Goal: Information Seeking & Learning: Learn about a topic

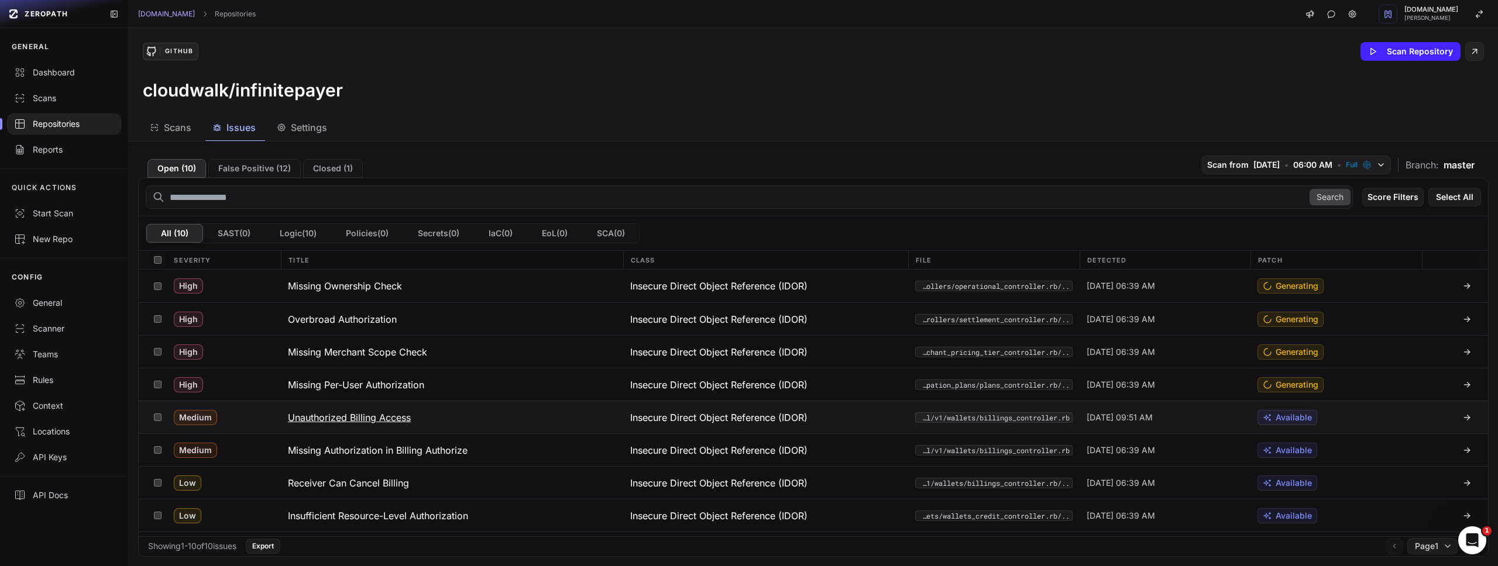
click at [383, 417] on h3 "Unauthorized Billing Access" at bounding box center [349, 418] width 123 height 14
click at [724, 95] on div "cloudwalk/infinitepayer" at bounding box center [813, 90] width 1341 height 21
click at [266, 168] on button "False Positive ( 12 )" at bounding box center [254, 168] width 92 height 19
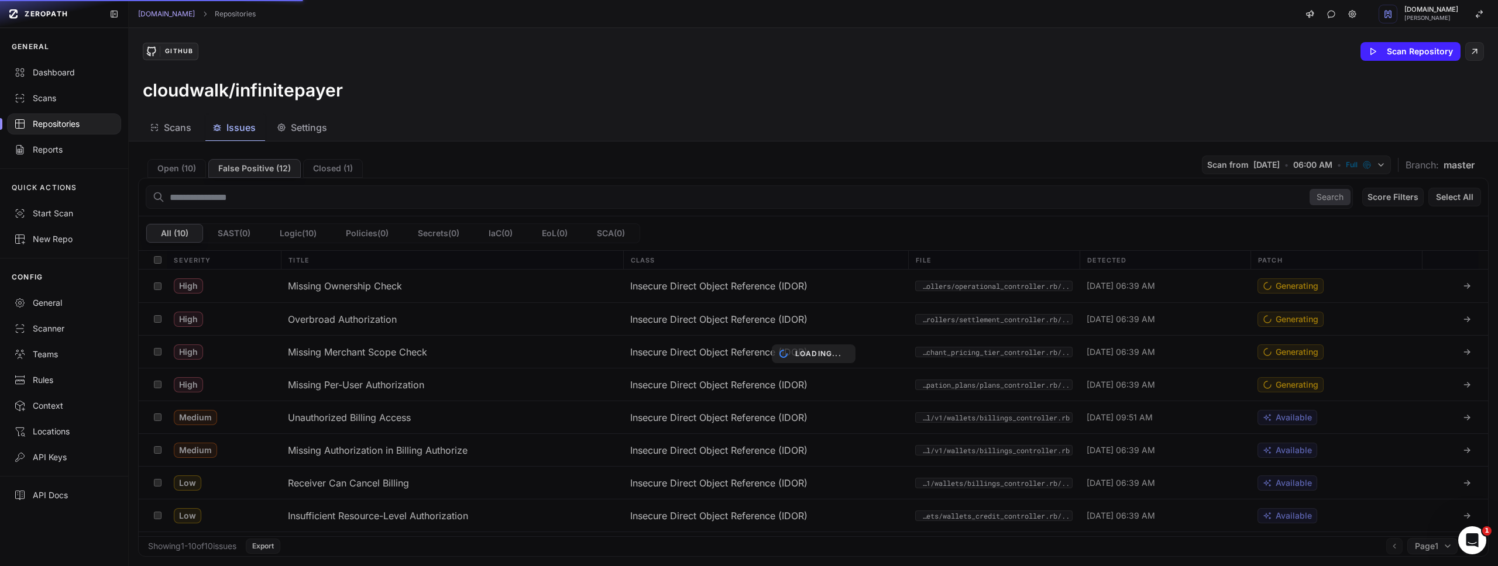
click at [341, 168] on div "Loading..." at bounding box center [813, 354] width 1369 height 425
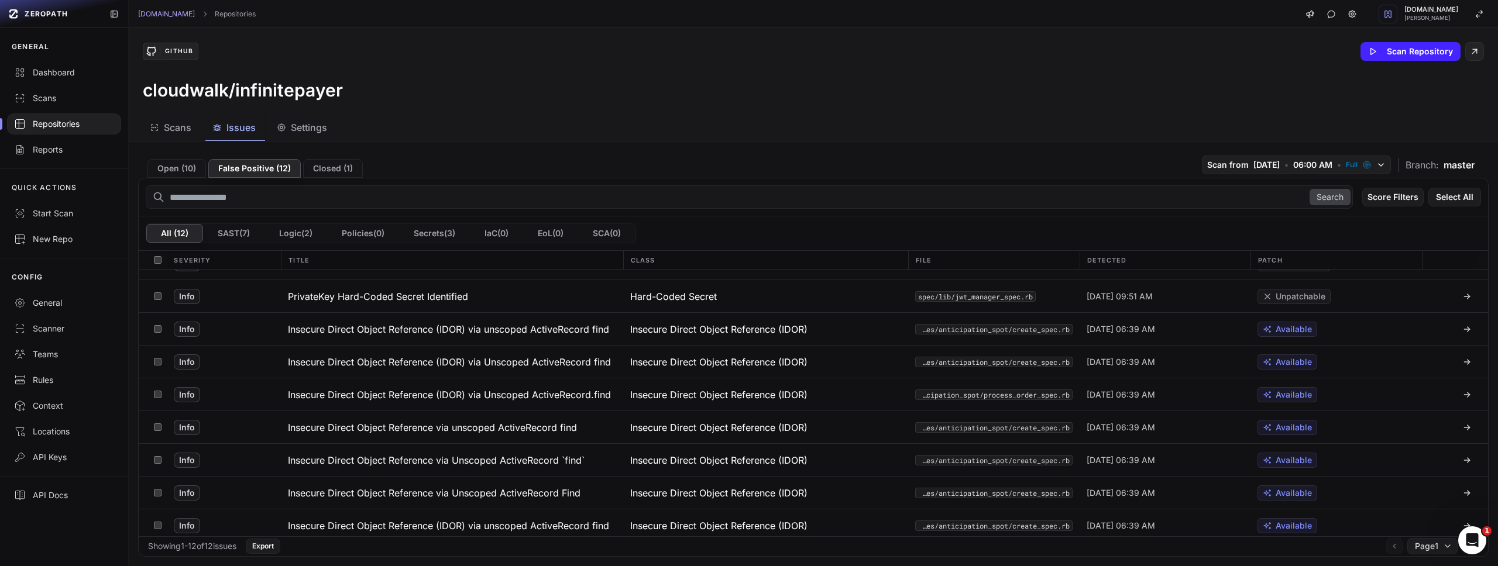
scroll to position [126, 0]
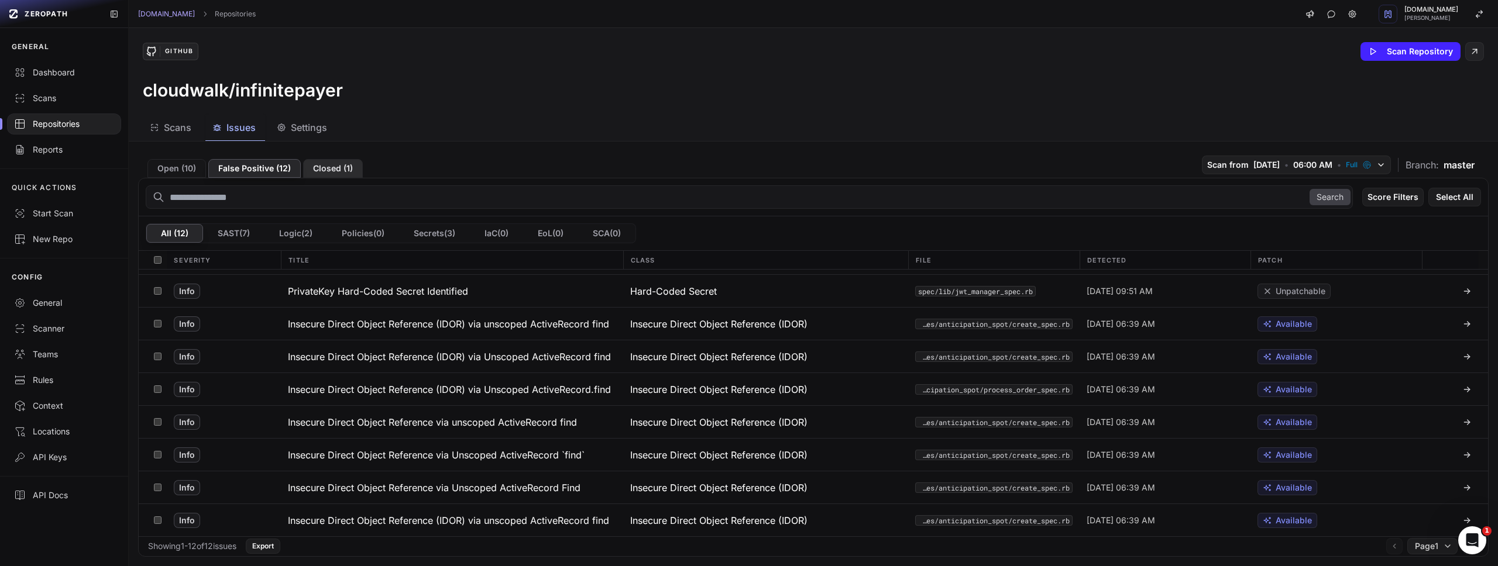
click at [332, 174] on button "Closed ( 1 )" at bounding box center [333, 168] width 60 height 19
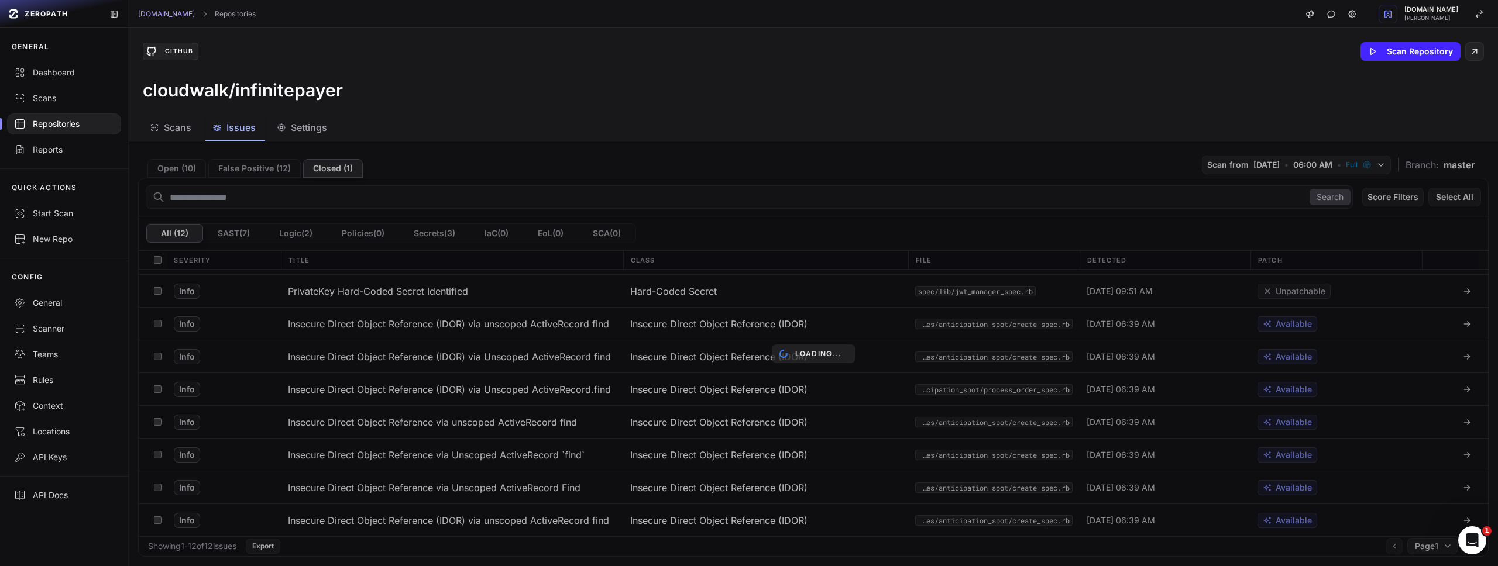
scroll to position [0, 0]
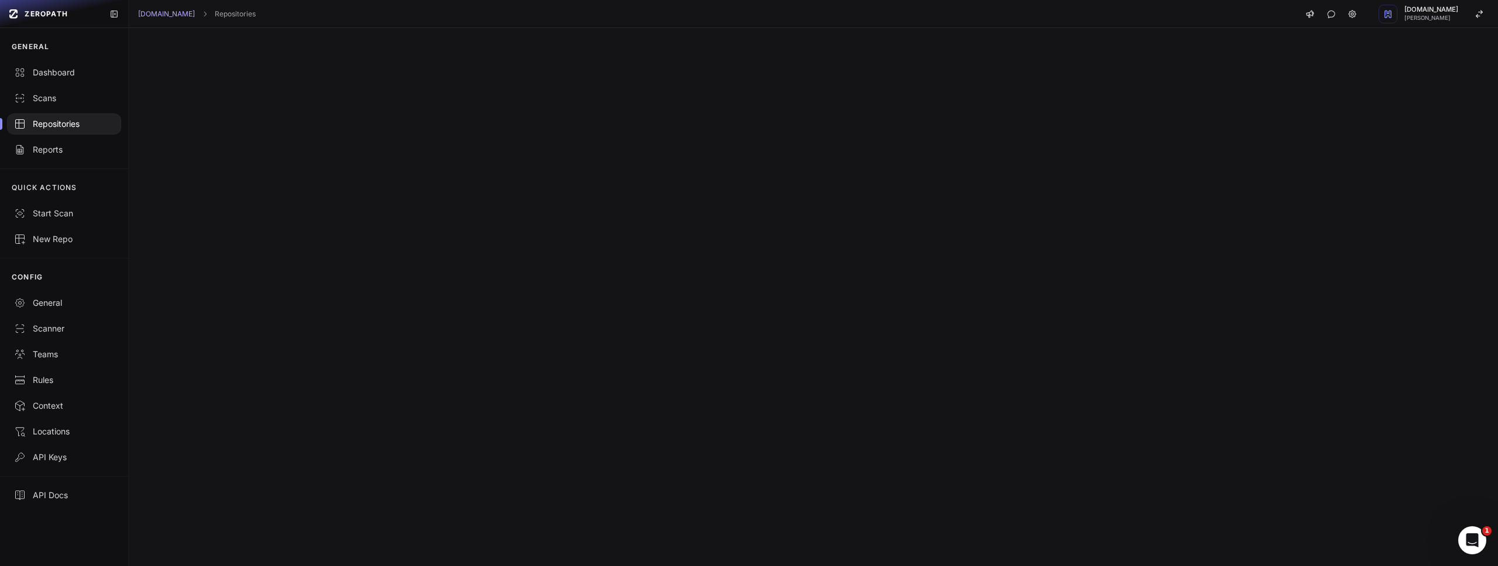
click at [53, 122] on div "Repositories" at bounding box center [64, 124] width 100 height 12
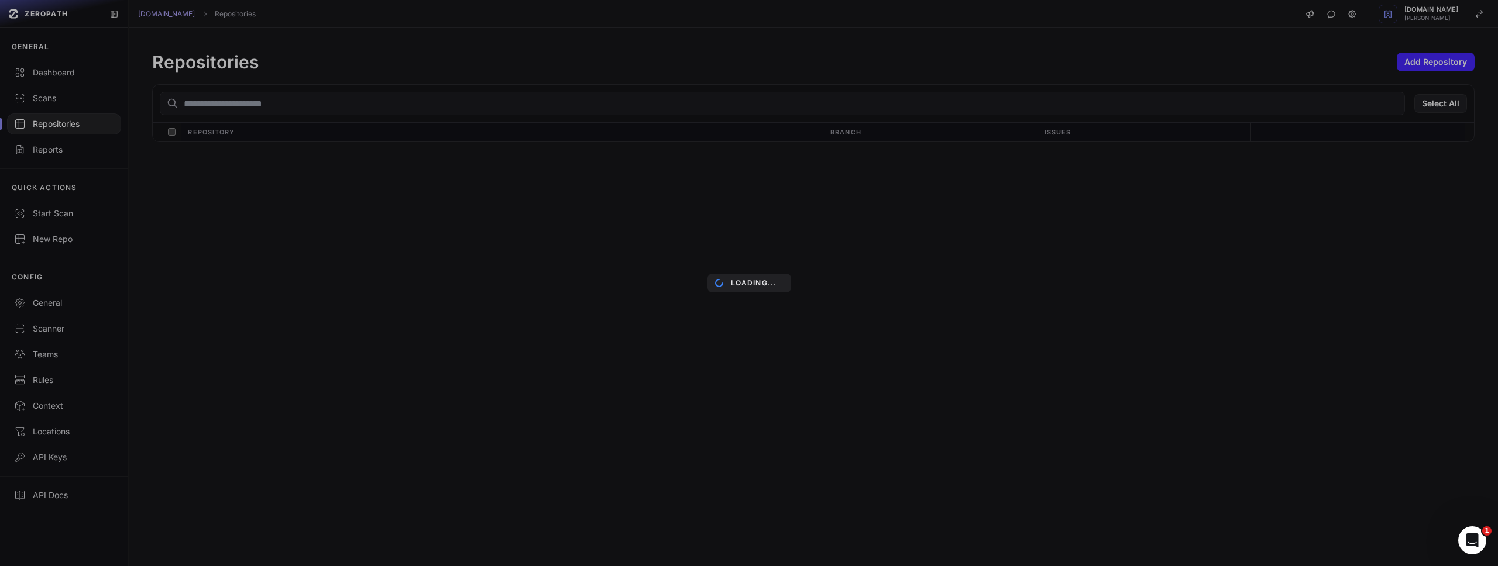
click at [239, 104] on div "Loading..." at bounding box center [749, 283] width 1498 height 566
click at [257, 98] on div "Loading..." at bounding box center [749, 283] width 1498 height 566
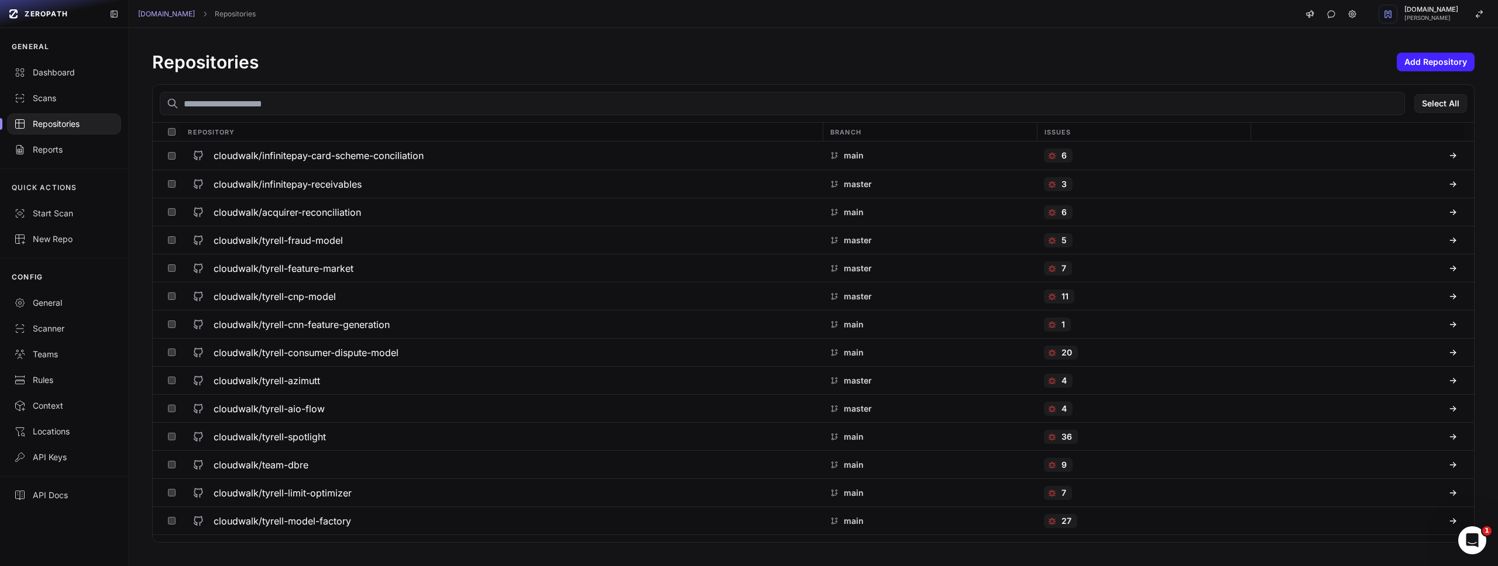
click at [305, 112] on input "text" at bounding box center [782, 103] width 1245 height 23
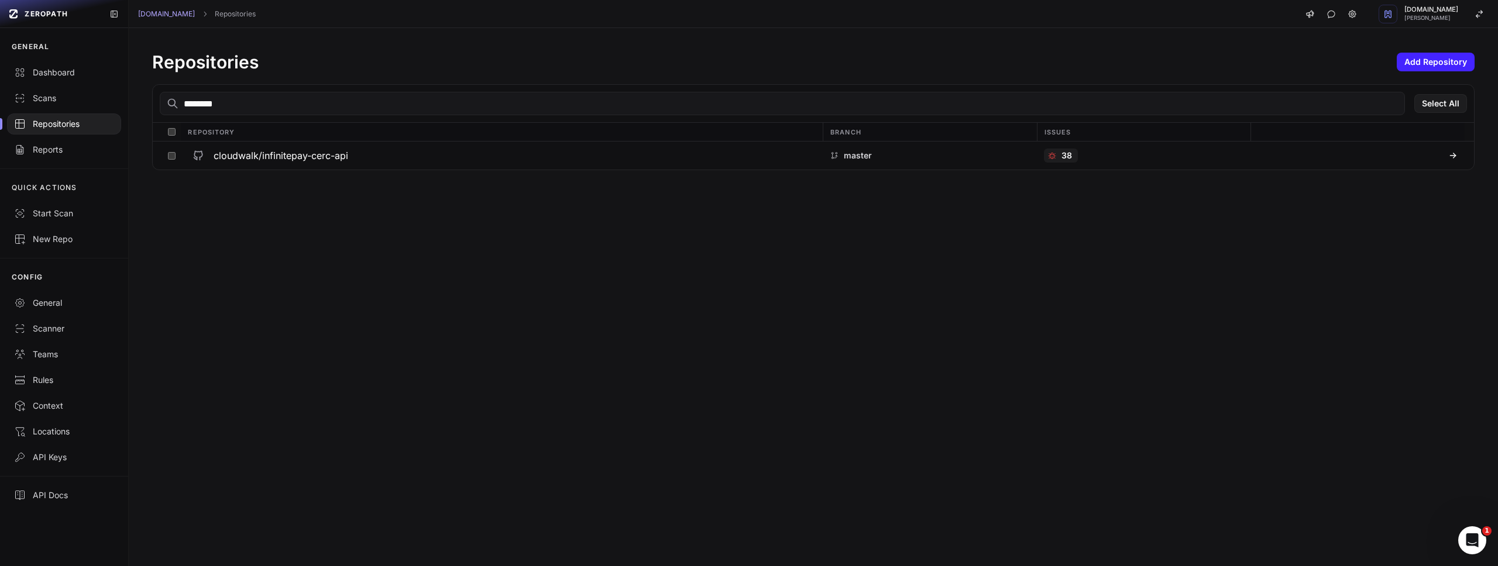
type input "********"
click at [325, 156] on h3 "cloudwalk/infinitepay-cerc-api" at bounding box center [281, 156] width 135 height 14
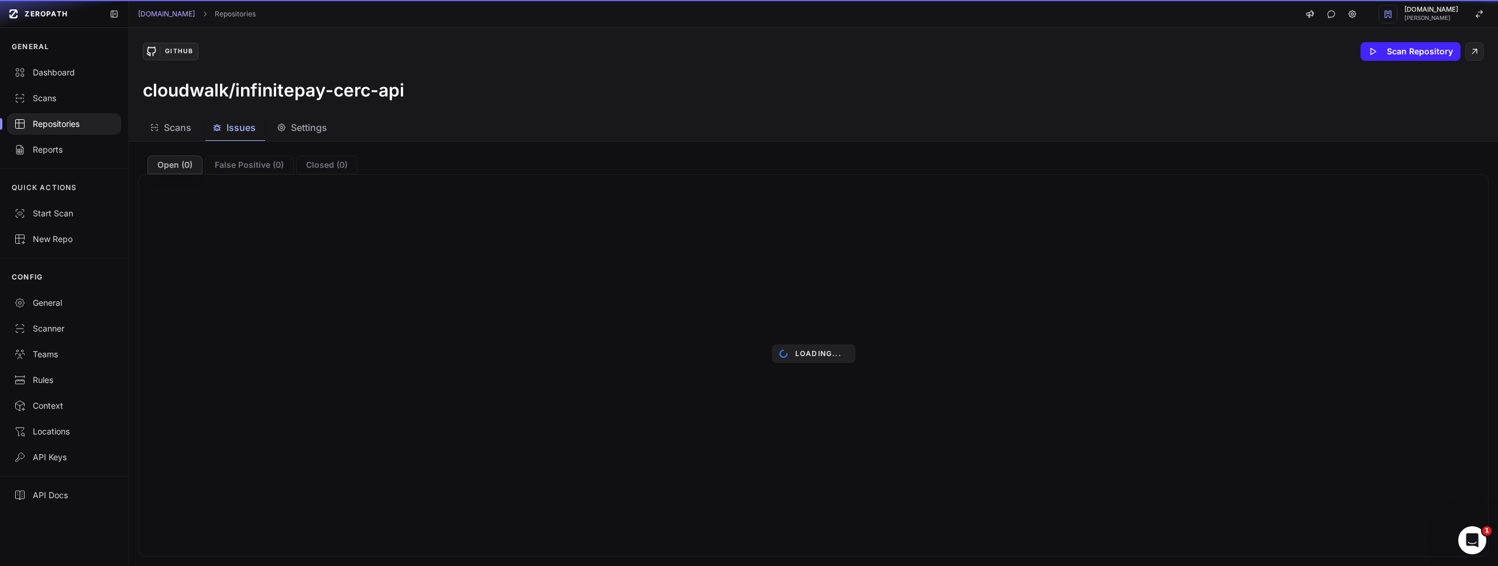
click at [243, 132] on span "Issues" at bounding box center [240, 128] width 29 height 14
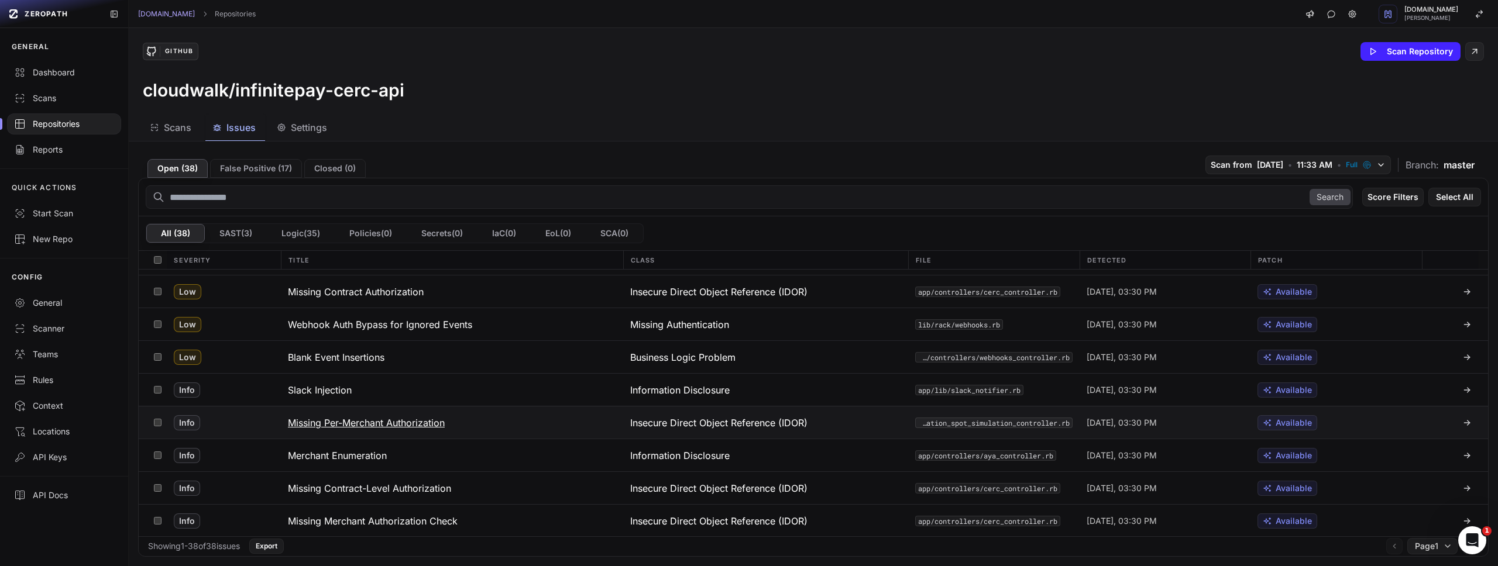
scroll to position [856, 0]
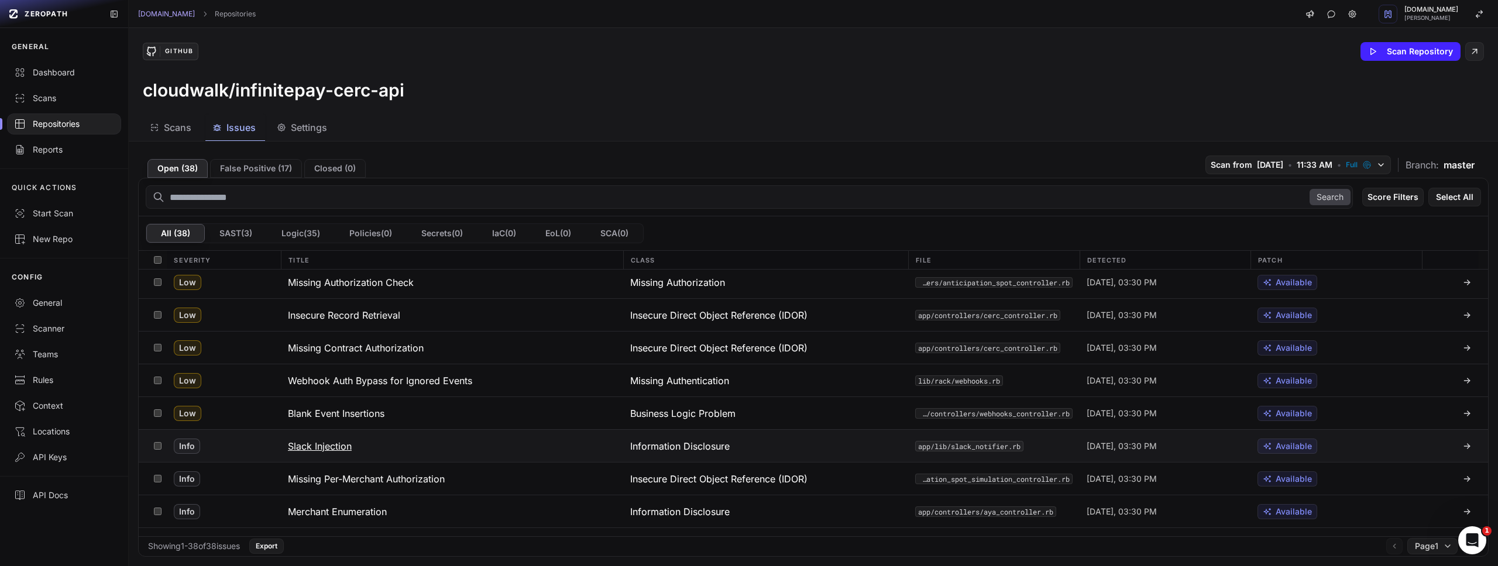
click at [321, 444] on h3 "Slack Injection" at bounding box center [320, 446] width 64 height 14
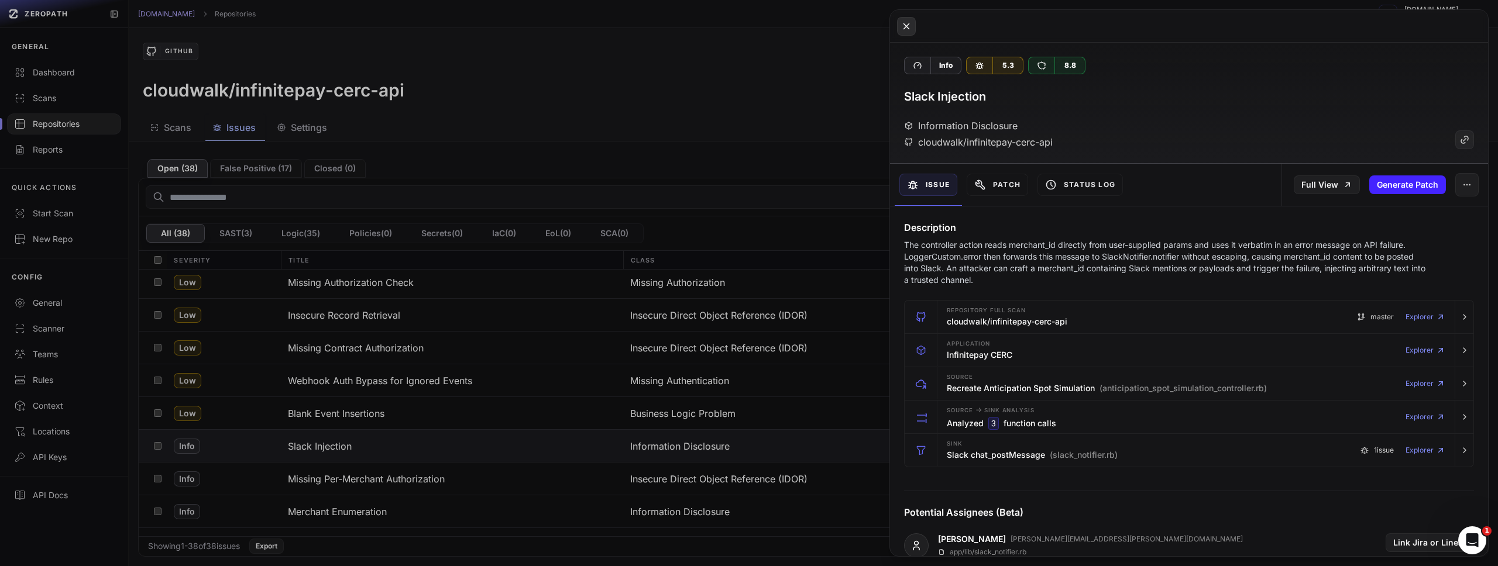
click at [910, 28] on icon at bounding box center [906, 26] width 11 height 14
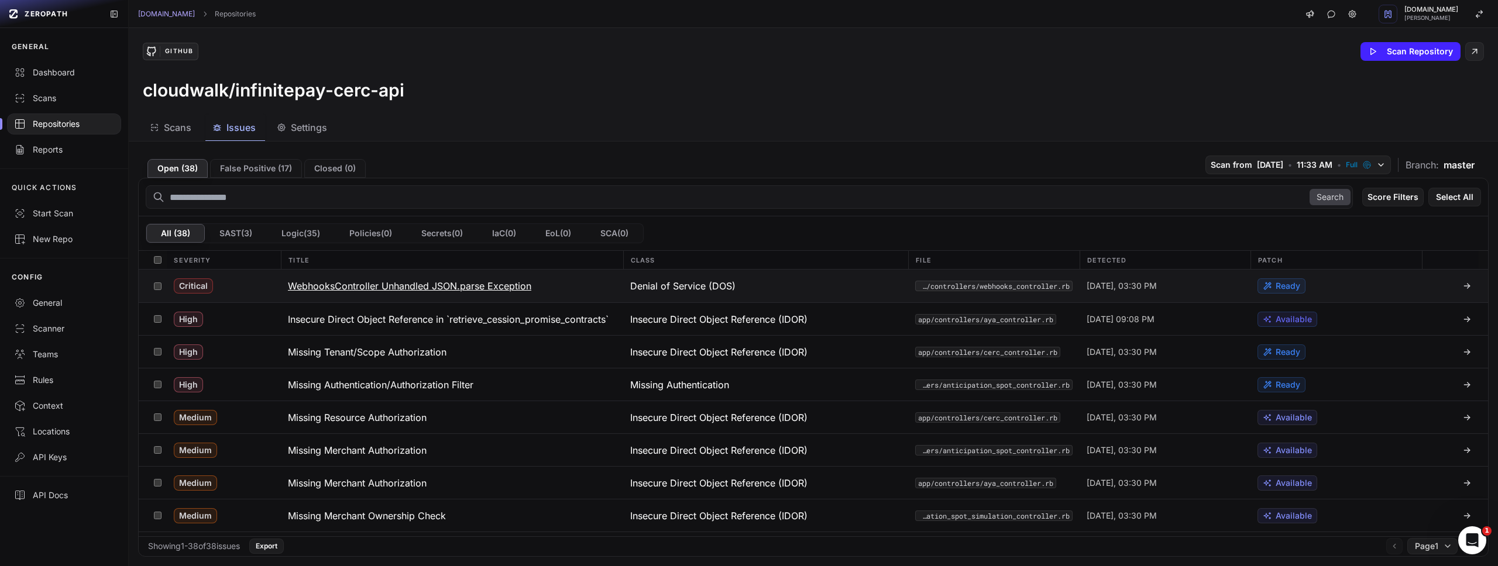
click at [460, 293] on button "WebhooksController Unhandled JSON.parse Exception" at bounding box center [452, 286] width 342 height 33
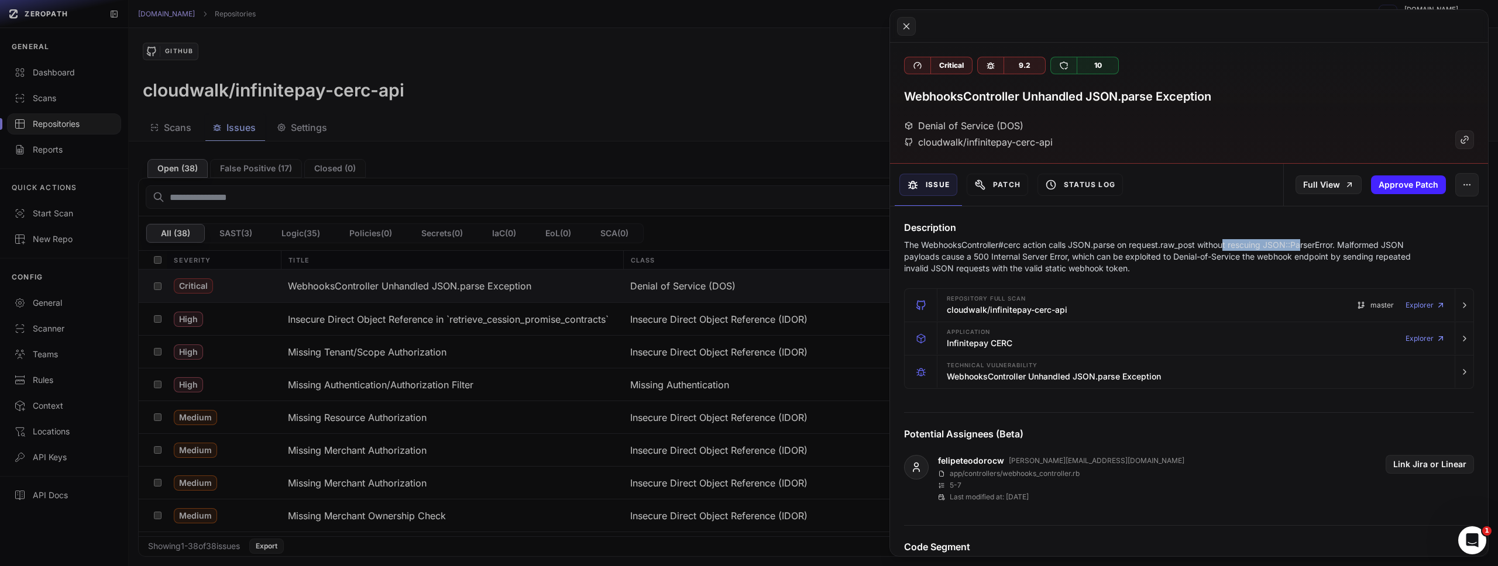
drag, startPoint x: 1225, startPoint y: 243, endPoint x: 1332, endPoint y: 240, distance: 106.5
click at [1318, 240] on p "The WebhooksController#cerc action calls JSON.parse on request.raw_post without…" at bounding box center [1166, 256] width 524 height 35
click at [1374, 245] on p "The WebhooksController#cerc action calls JSON.parse on request.raw_post without…" at bounding box center [1166, 256] width 524 height 35
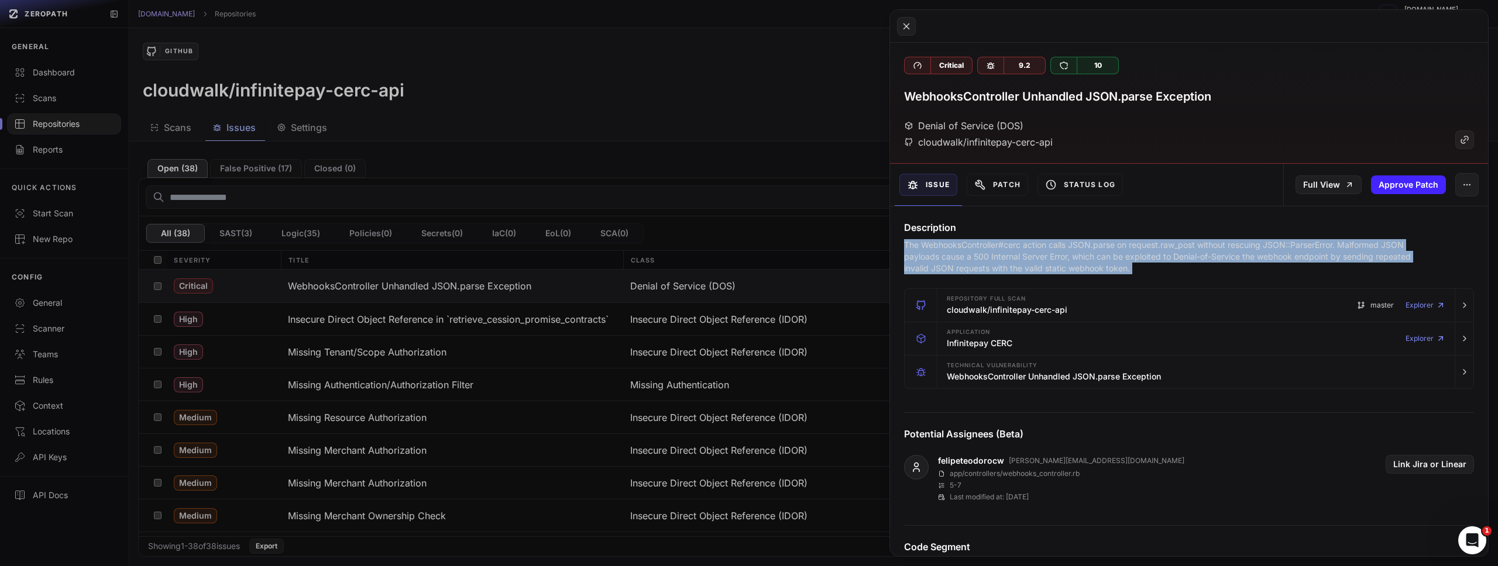
click at [1374, 245] on p "The WebhooksController#cerc action calls JSON.parse on request.raw_post without…" at bounding box center [1166, 256] width 524 height 35
click at [1246, 244] on p "The WebhooksController#cerc action calls JSON.parse on request.raw_post without…" at bounding box center [1166, 256] width 524 height 35
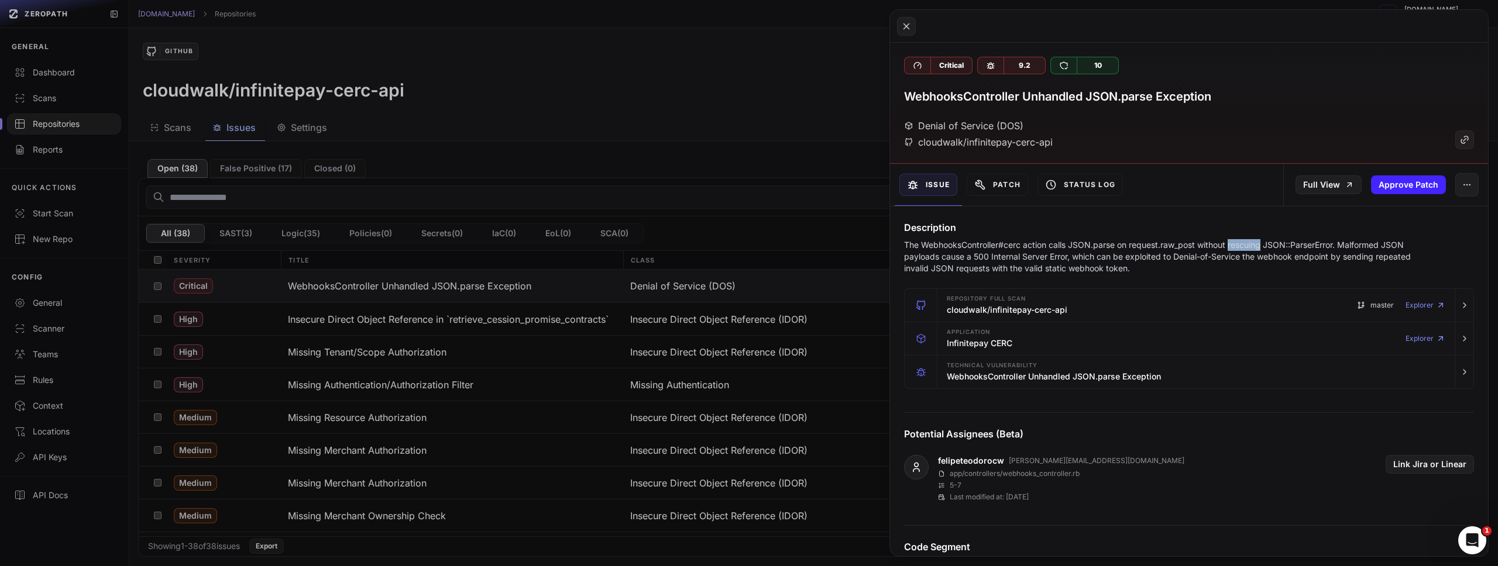
click at [1246, 244] on p "The WebhooksController#cerc action calls JSON.parse on request.raw_post without…" at bounding box center [1166, 256] width 524 height 35
click at [1294, 243] on p "The WebhooksController#cerc action calls JSON.parse on request.raw_post without…" at bounding box center [1166, 256] width 524 height 35
click at [1370, 240] on p "The WebhooksController#cerc action calls JSON.parse on request.raw_post without…" at bounding box center [1166, 256] width 524 height 35
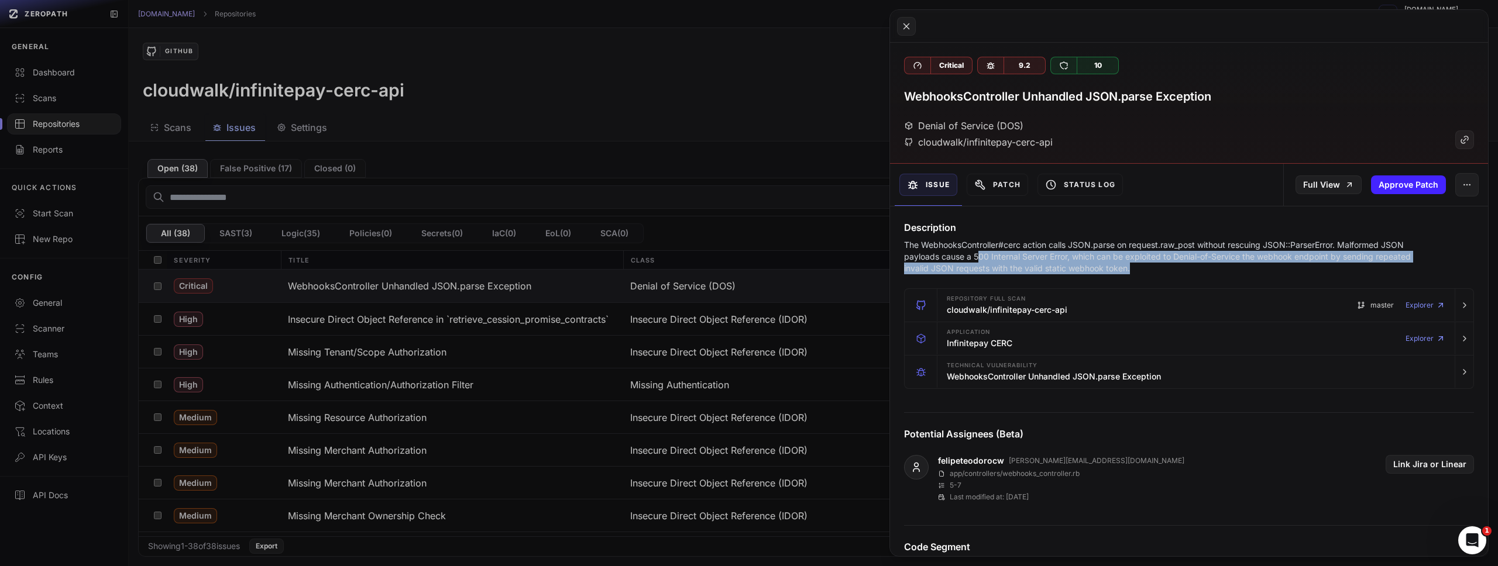
drag, startPoint x: 978, startPoint y: 256, endPoint x: 1250, endPoint y: 264, distance: 272.8
click at [1250, 264] on p "The WebhooksController#cerc action calls JSON.parse on request.raw_post without…" at bounding box center [1166, 256] width 524 height 35
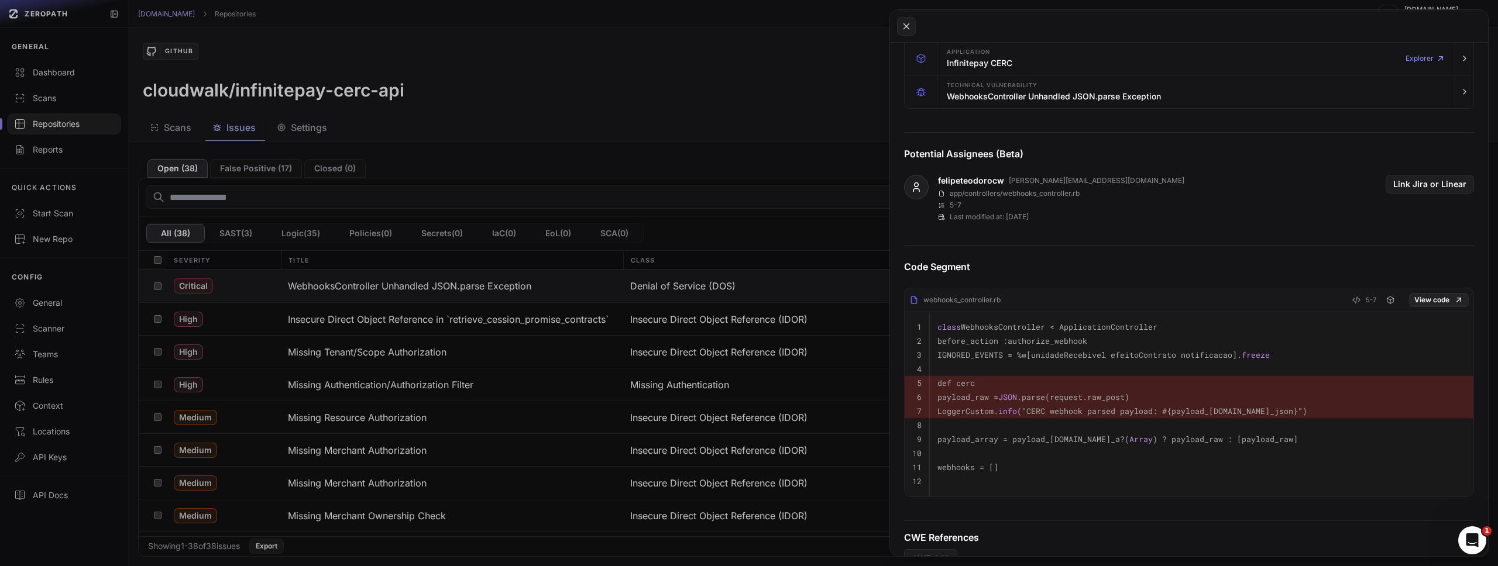
scroll to position [368, 0]
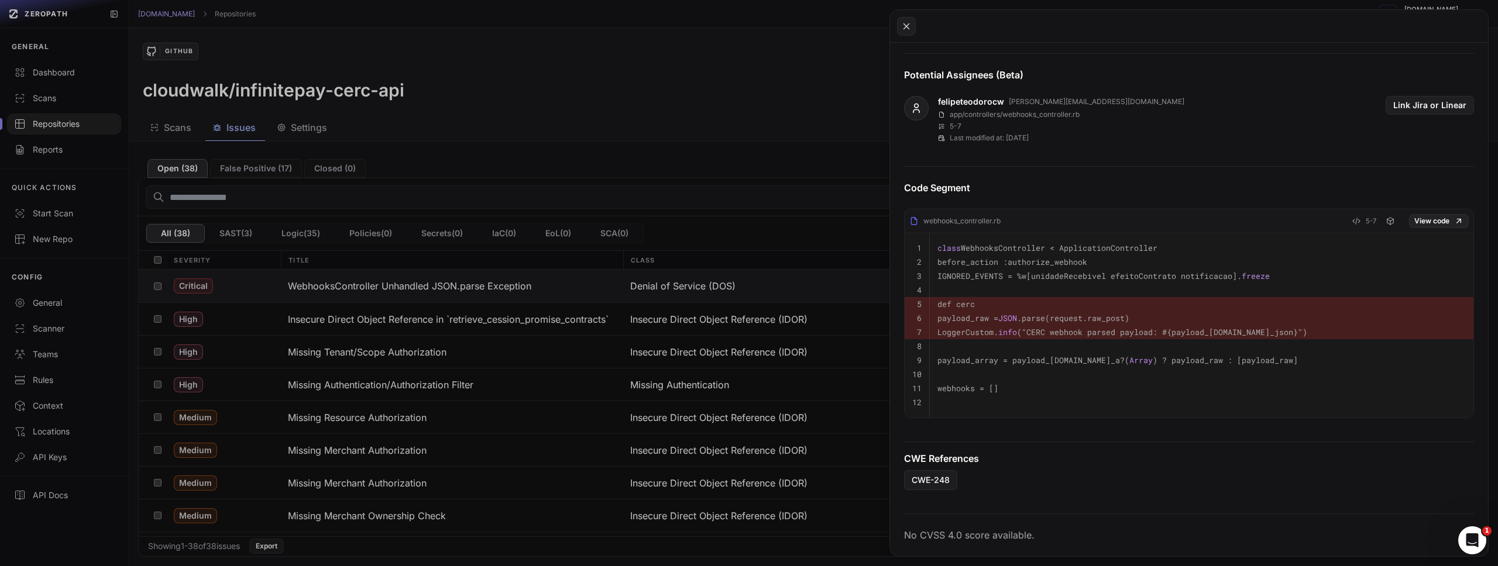
click at [1164, 312] on pre "payload_raw = JSON .parse(request.raw_post)" at bounding box center [1201, 318] width 528 height 14
click at [1061, 313] on code "payload_raw = JSON .parse(request.raw_post)" at bounding box center [1033, 318] width 192 height 11
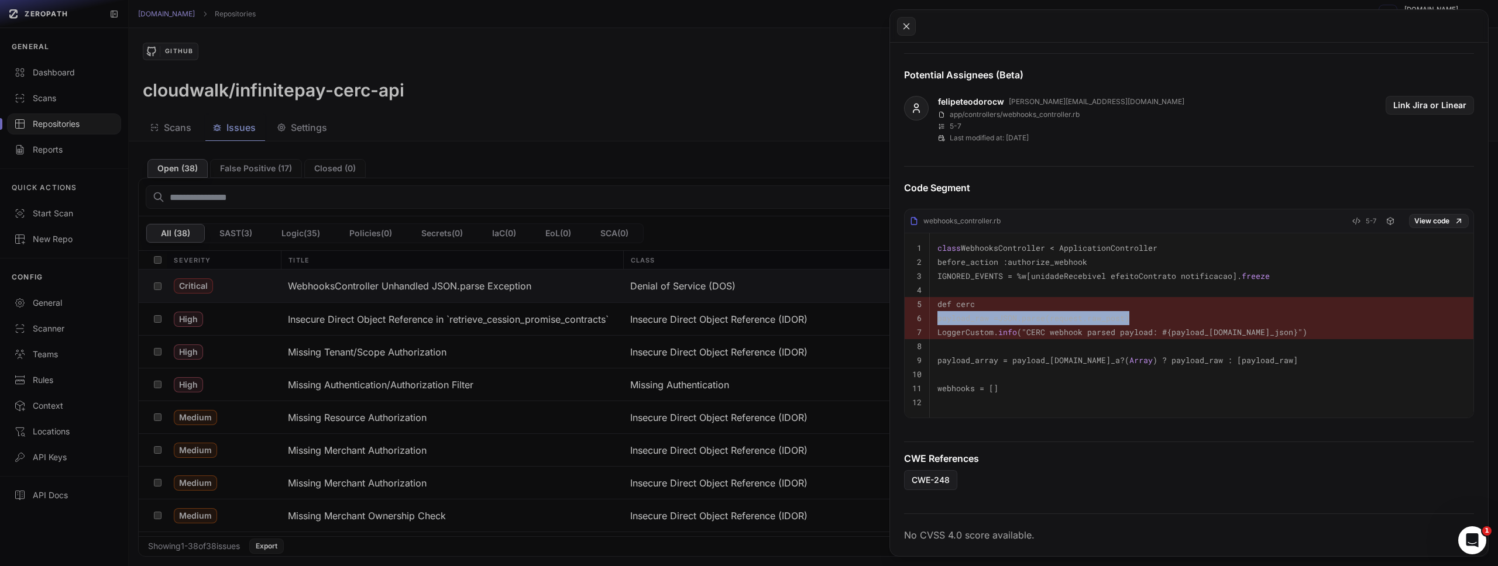
click at [1061, 313] on code "payload_raw = JSON .parse(request.raw_post)" at bounding box center [1033, 318] width 192 height 11
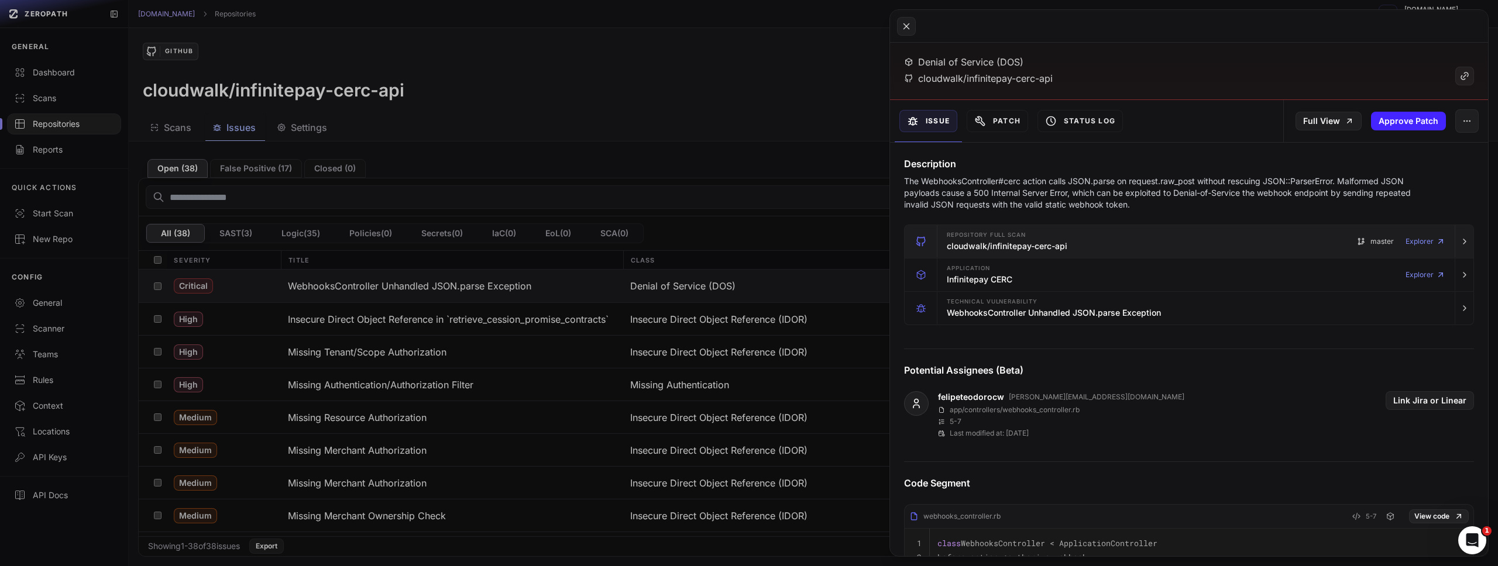
scroll to position [0, 0]
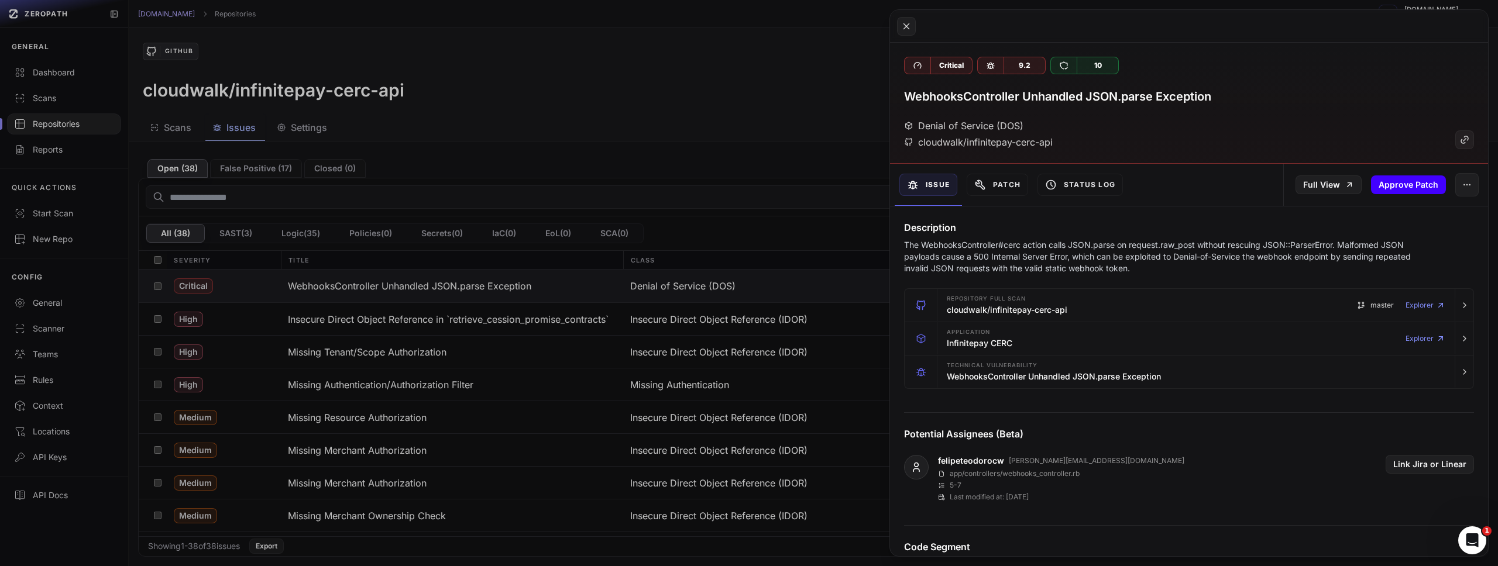
click at [1387, 187] on button "Approve Patch" at bounding box center [1408, 185] width 75 height 19
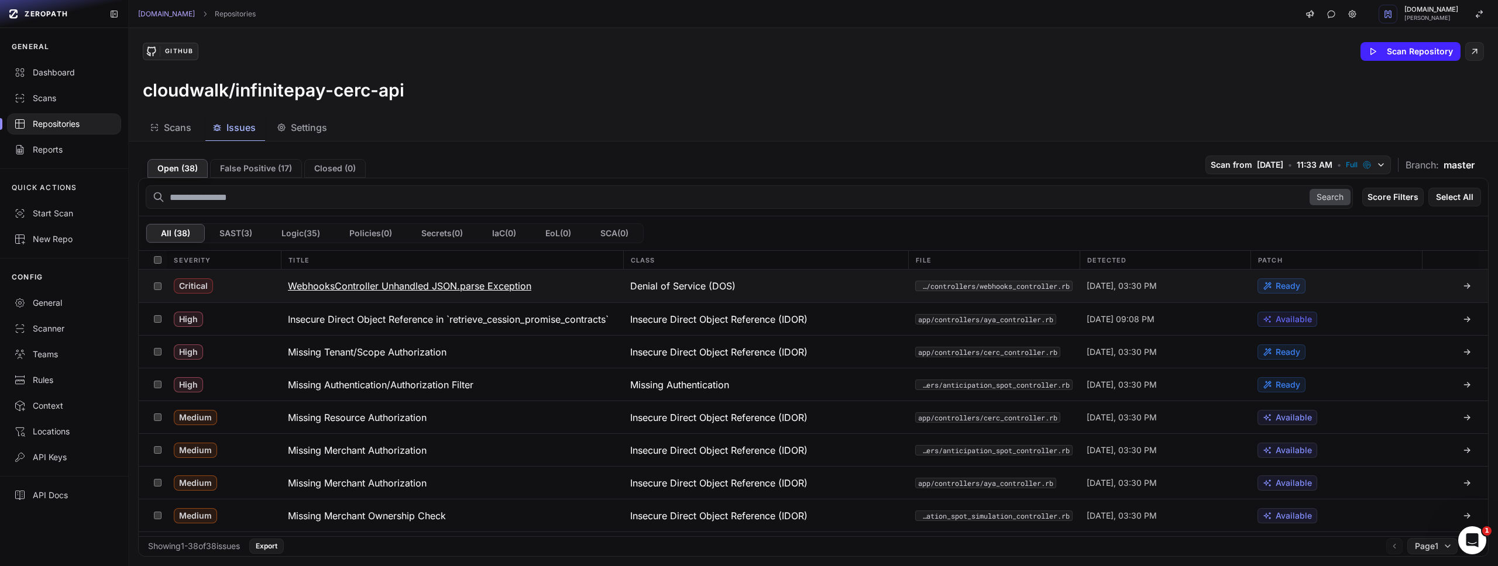
click at [1277, 286] on span "Ready" at bounding box center [1287, 286] width 25 height 12
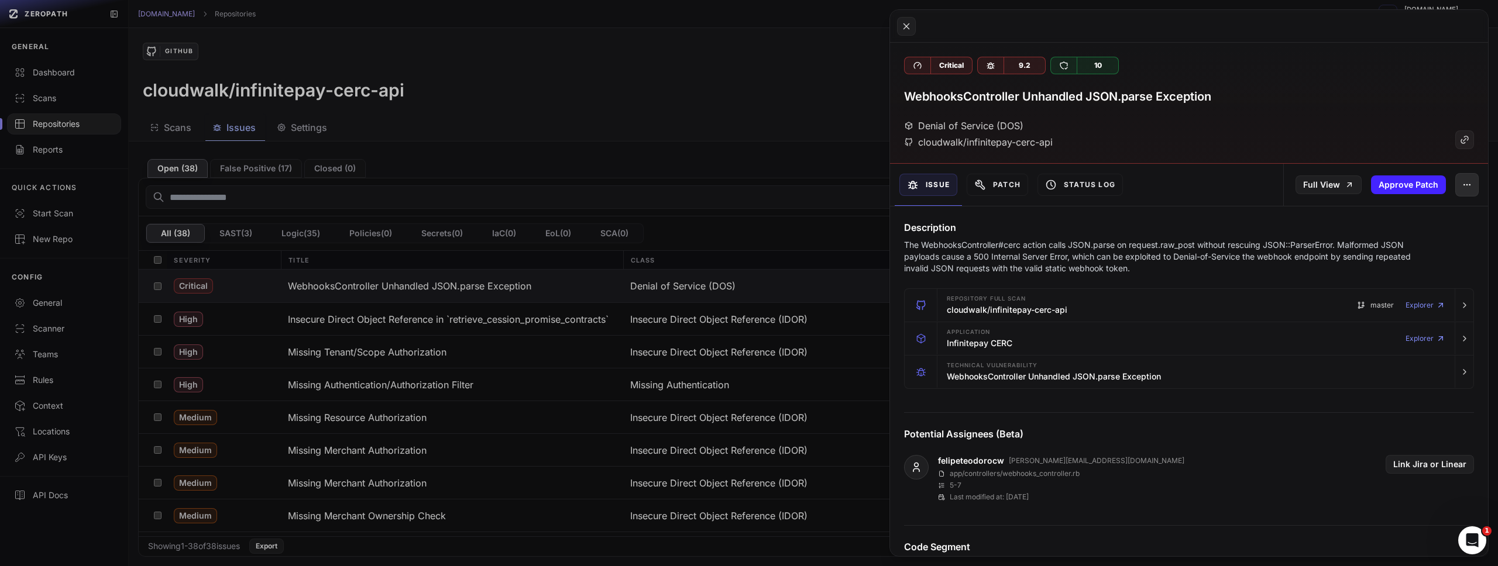
click at [1462, 182] on icon "button" at bounding box center [1466, 184] width 9 height 9
click at [1312, 140] on div "Denial of Service (DOS) cloudwalk/infinitepay-cerc-api" at bounding box center [1189, 134] width 570 height 30
click at [771, 152] on button at bounding box center [749, 283] width 1498 height 566
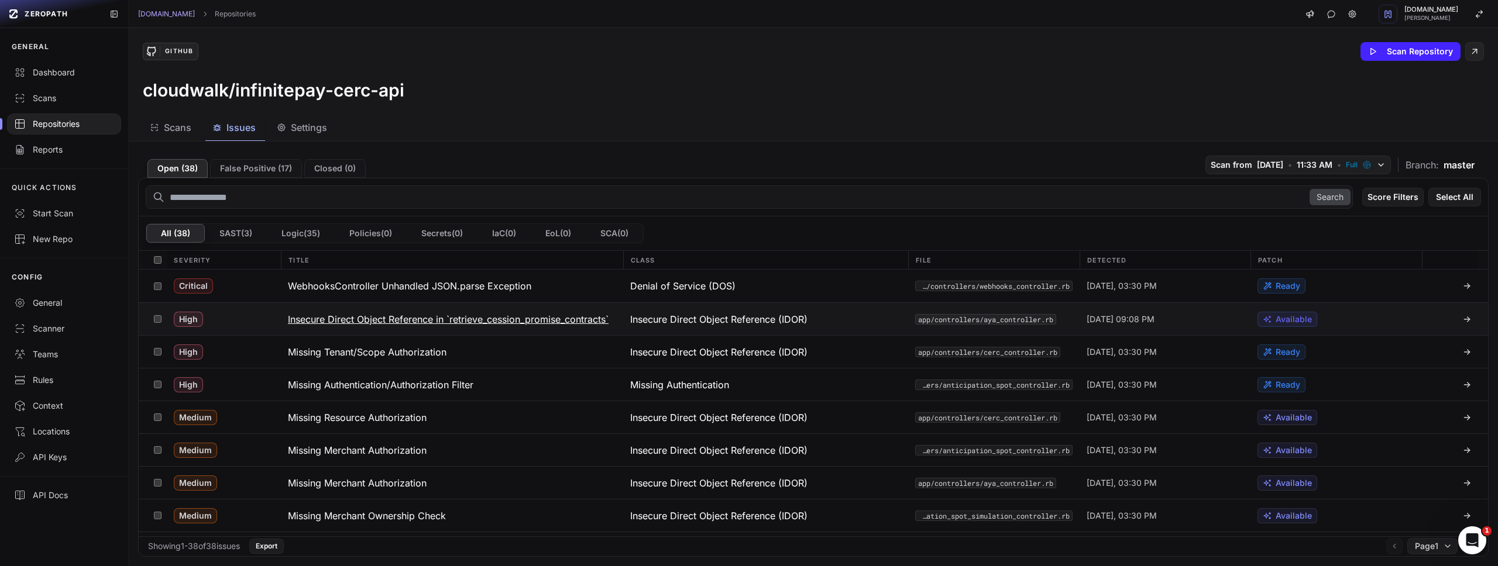
click at [412, 321] on h3 "Insecure Direct Object Reference in `retrieve_cession_promise_contracts`" at bounding box center [448, 319] width 321 height 14
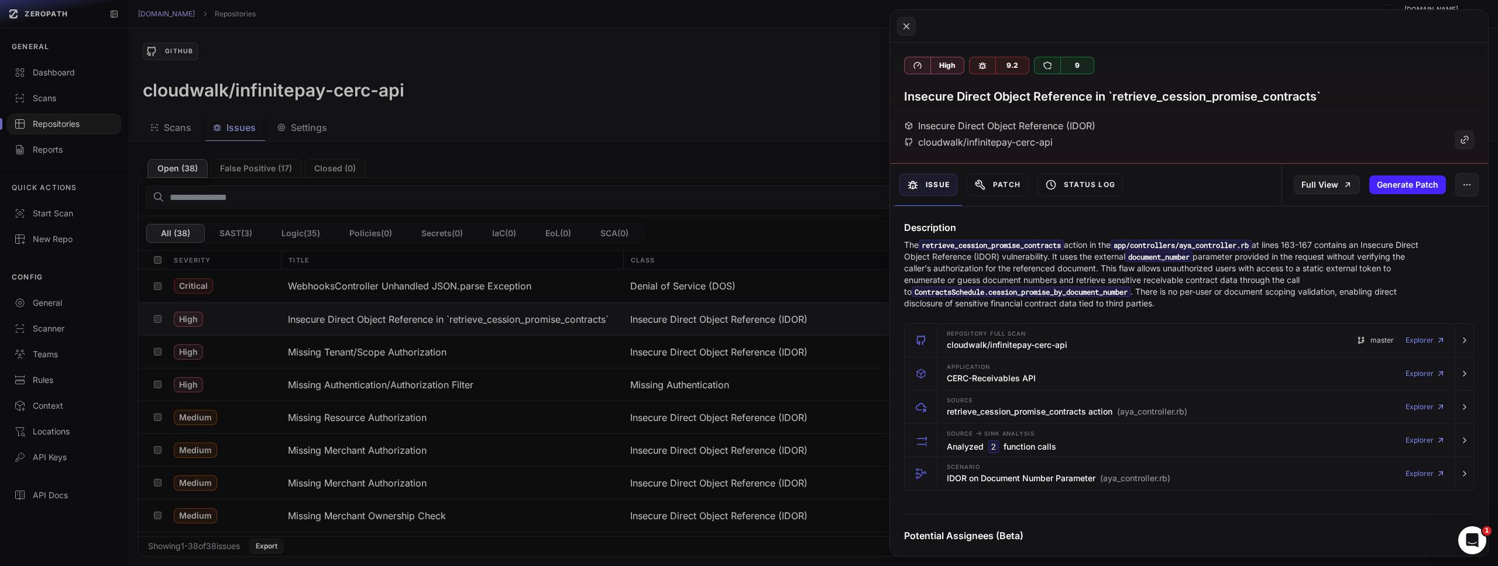
click at [814, 221] on button at bounding box center [749, 283] width 1498 height 566
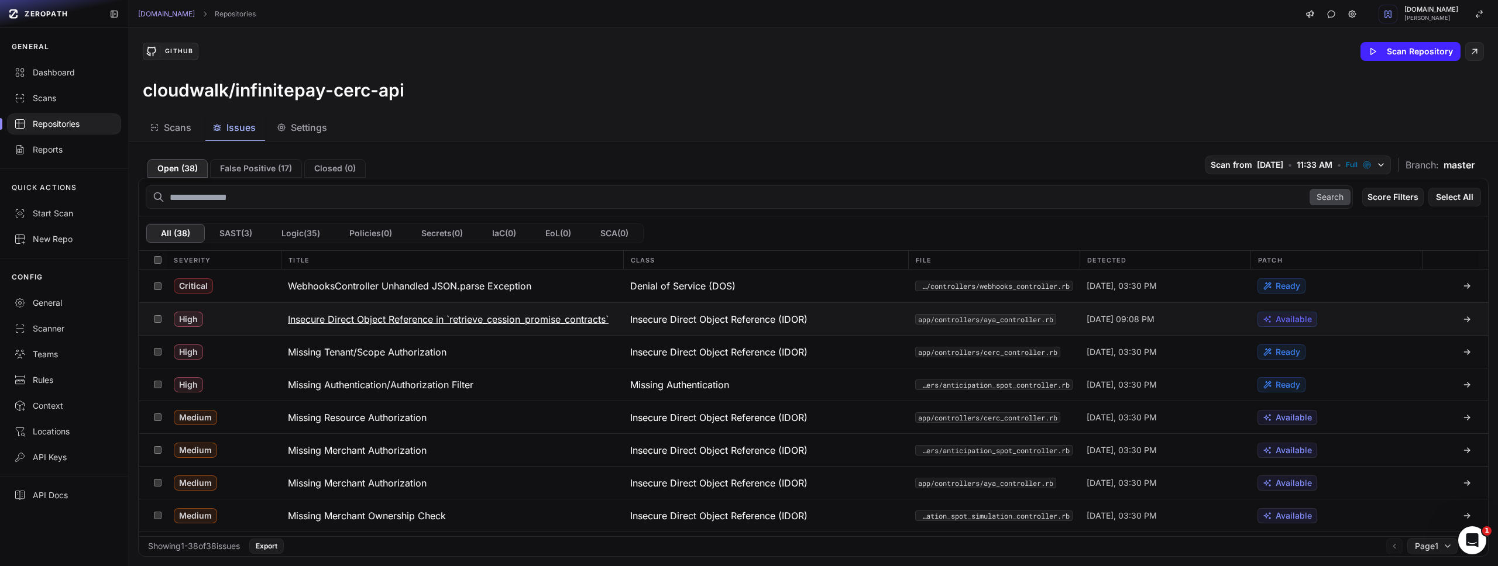
click at [947, 317] on code "app/controllers/aya_controller.rb" at bounding box center [985, 319] width 141 height 11
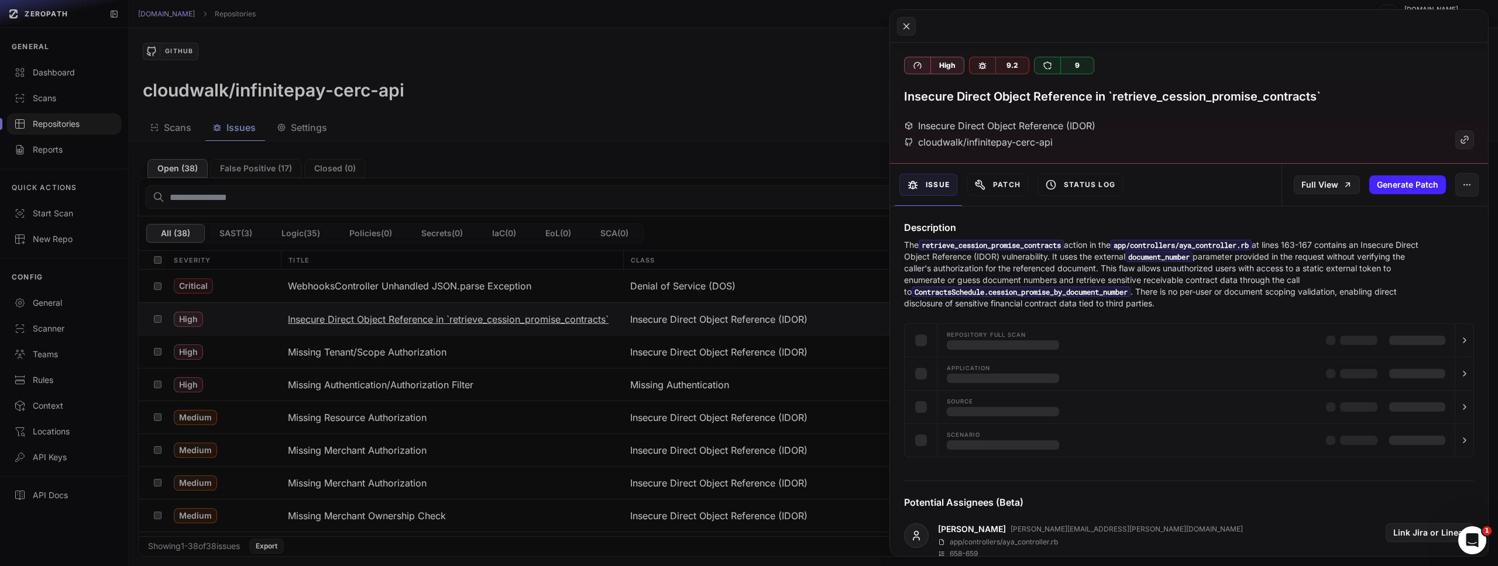
click at [947, 317] on button at bounding box center [749, 283] width 1498 height 566
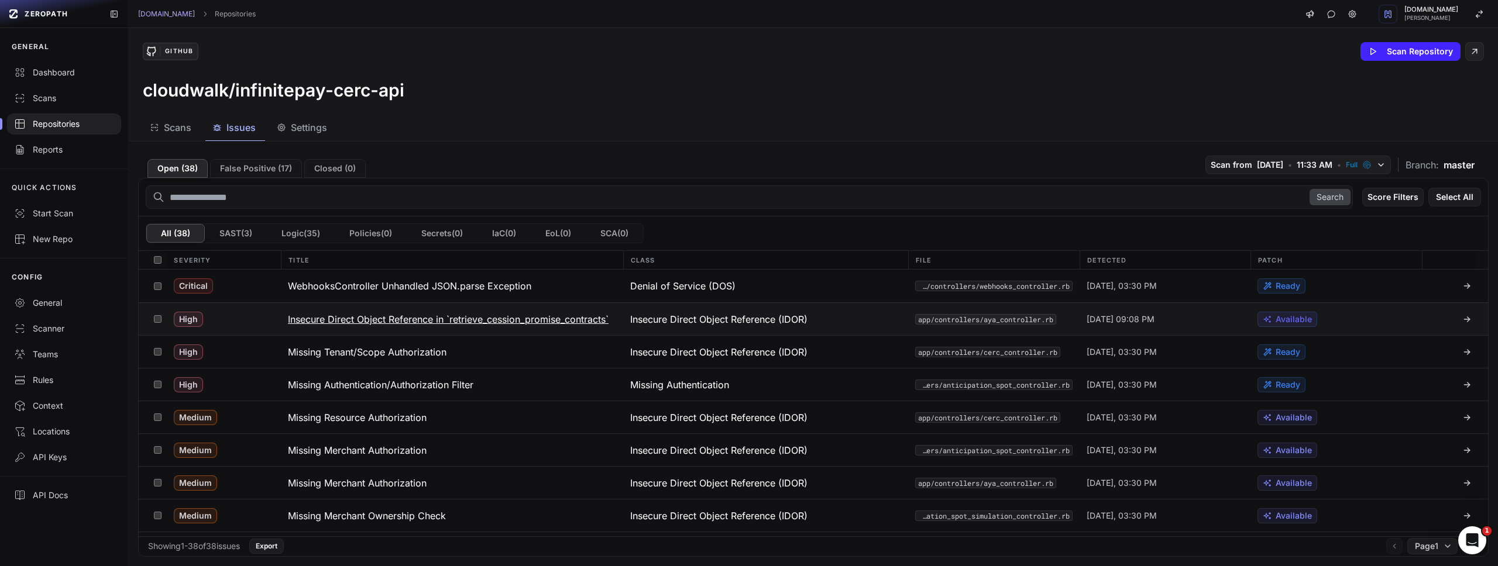
click at [947, 317] on code "app/controllers/aya_controller.rb" at bounding box center [985, 319] width 141 height 11
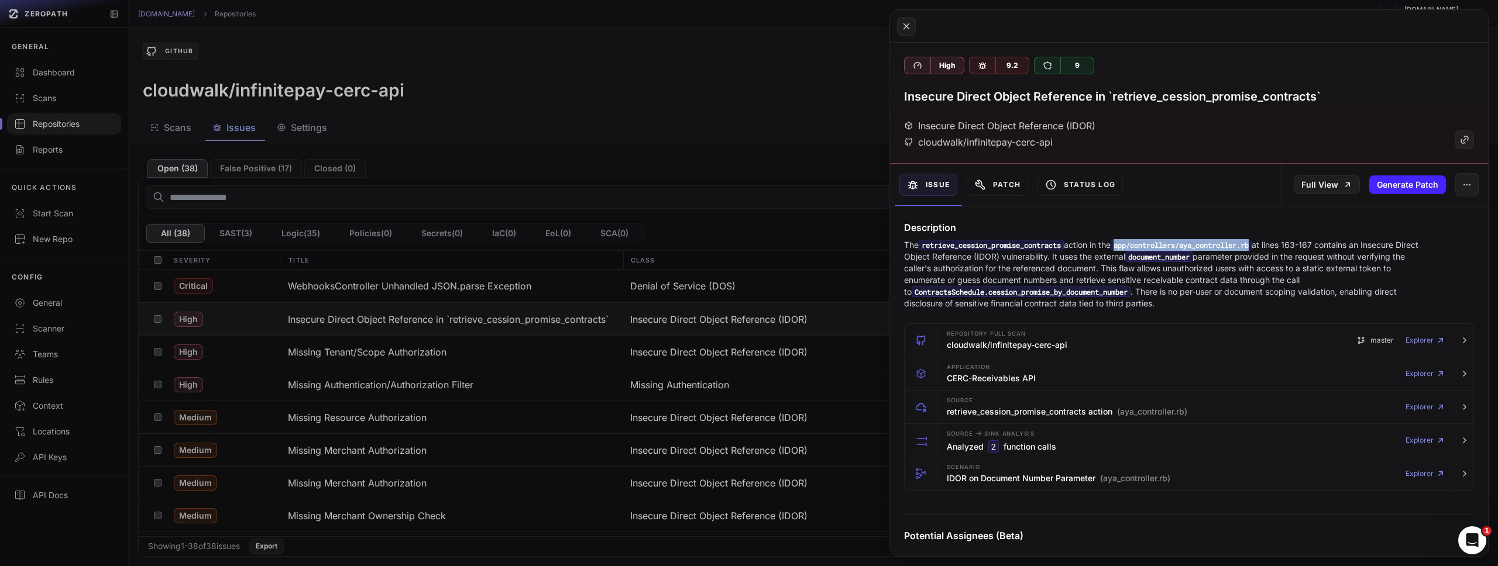
drag, startPoint x: 1271, startPoint y: 246, endPoint x: 1127, endPoint y: 246, distance: 143.9
click at [1127, 246] on code "app/controllers/aya_controller.rb" at bounding box center [1180, 245] width 141 height 11
copy code "app/controllers/aya_controller.rb"
click at [1050, 245] on code "retrieve_cession_promise_contracts" at bounding box center [991, 245] width 145 height 11
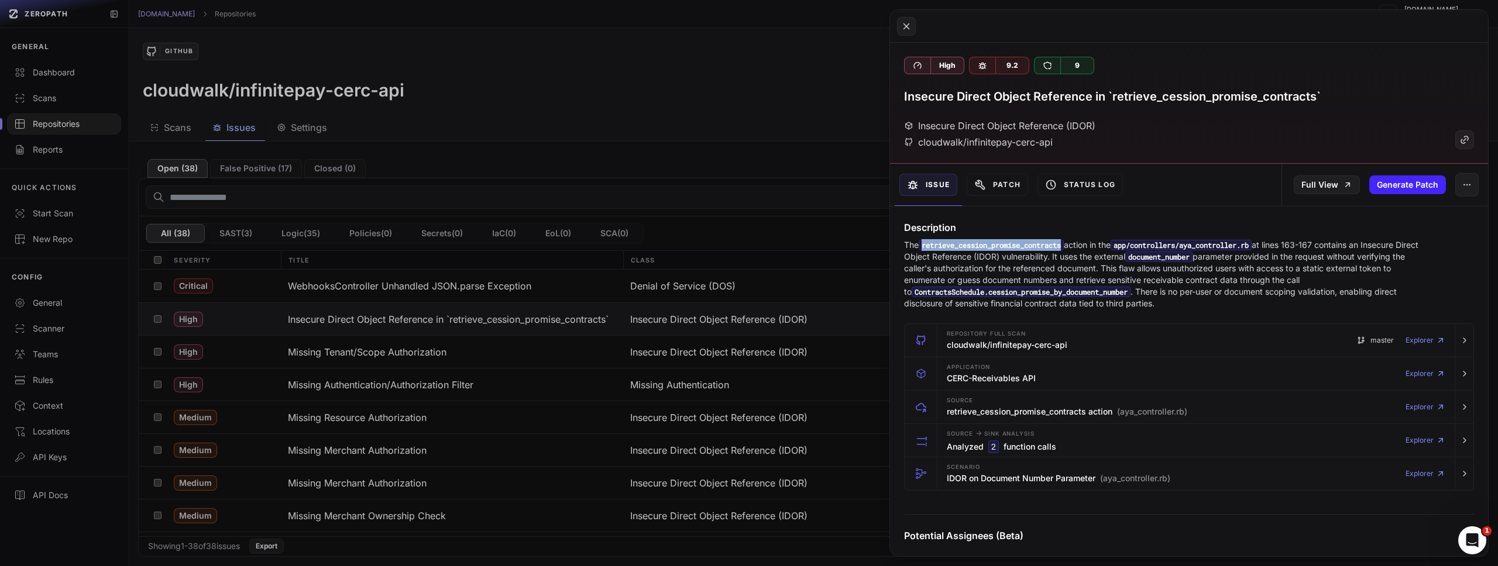
click at [1050, 245] on code "retrieve_cession_promise_contracts" at bounding box center [991, 245] width 145 height 11
copy code "retrieve_cession_promise_contracts"
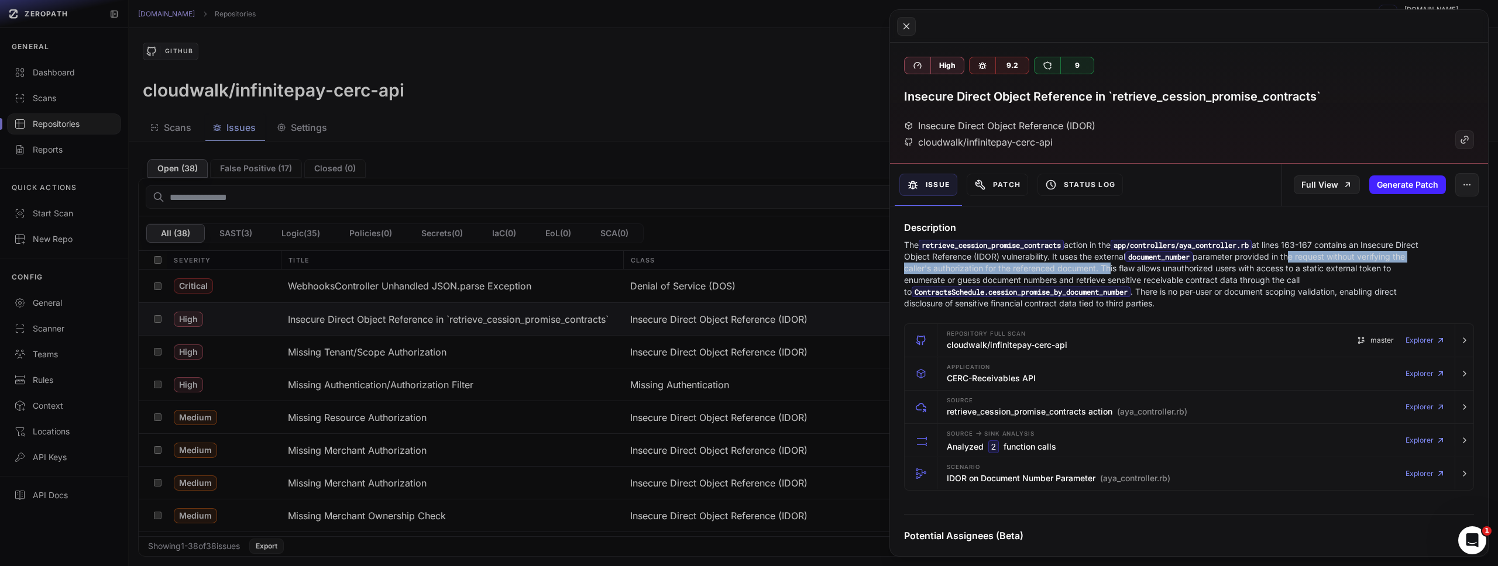
drag, startPoint x: 1331, startPoint y: 257, endPoint x: 1123, endPoint y: 264, distance: 207.8
click at [1123, 264] on p "The retrieve_cession_promise_contracts action in the app/controllers/aya_contro…" at bounding box center [1166, 274] width 524 height 70
click at [731, 162] on button at bounding box center [749, 283] width 1498 height 566
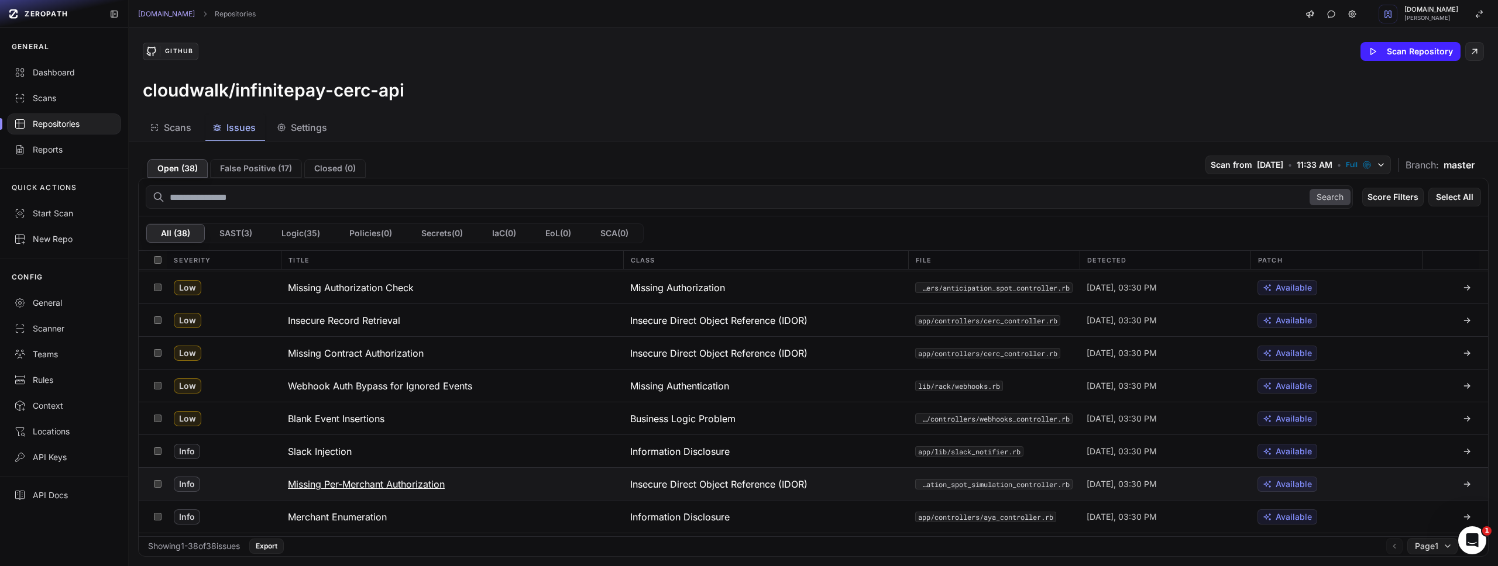
scroll to position [978, 0]
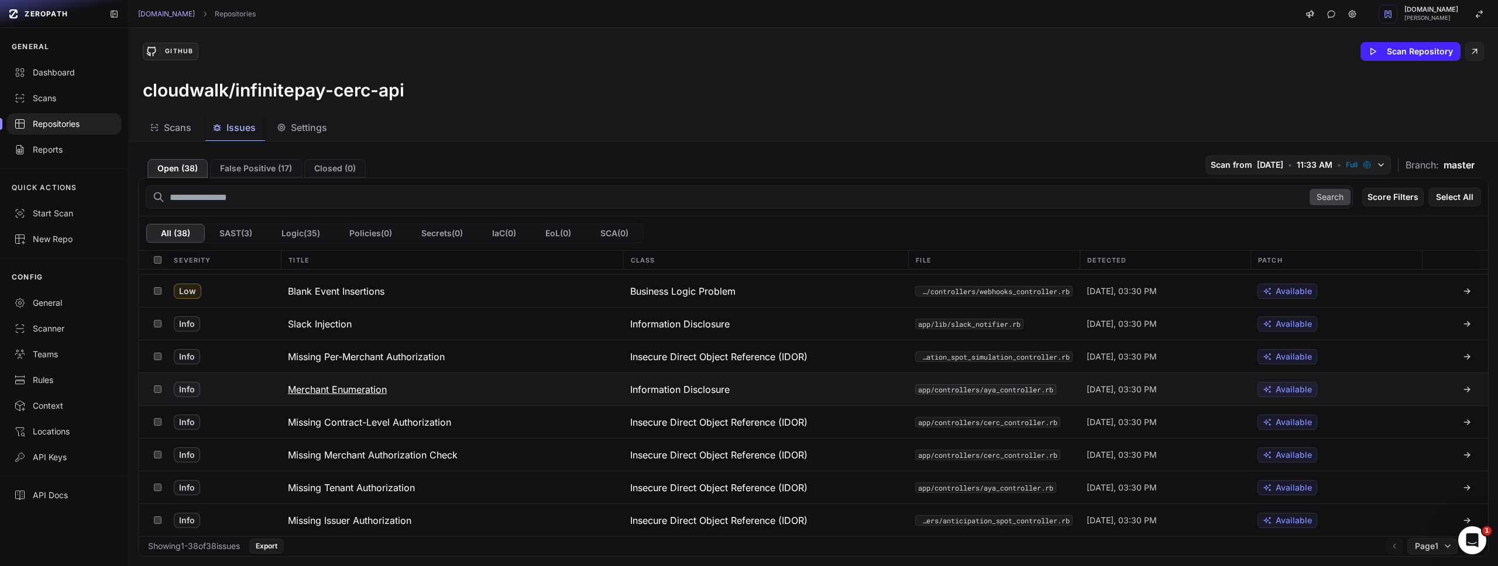
click at [344, 386] on h3 "Merchant Enumeration" at bounding box center [337, 390] width 99 height 14
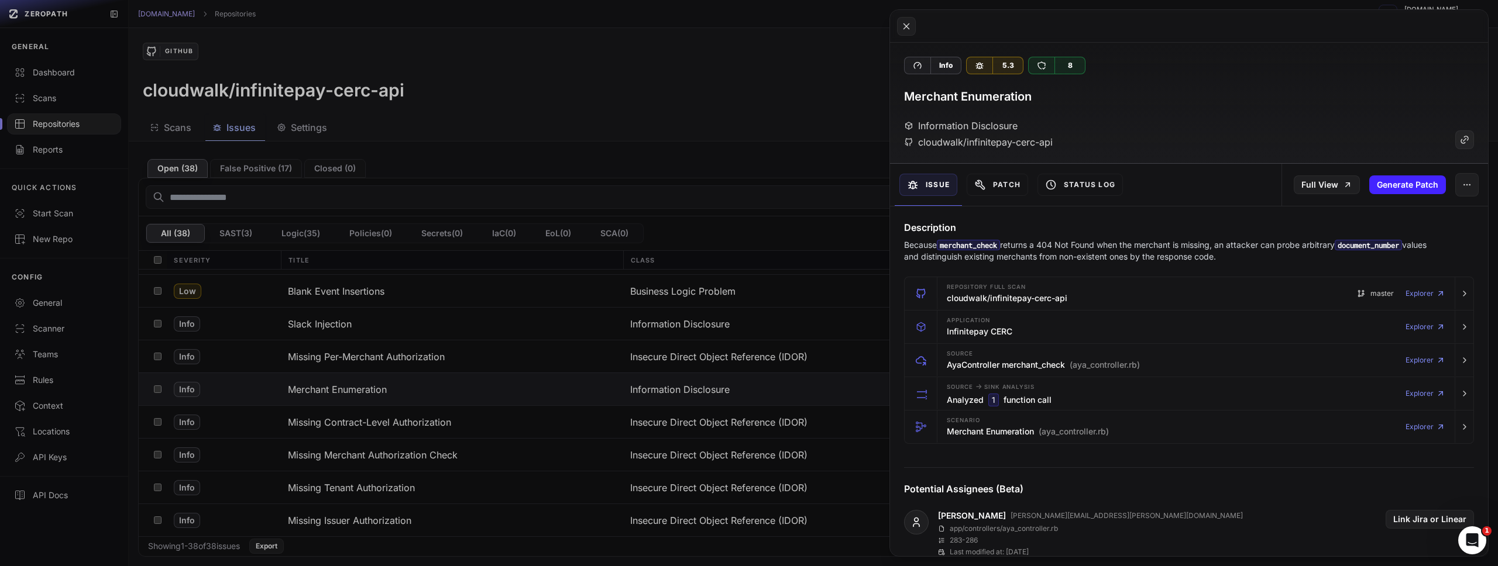
click at [979, 247] on code "merchant_check" at bounding box center [968, 245] width 63 height 11
copy code "merchant_check"
click at [748, 105] on button at bounding box center [749, 283] width 1498 height 566
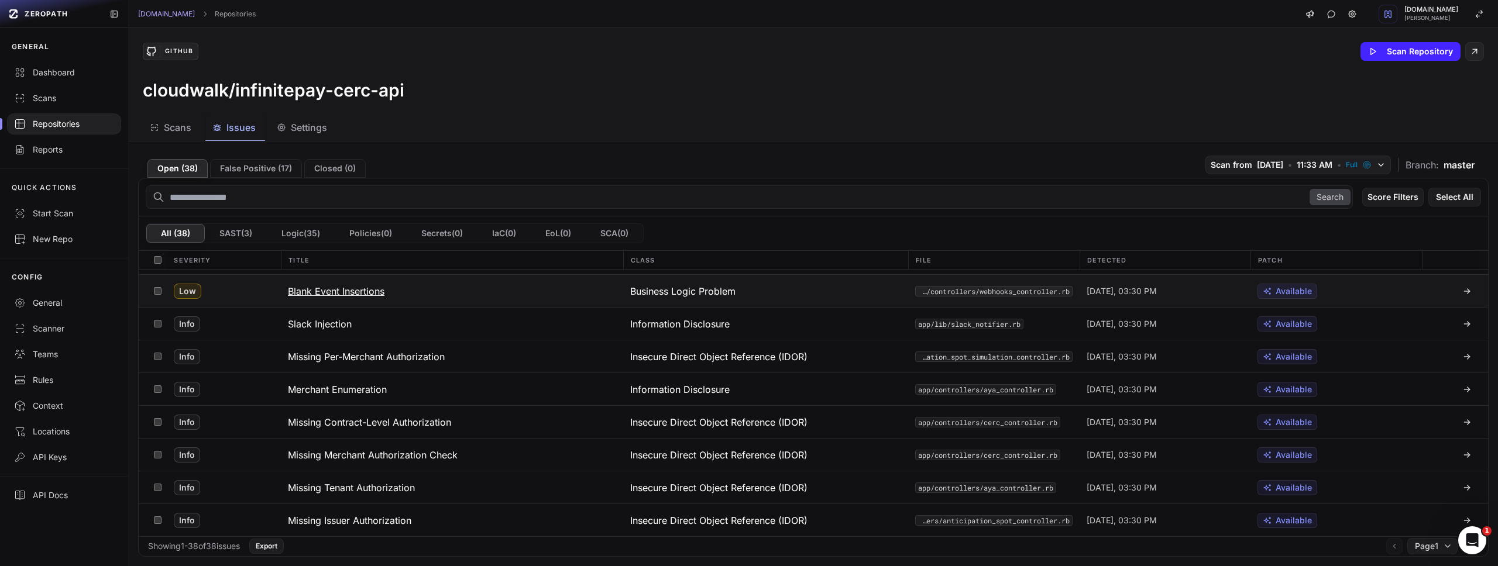
click at [361, 291] on h3 "Blank Event Insertions" at bounding box center [336, 291] width 97 height 14
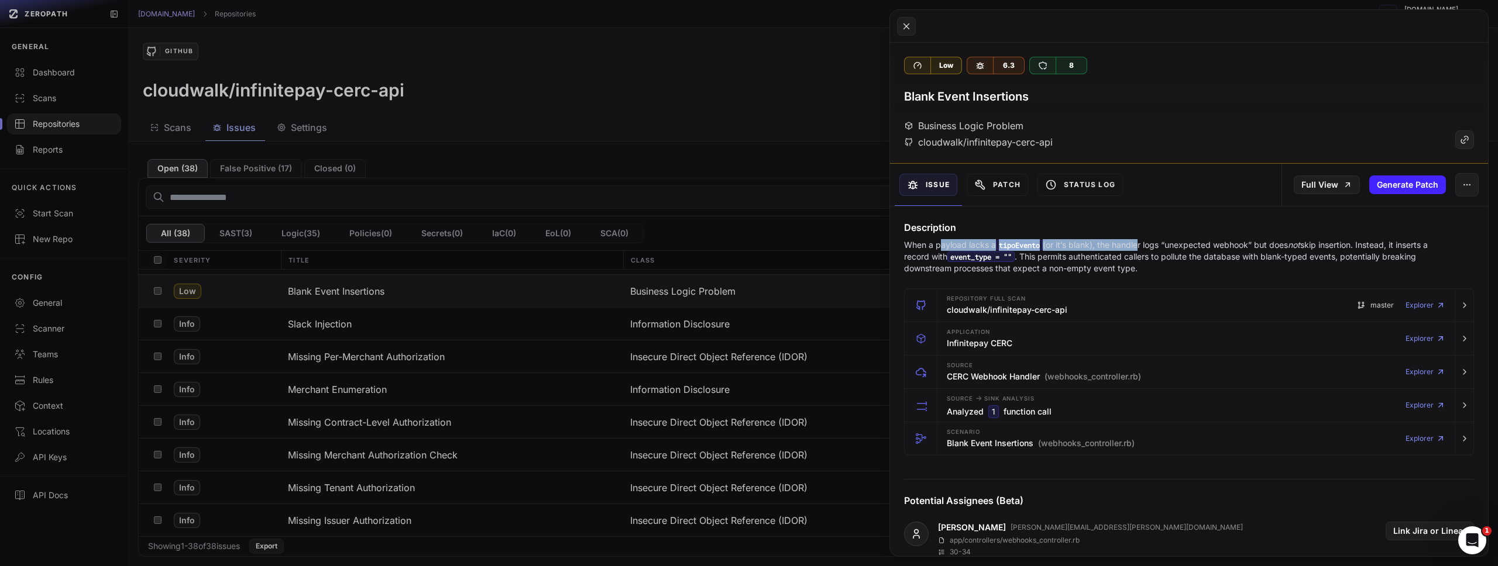
drag, startPoint x: 947, startPoint y: 247, endPoint x: 1144, endPoint y: 243, distance: 197.8
click at [1143, 243] on p "When a payload lacks a tipoEvento (or it’s blank), the handler logs “unexpected…" at bounding box center [1166, 256] width 524 height 35
click at [1220, 242] on p "When a payload lacks a tipoEvento (or it’s blank), the handler logs “unexpected…" at bounding box center [1166, 256] width 524 height 35
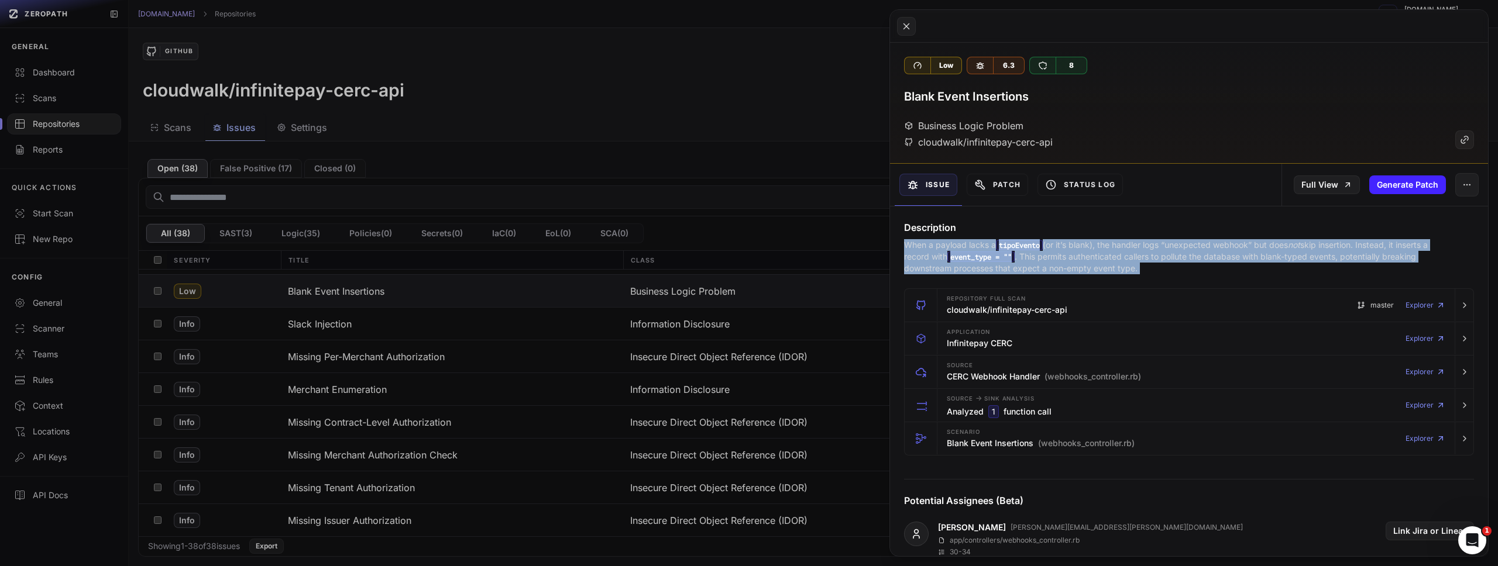
click at [1220, 242] on p "When a payload lacks a tipoEvento (or it’s blank), the handler logs “unexpected…" at bounding box center [1166, 256] width 524 height 35
click at [1117, 259] on p "When a payload lacks a tipoEvento (or it’s blank), the handler logs “unexpected…" at bounding box center [1166, 256] width 524 height 35
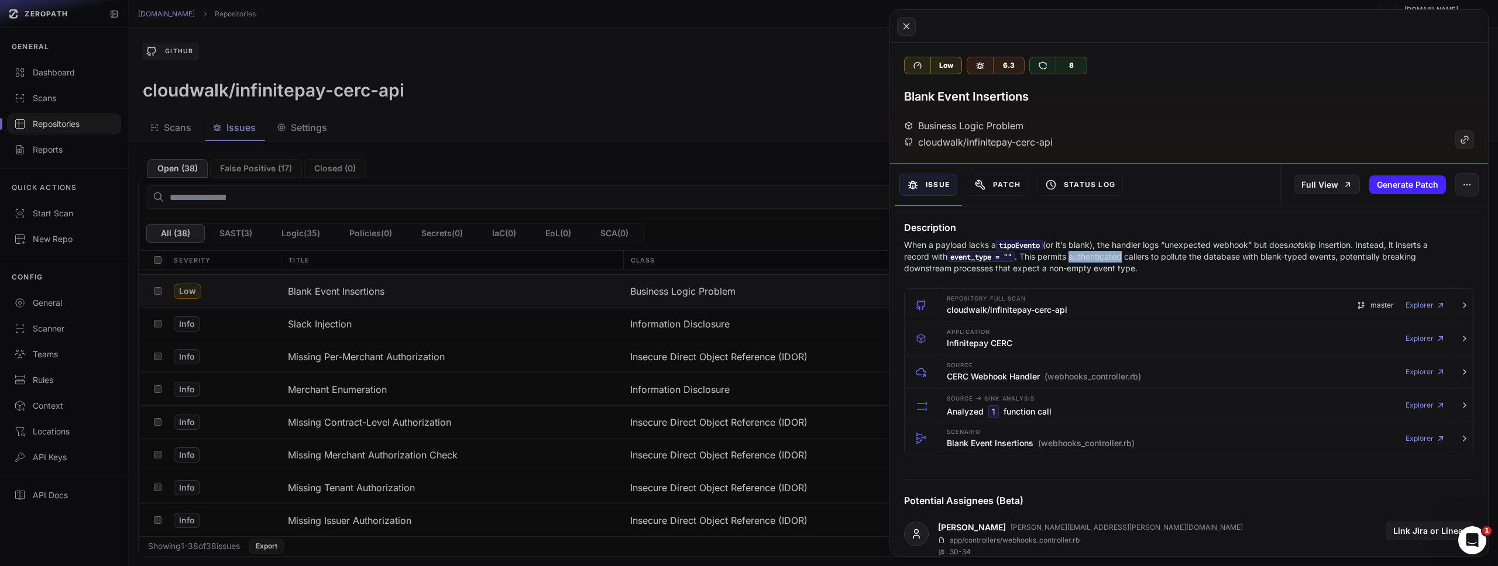
click at [1116, 259] on p "When a payload lacks a tipoEvento (or it’s blank), the handler logs “unexpected…" at bounding box center [1166, 256] width 524 height 35
click at [1175, 259] on p "When a payload lacks a tipoEvento (or it’s blank), the handler logs “unexpected…" at bounding box center [1166, 256] width 524 height 35
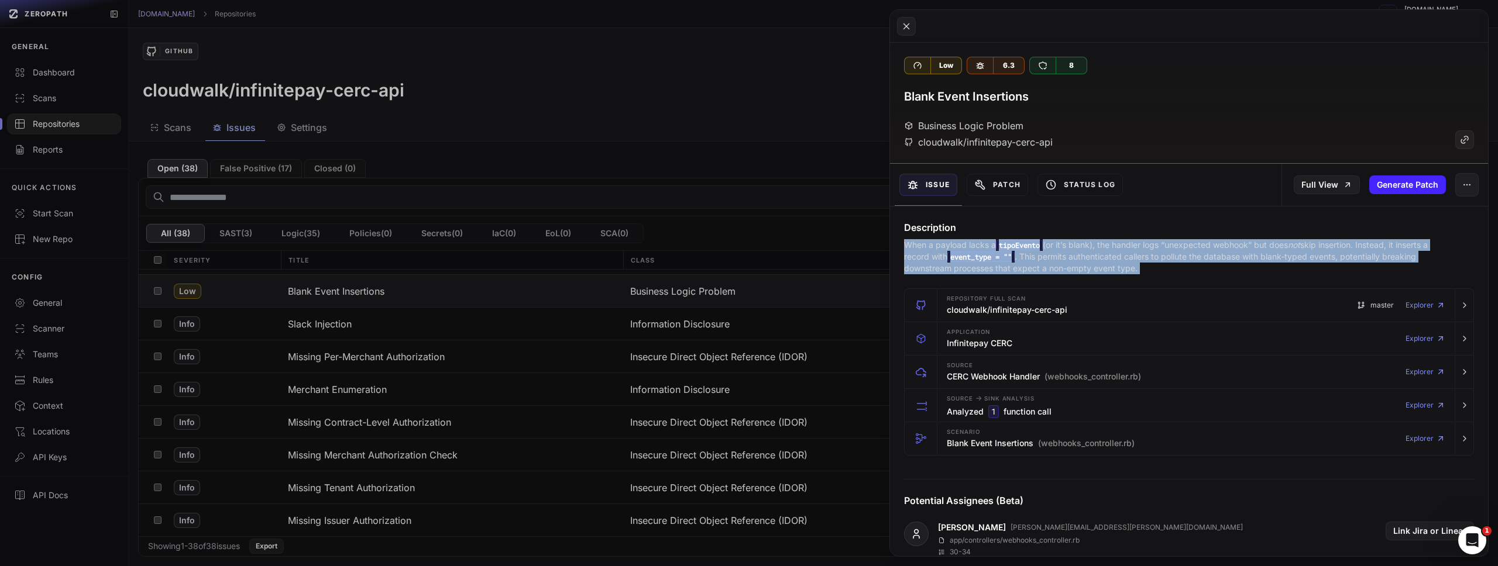
click at [1175, 259] on p "When a payload lacks a tipoEvento (or it’s blank), the handler logs “unexpected…" at bounding box center [1166, 256] width 524 height 35
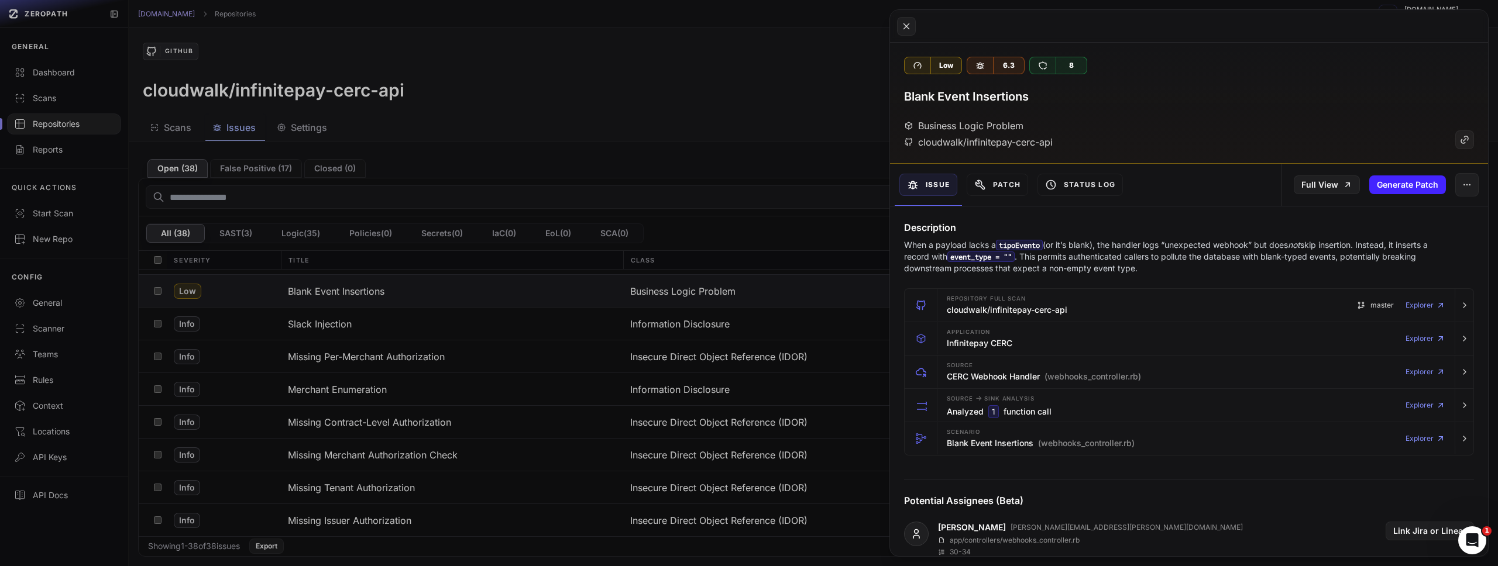
click at [1187, 267] on p "When a payload lacks a tipoEvento (or it’s blank), the handler logs “unexpected…" at bounding box center [1166, 256] width 524 height 35
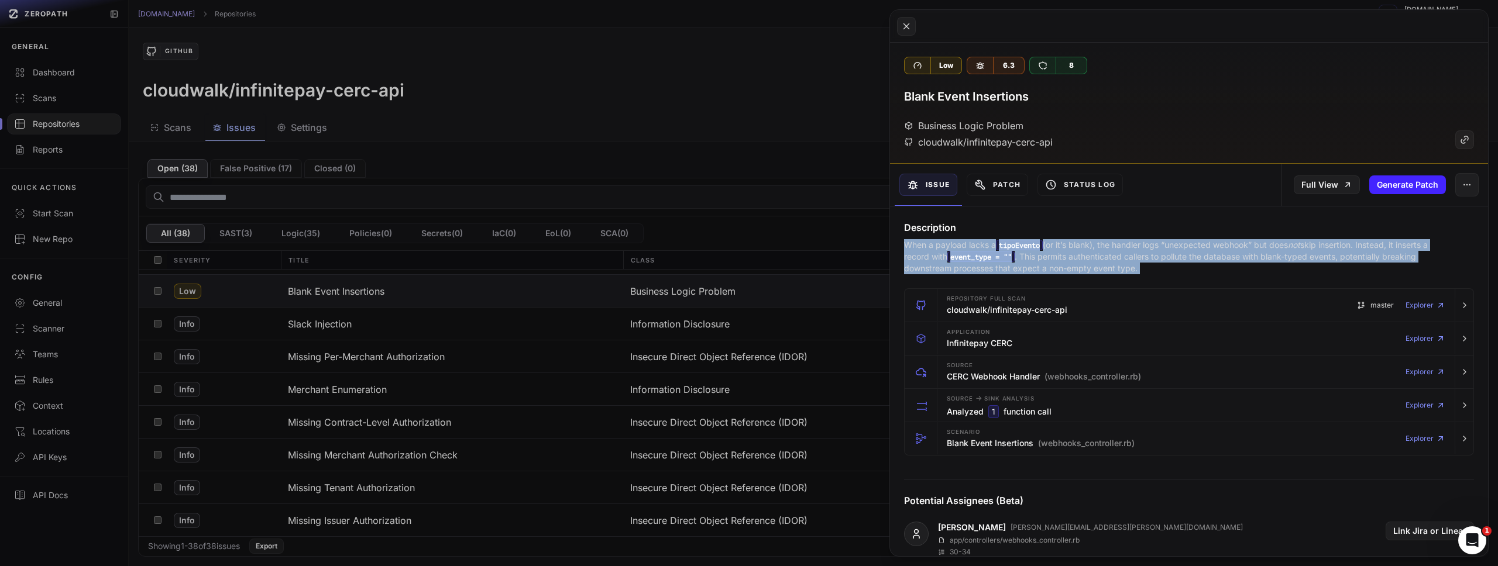
click at [1187, 267] on p "When a payload lacks a tipoEvento (or it’s blank), the handler logs “unexpected…" at bounding box center [1166, 256] width 524 height 35
click at [1462, 187] on icon "button" at bounding box center [1466, 184] width 9 height 9
click at [1267, 226] on h4 "Description" at bounding box center [1189, 228] width 570 height 14
click at [714, 166] on button at bounding box center [749, 283] width 1498 height 566
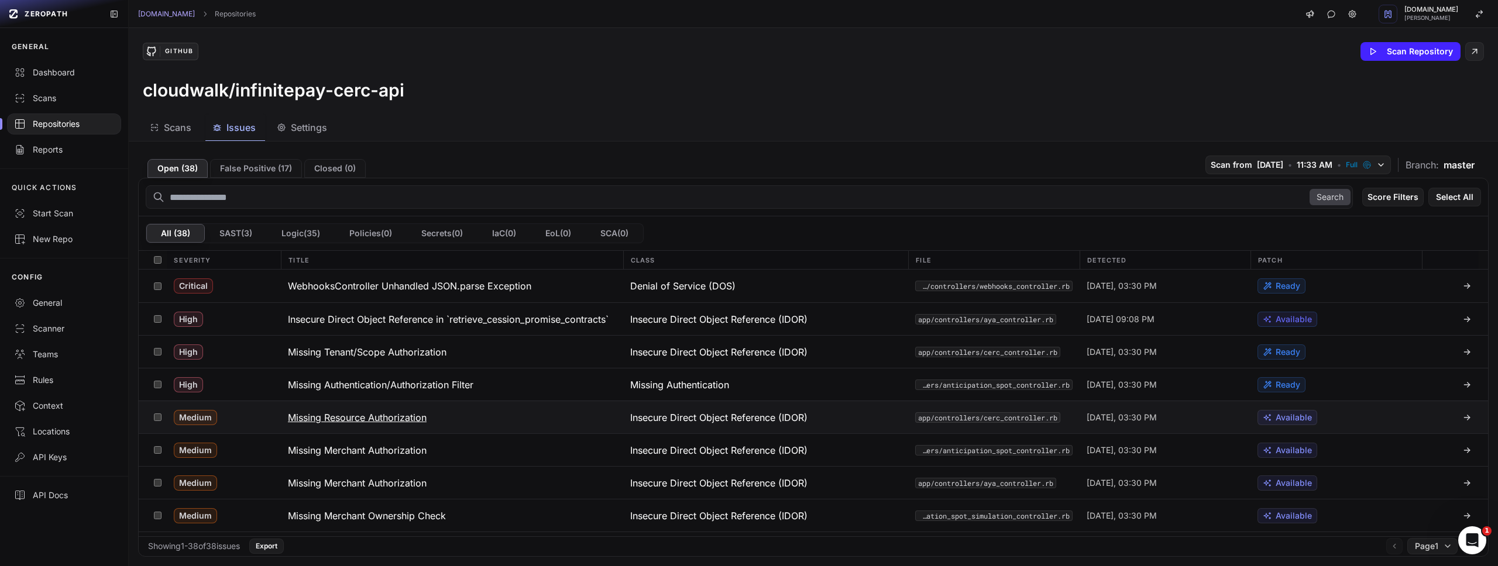
click at [403, 416] on h3 "Missing Resource Authorization" at bounding box center [357, 418] width 139 height 14
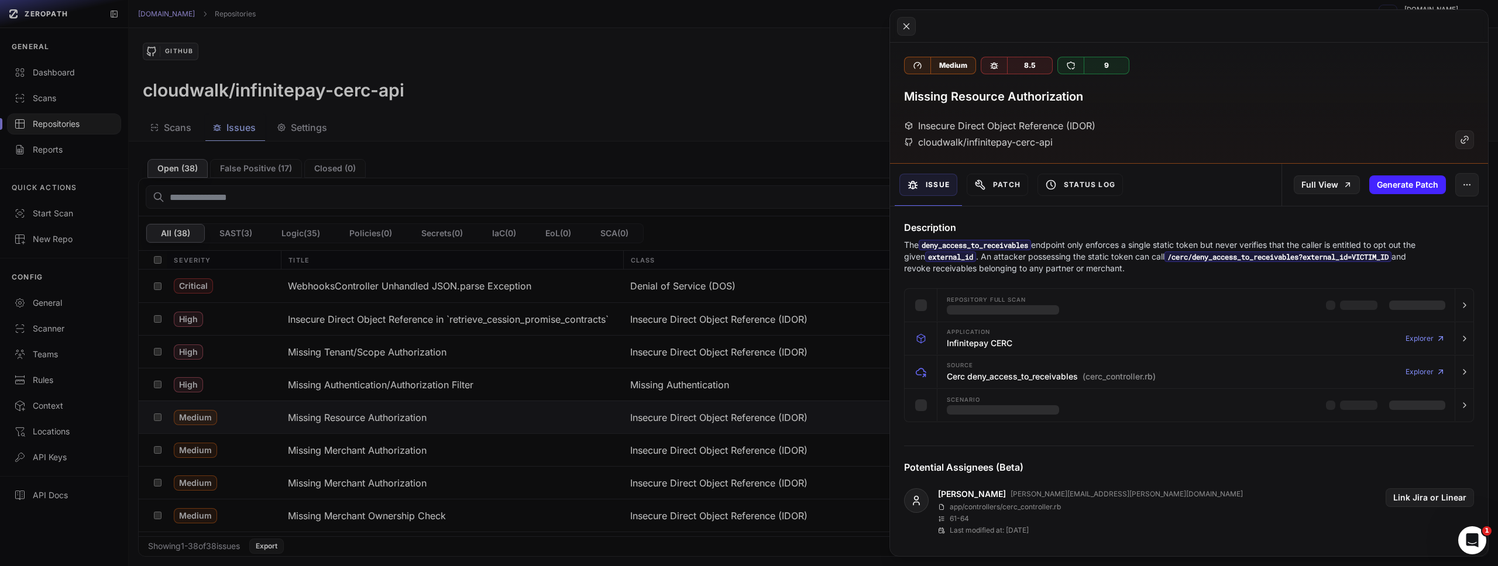
click at [1000, 245] on code "deny_access_to_receivables" at bounding box center [975, 245] width 112 height 11
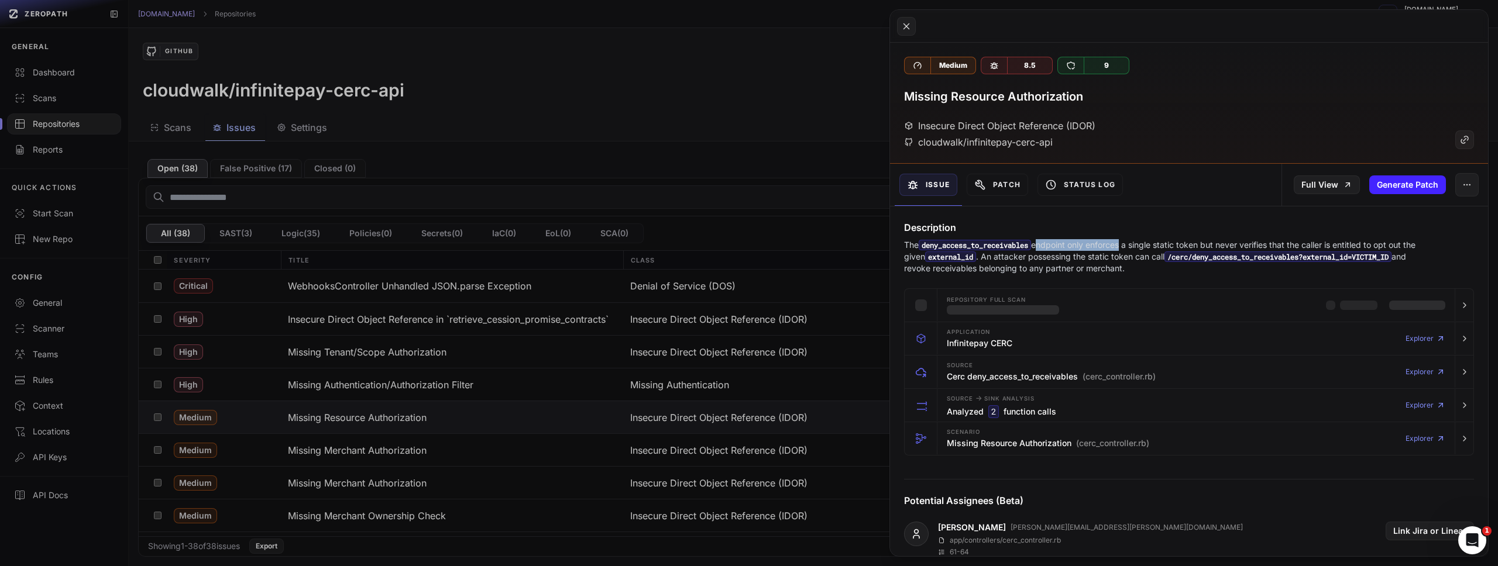
drag, startPoint x: 1048, startPoint y: 245, endPoint x: 1130, endPoint y: 245, distance: 82.5
click at [1129, 245] on p "The deny_access_to_receivables endpoint only enforces a single static token but…" at bounding box center [1166, 256] width 524 height 35
click at [1149, 245] on p "The deny_access_to_receivables endpoint only enforces a single static token but…" at bounding box center [1166, 256] width 524 height 35
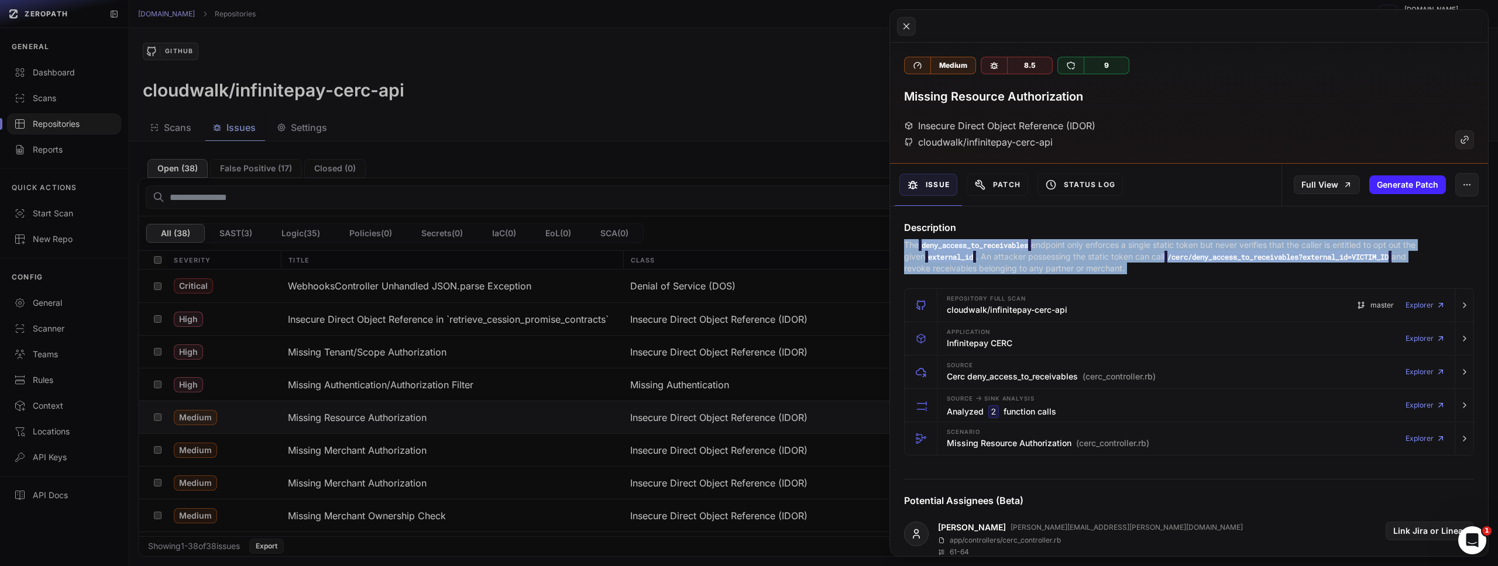
click at [1149, 245] on p "The deny_access_to_receivables endpoint only enforces a single static token but…" at bounding box center [1166, 256] width 524 height 35
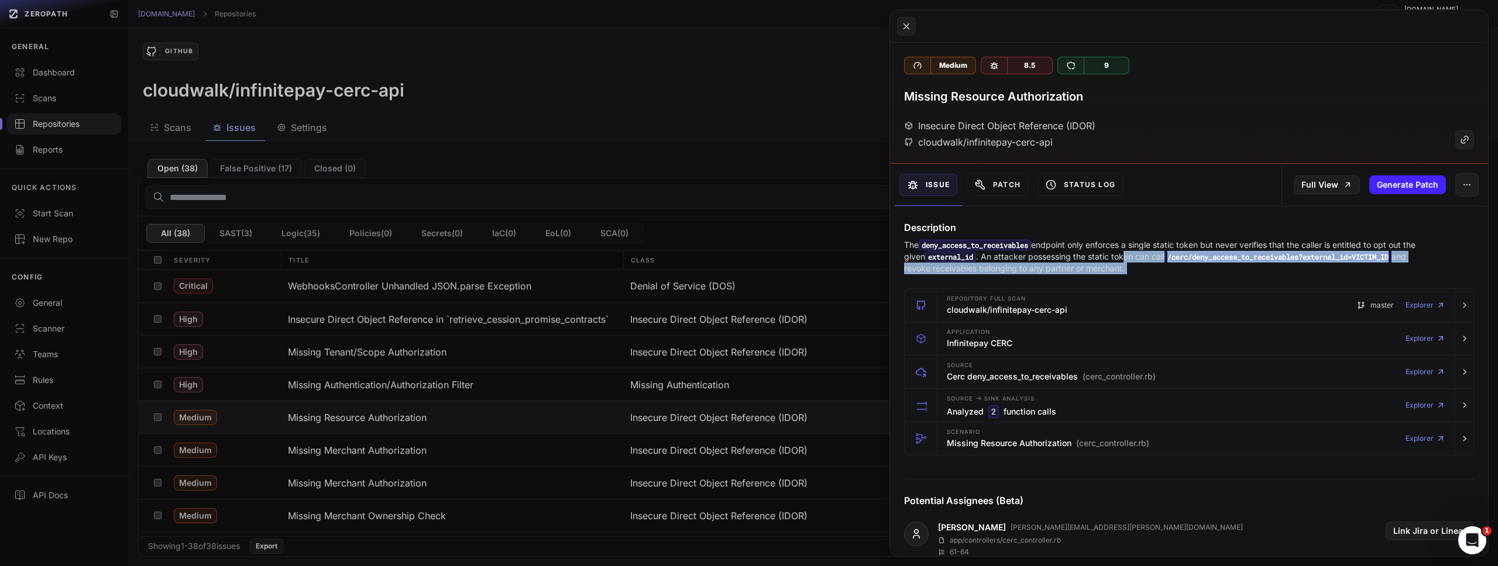
click at [1129, 252] on p "The deny_access_to_receivables endpoint only enforces a single static token but…" at bounding box center [1166, 256] width 524 height 35
click at [1128, 252] on p "The deny_access_to_receivables endpoint only enforces a single static token but…" at bounding box center [1166, 256] width 524 height 35
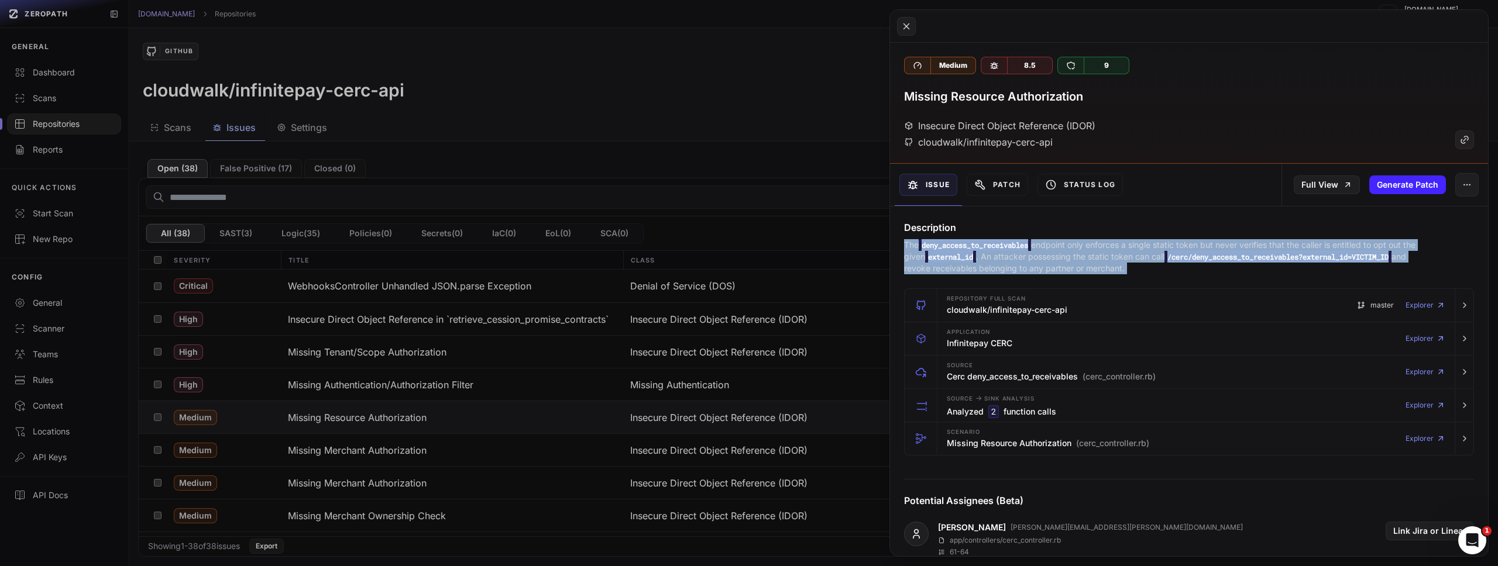
click at [1128, 252] on p "The deny_access_to_receivables endpoint only enforces a single static token but…" at bounding box center [1166, 256] width 524 height 35
copy div "The deny_access_to_receivables endpoint only enforces a single static token but…"
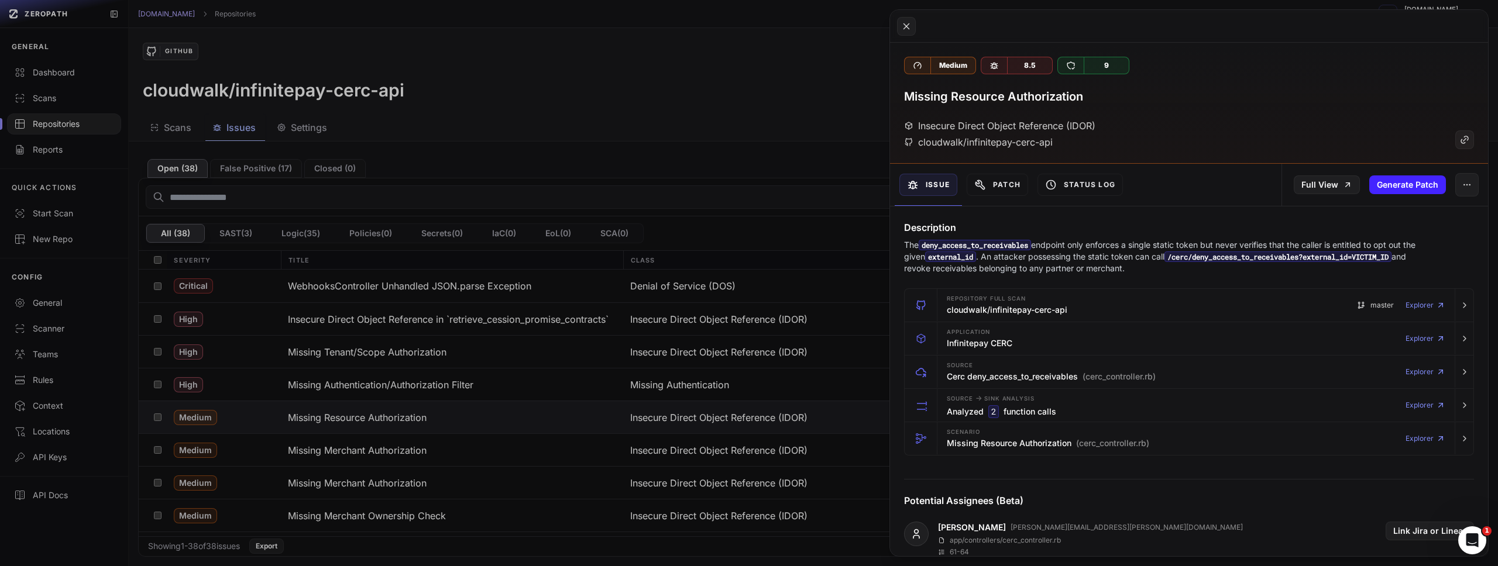
click at [1146, 271] on p "The deny_access_to_receivables endpoint only enforces a single static token but…" at bounding box center [1166, 256] width 524 height 35
click at [771, 187] on button at bounding box center [749, 283] width 1498 height 566
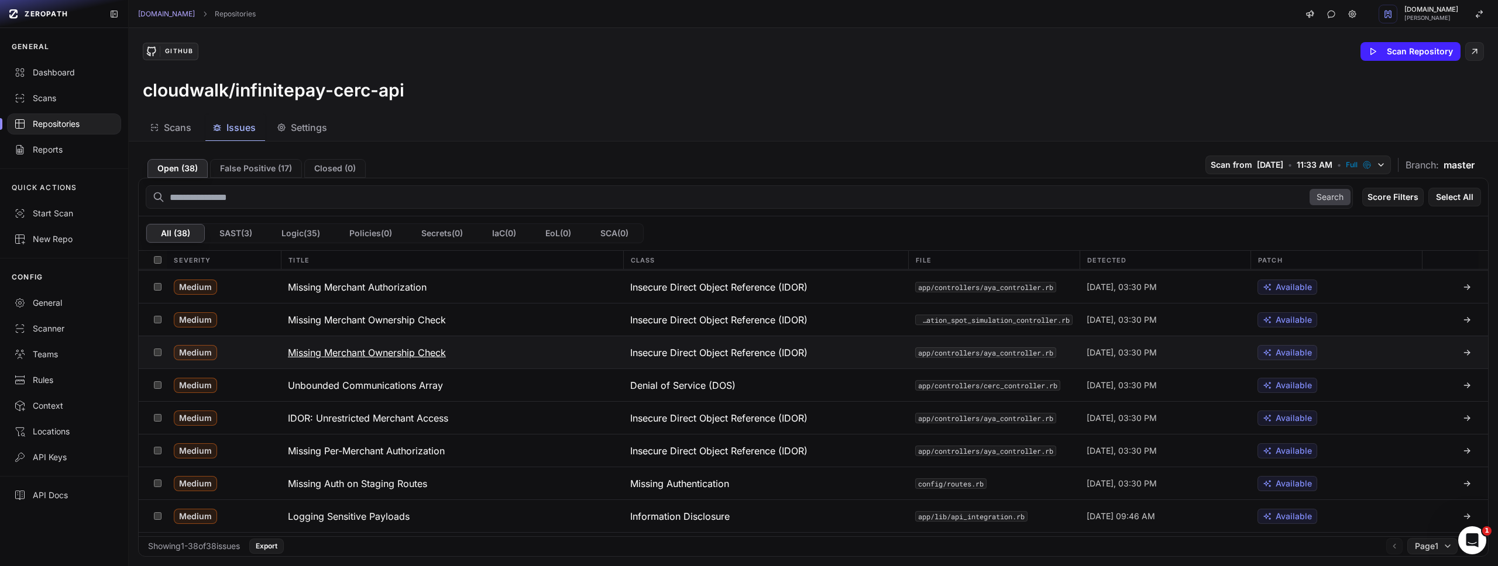
scroll to position [249, 0]
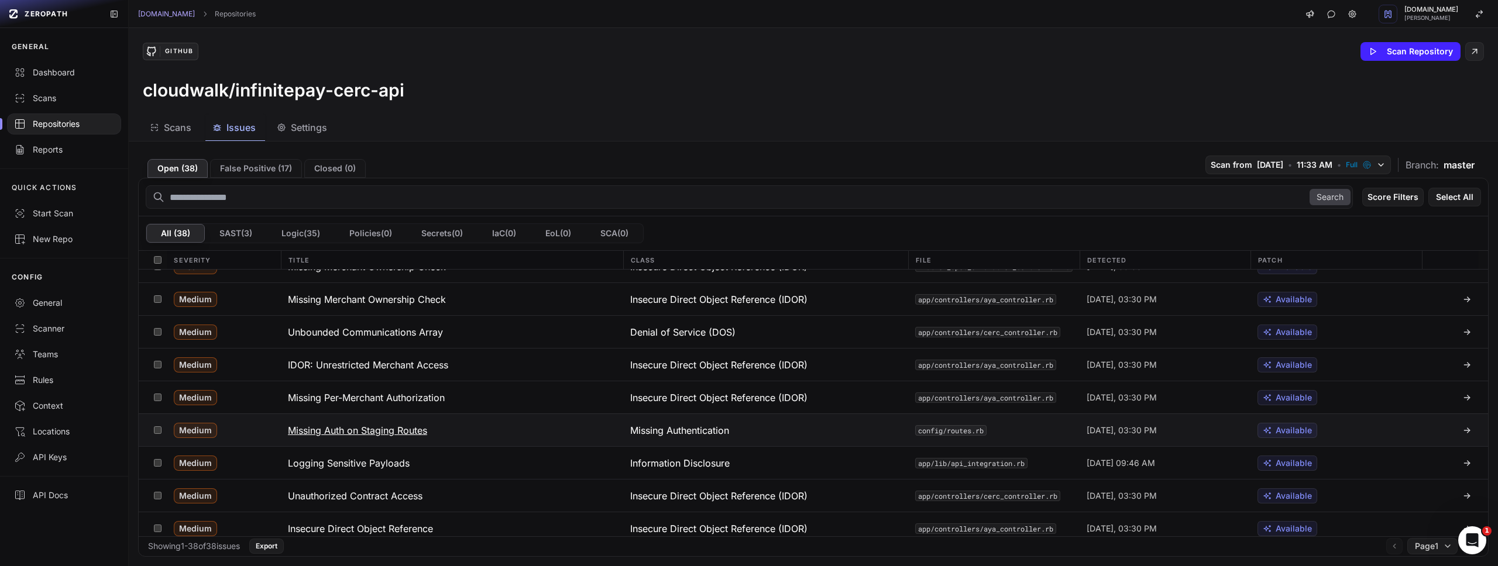
click at [332, 432] on h3 "Missing Auth on Staging Routes" at bounding box center [357, 431] width 139 height 14
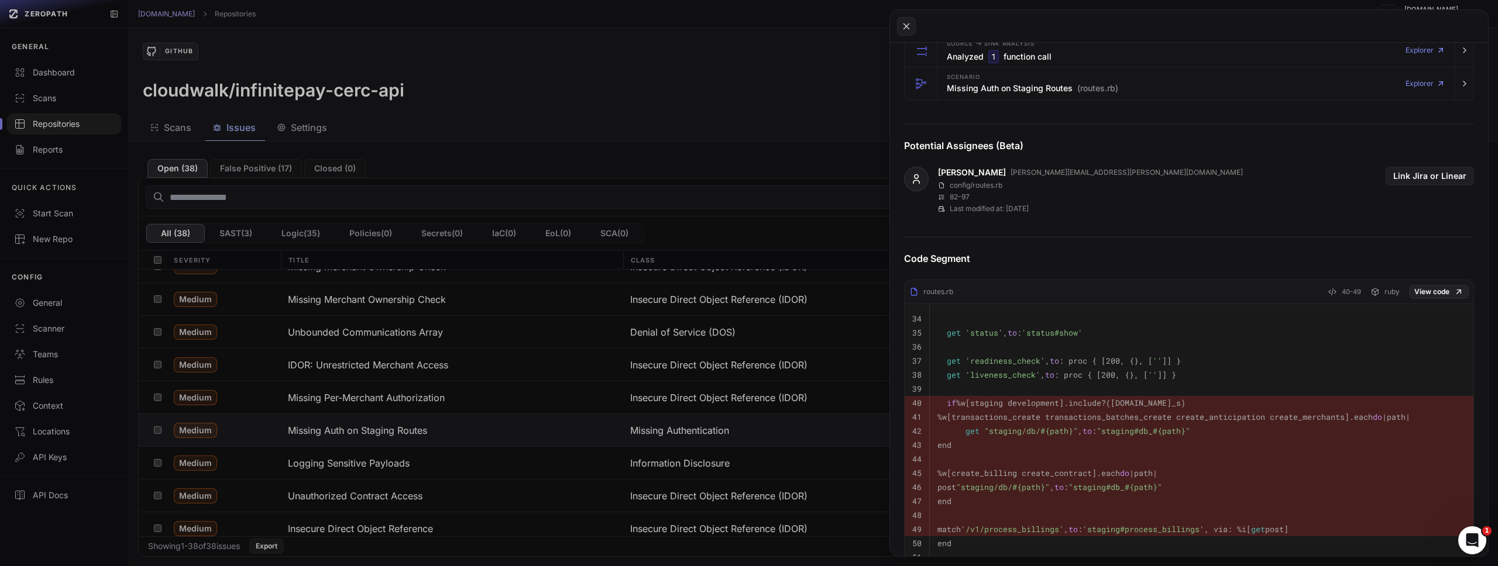
scroll to position [446, 0]
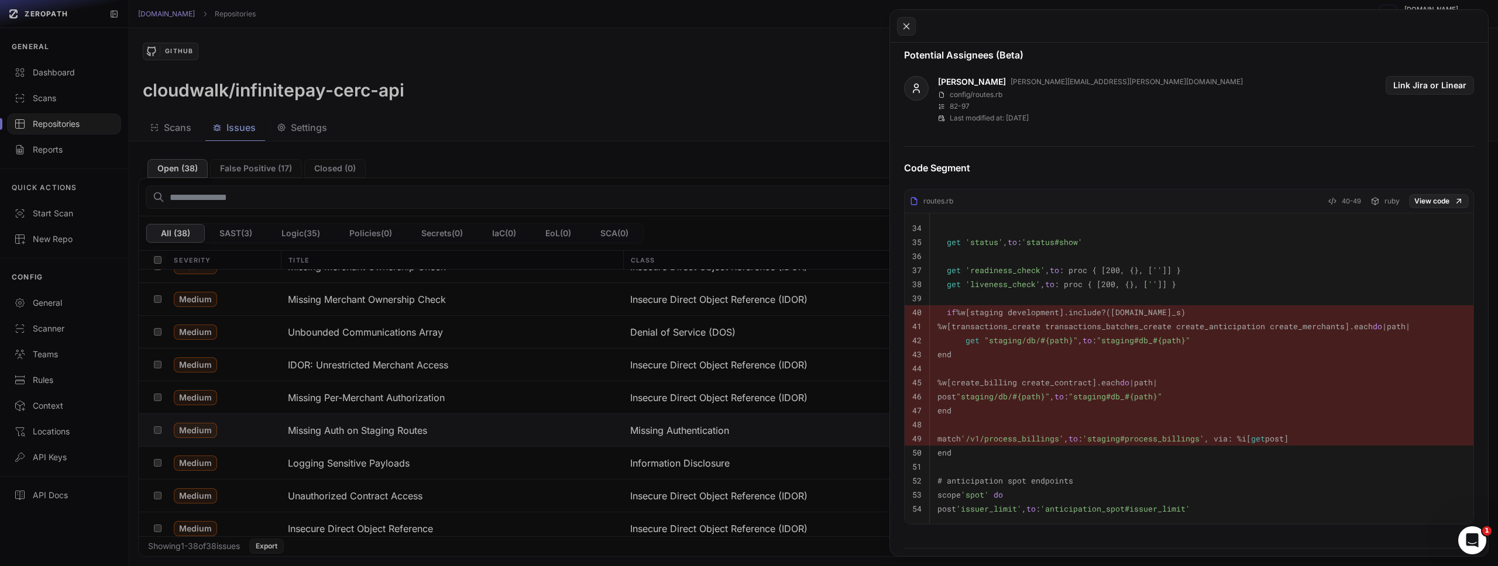
drag, startPoint x: 962, startPoint y: 325, endPoint x: 978, endPoint y: 355, distance: 33.2
click at [978, 355] on tbody "34 35 get 'status' , to : 'status#show' 36 37 get 'readiness_check' , to : proc…" at bounding box center [1188, 369] width 569 height 311
click at [1083, 362] on pre at bounding box center [1201, 369] width 528 height 14
drag, startPoint x: 1010, startPoint y: 414, endPoint x: 948, endPoint y: 380, distance: 71.2
click at [948, 380] on tbody "34 35 get 'status' , to : 'status#show' 36 37 get 'readiness_check' , to : proc…" at bounding box center [1188, 369] width 569 height 311
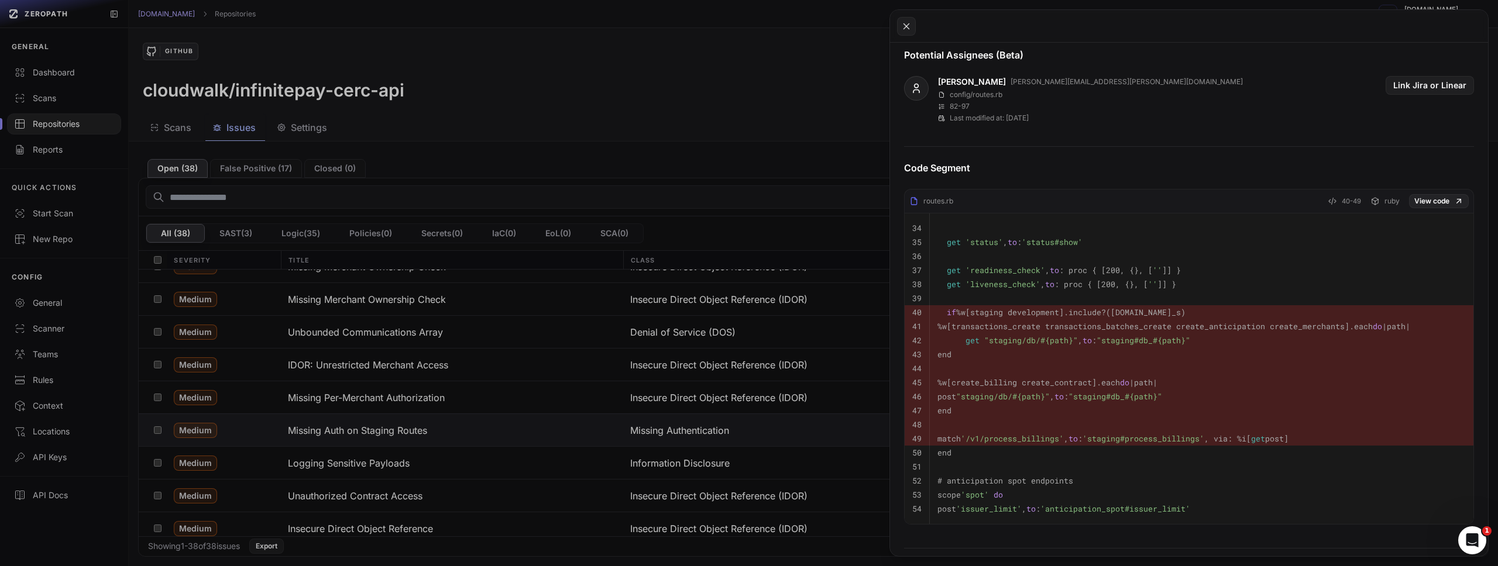
click at [1066, 360] on pre "end" at bounding box center [1201, 355] width 528 height 14
click at [1124, 349] on pre "end" at bounding box center [1201, 355] width 528 height 14
click at [1123, 342] on span ""staging#db_#{path}"" at bounding box center [1143, 340] width 94 height 11
copy span "staging"
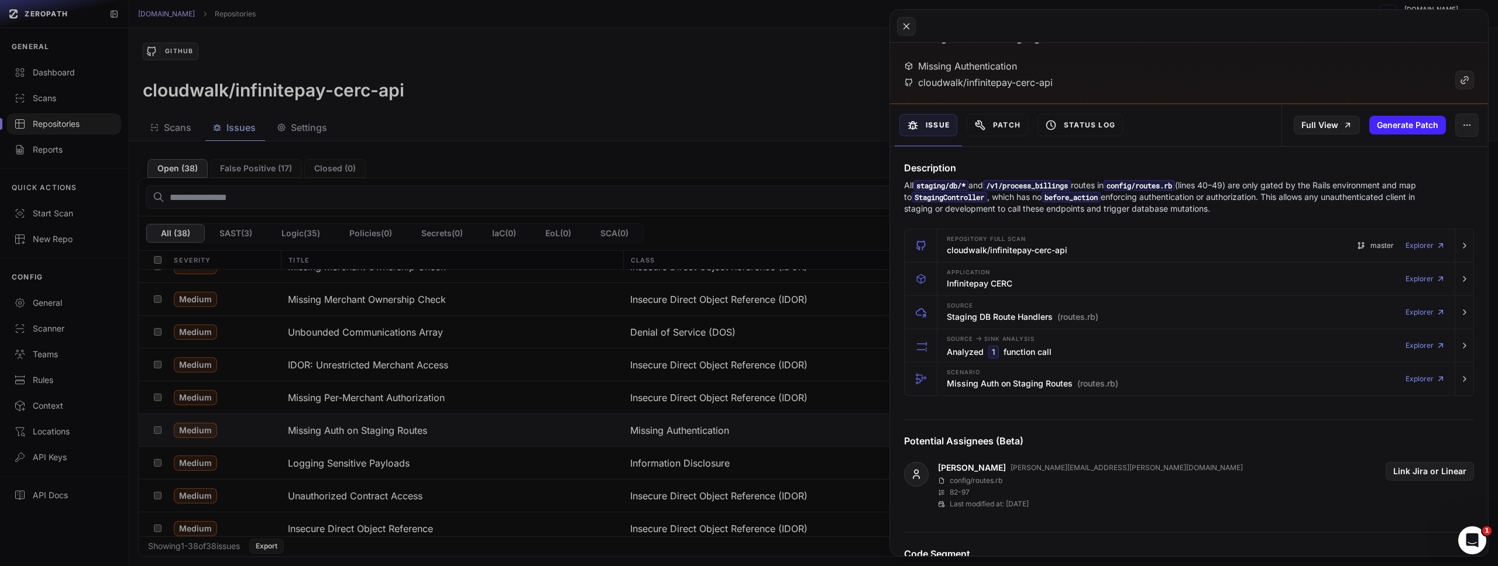
scroll to position [57, 0]
click at [1397, 132] on button "Generate Patch" at bounding box center [1407, 127] width 77 height 19
click at [727, 177] on button at bounding box center [749, 283] width 1498 height 566
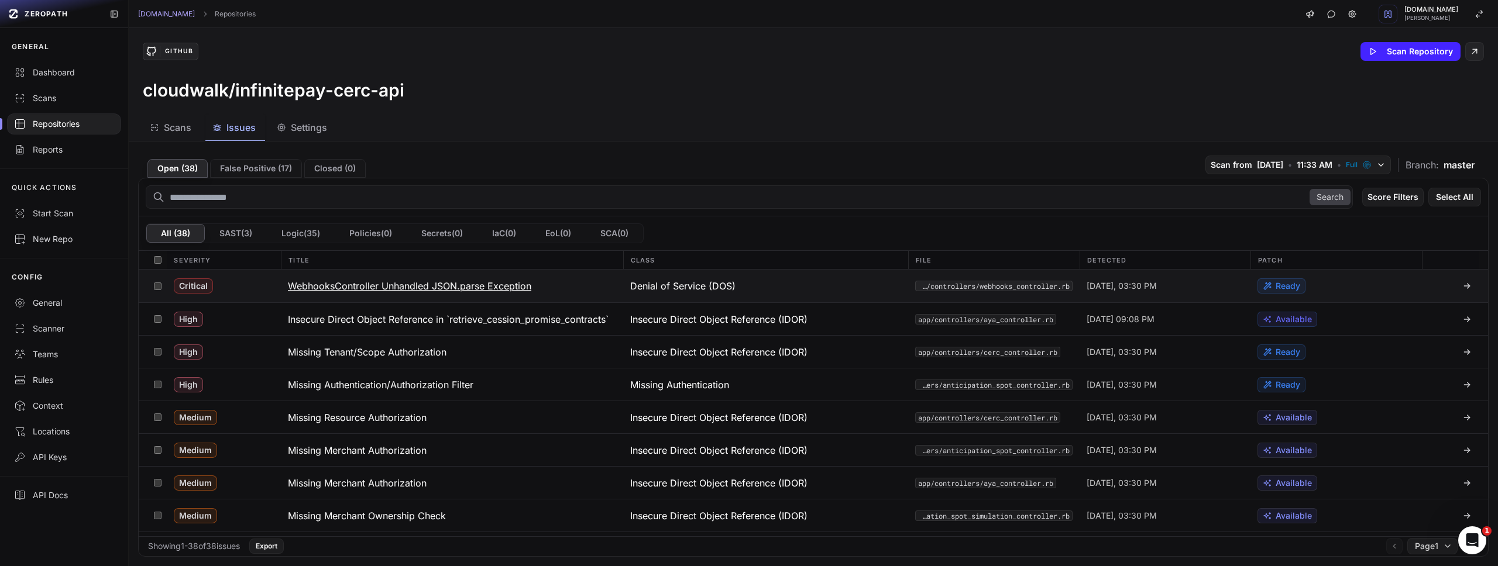
click at [496, 288] on h3 "WebhooksController Unhandled JSON.parse Exception" at bounding box center [409, 286] width 243 height 14
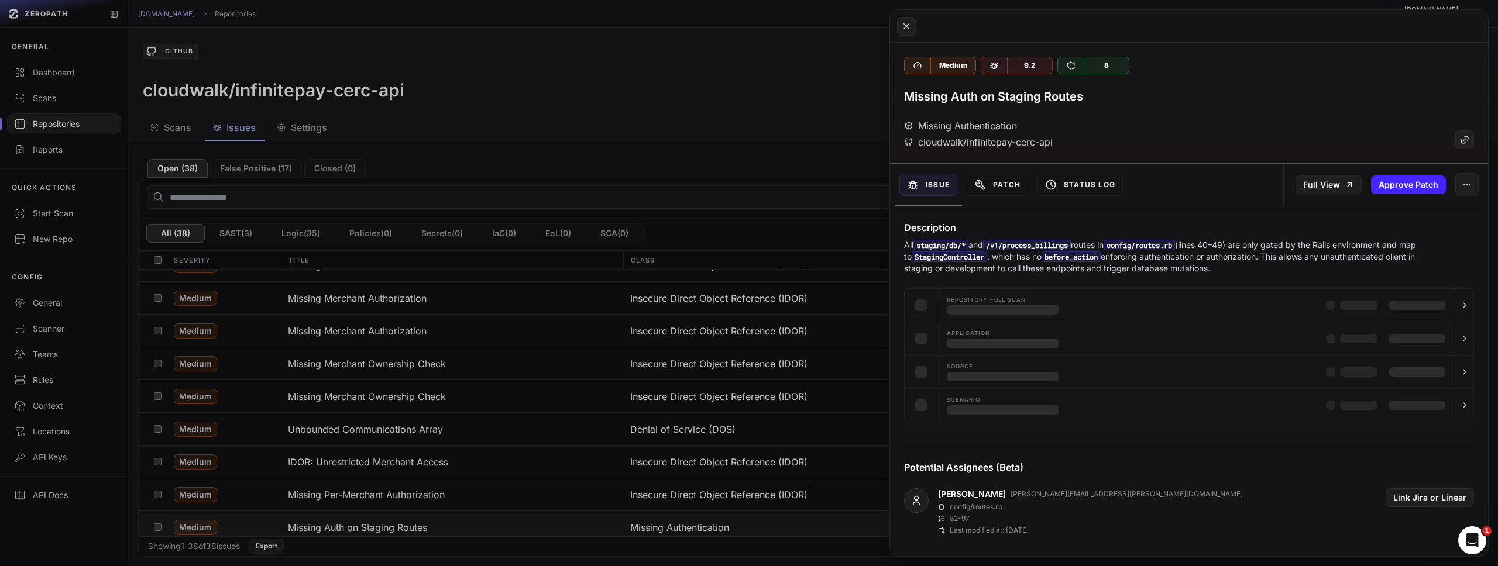
scroll to position [159, 0]
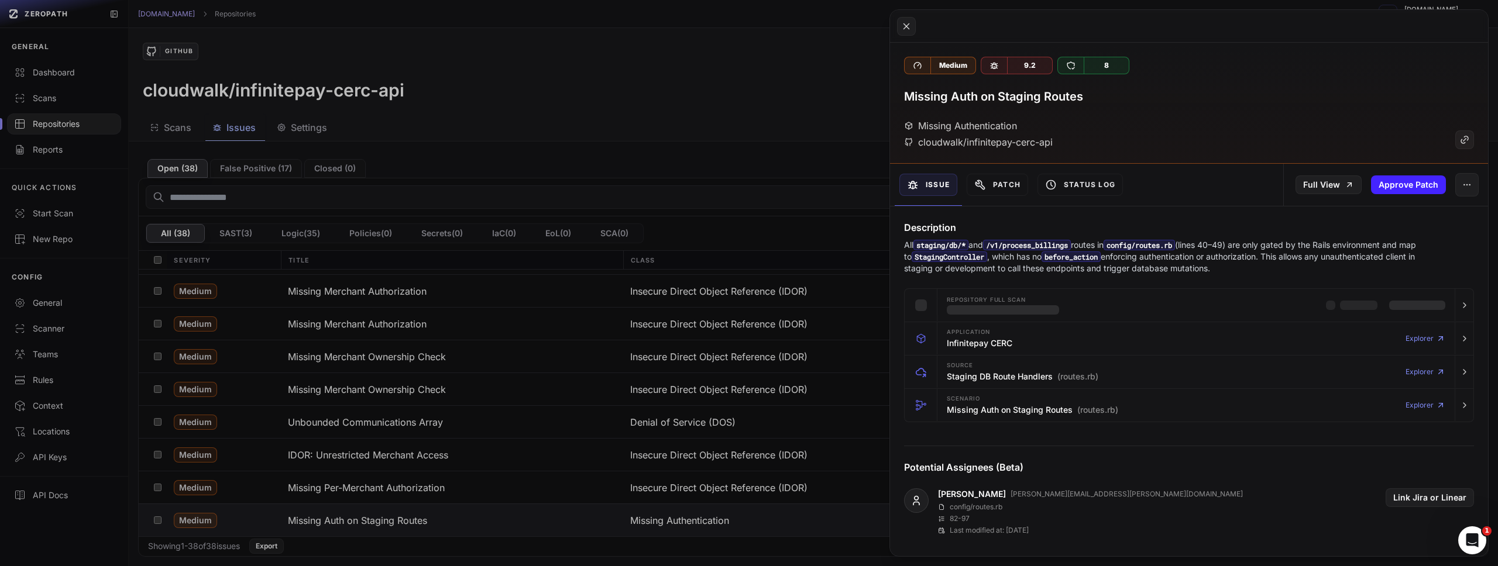
click at [747, 199] on button at bounding box center [749, 283] width 1498 height 566
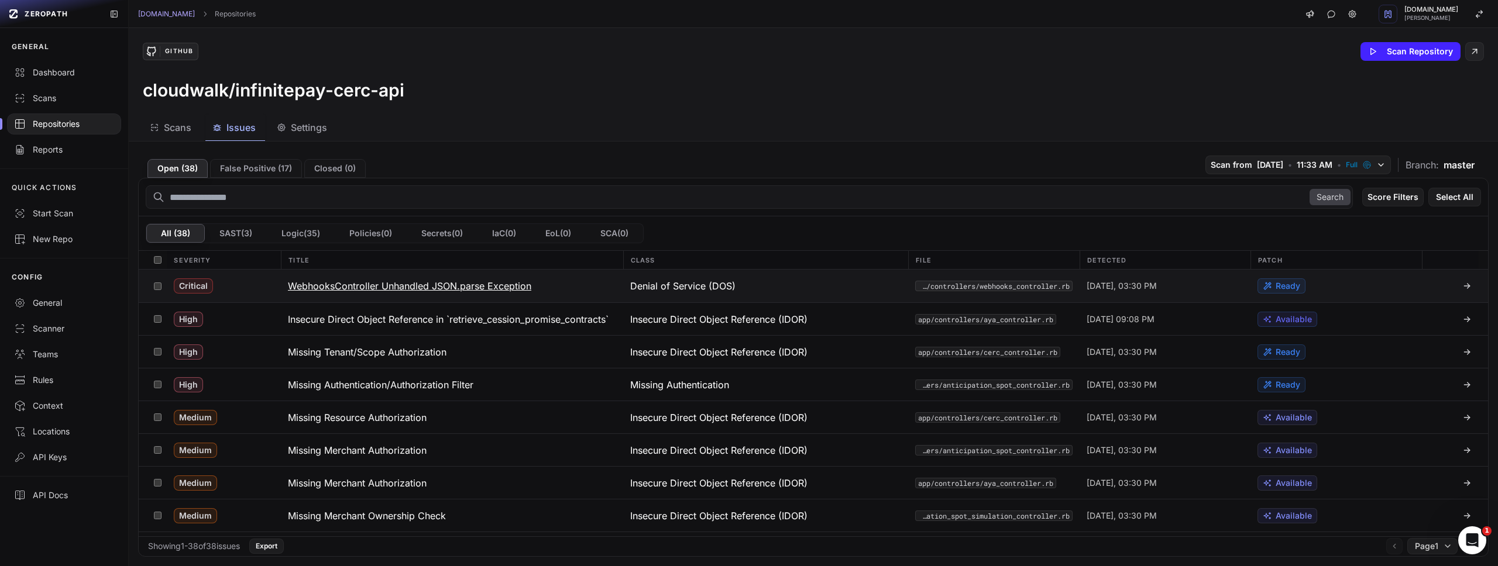
click at [374, 286] on h3 "WebhooksController Unhandled JSON.parse Exception" at bounding box center [409, 286] width 243 height 14
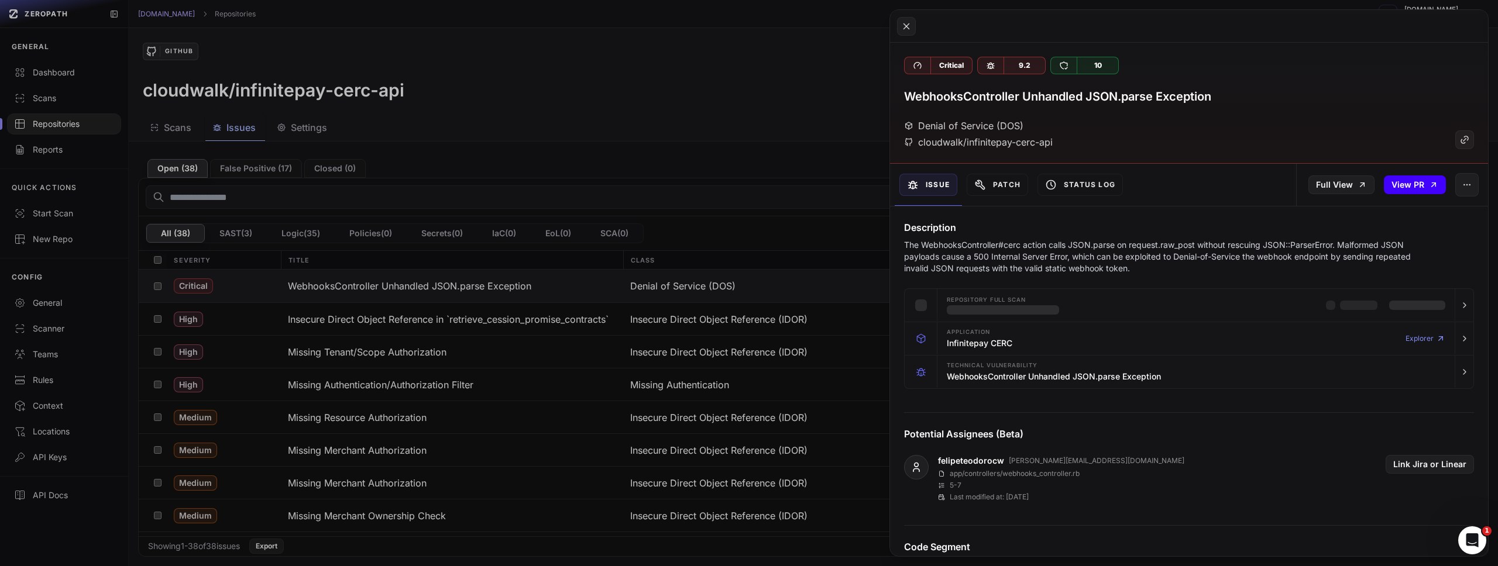
click at [1415, 183] on link "View PR" at bounding box center [1415, 185] width 62 height 19
click at [829, 146] on button at bounding box center [749, 283] width 1498 height 566
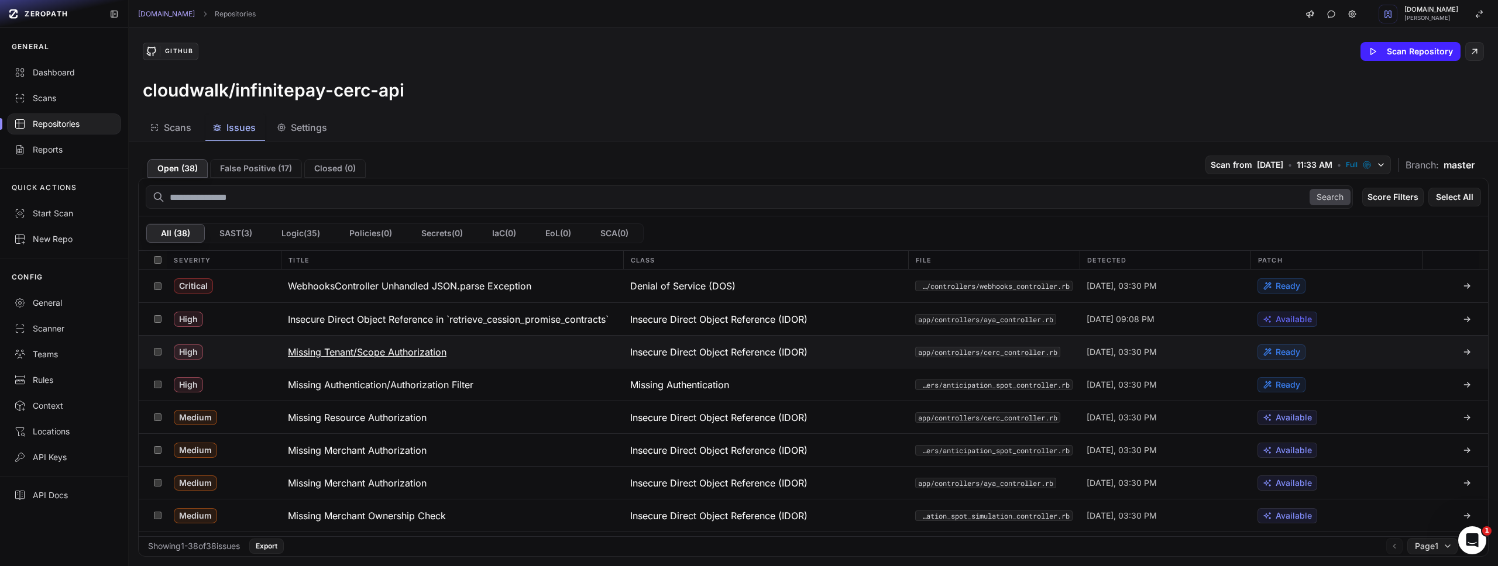
click at [359, 352] on h3 "Missing Tenant/Scope Authorization" at bounding box center [367, 352] width 159 height 14
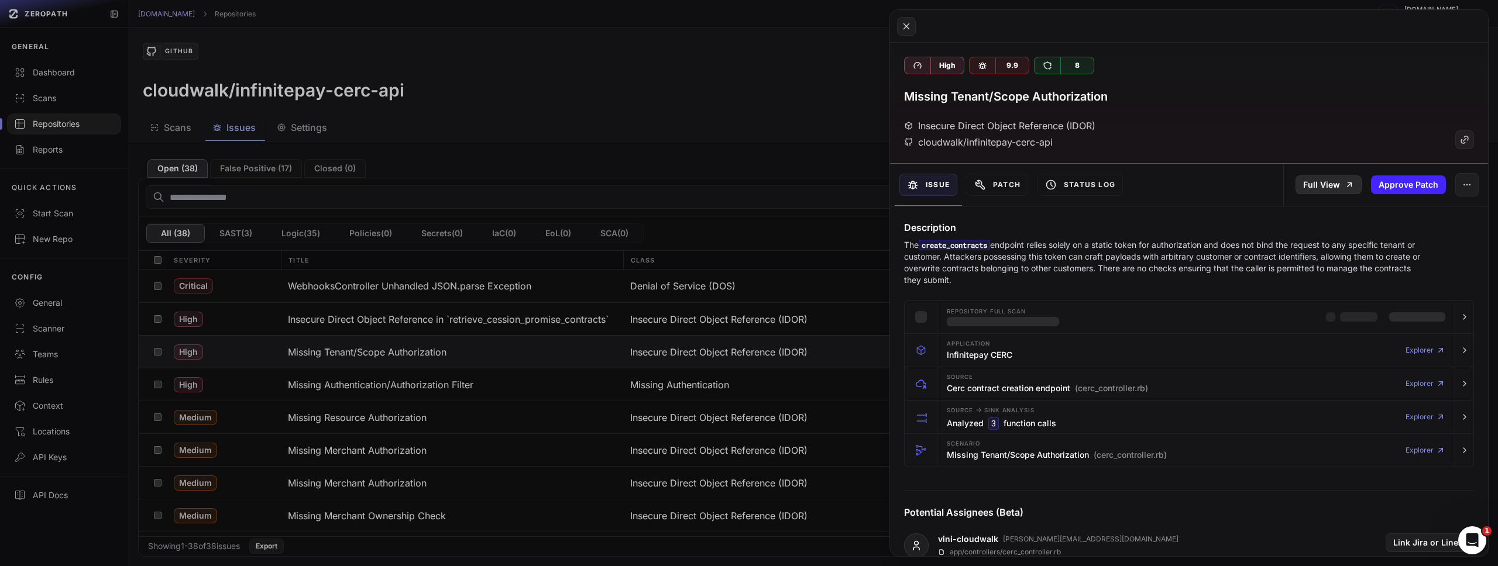
click at [1323, 187] on link "Full View" at bounding box center [1328, 185] width 66 height 19
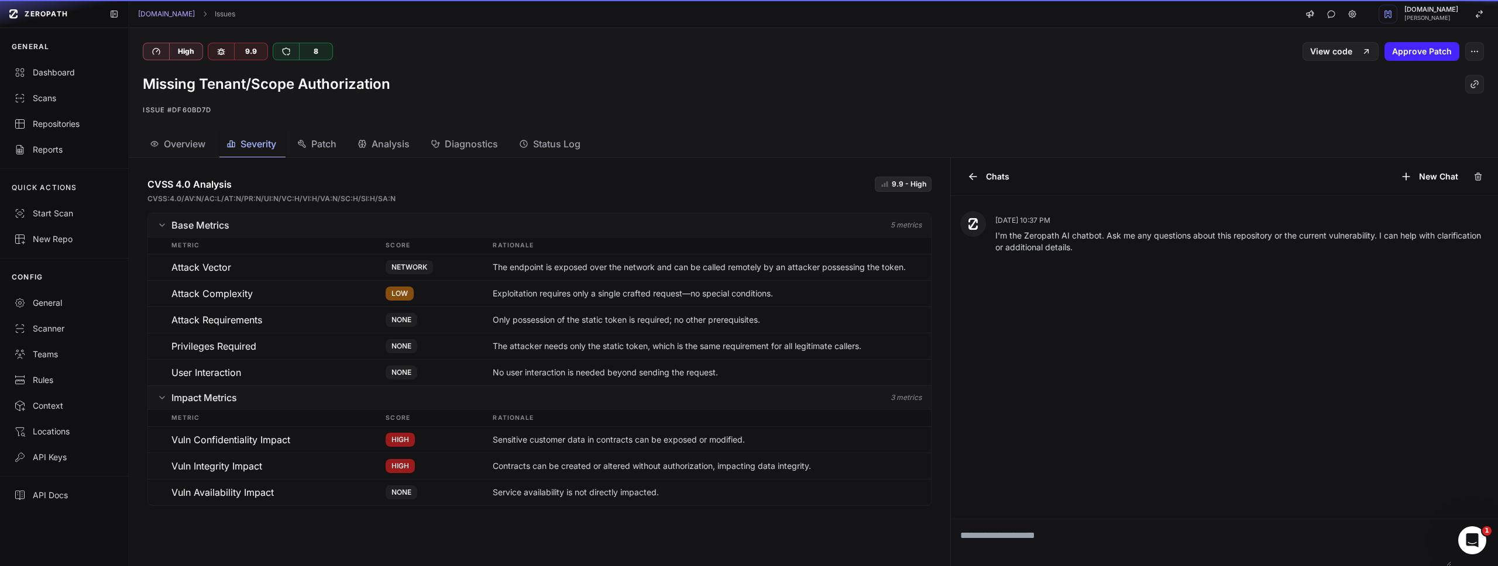
click at [256, 145] on span "Severity" at bounding box center [258, 144] width 36 height 14
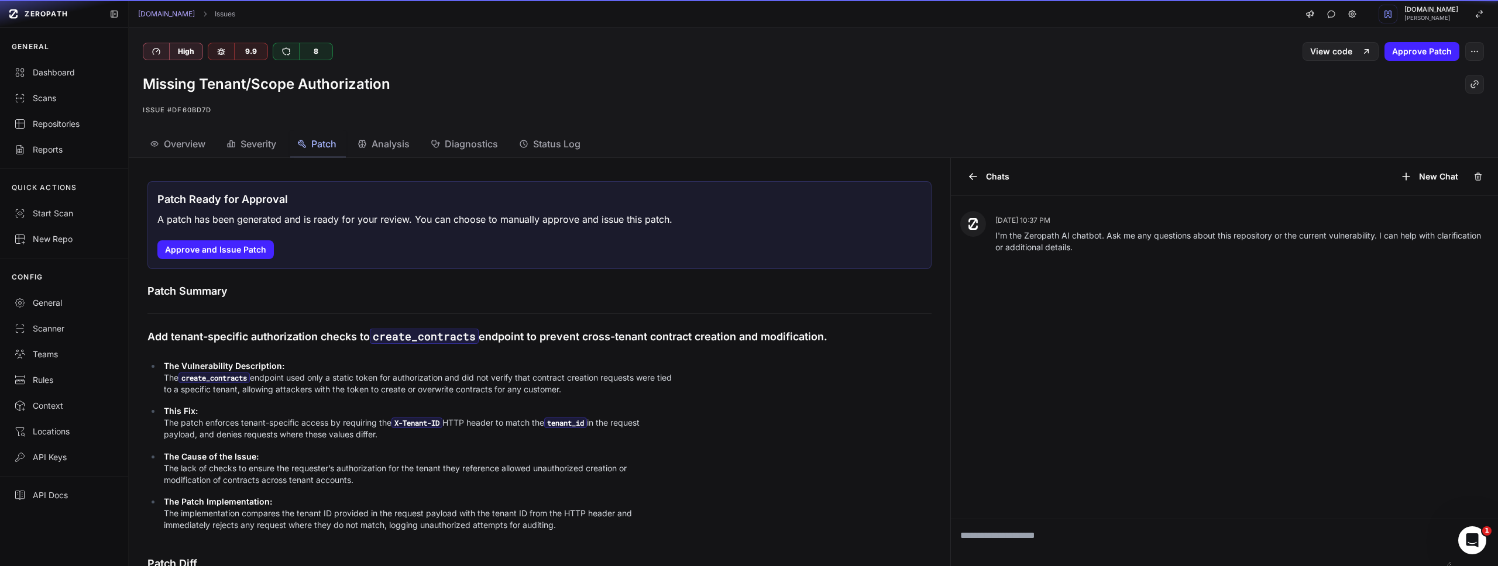
click at [323, 146] on span "Patch" at bounding box center [323, 144] width 25 height 14
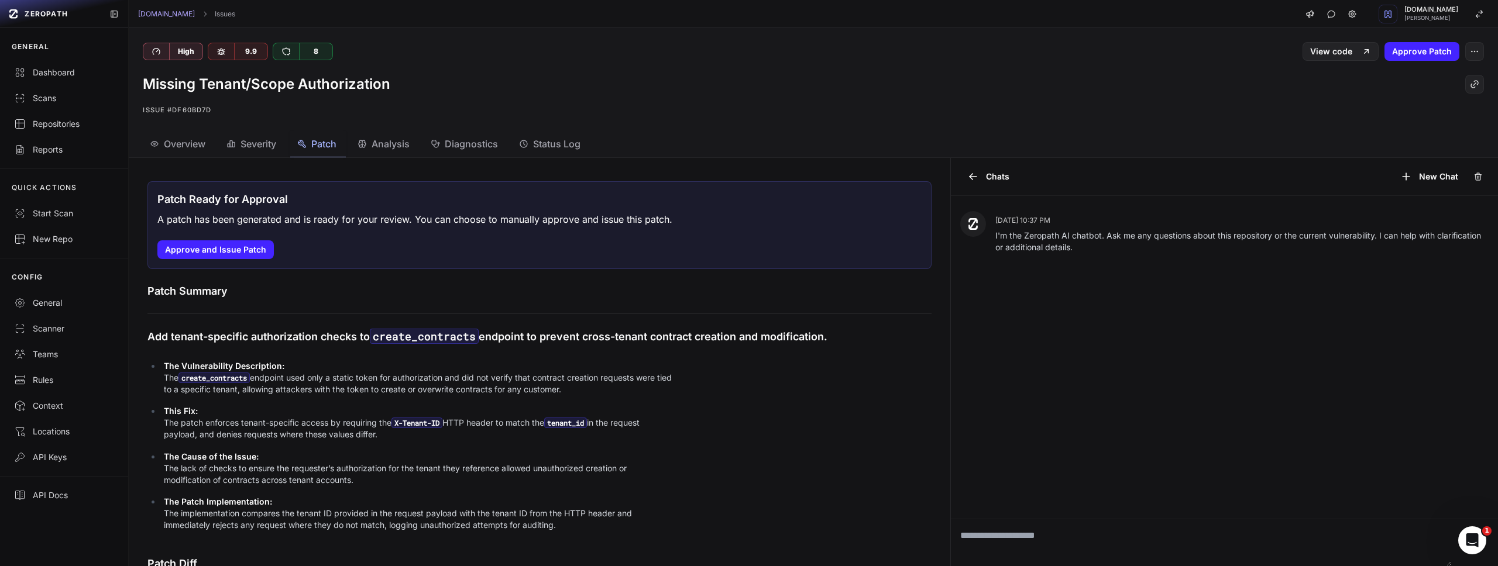
click at [376, 145] on span "Analysis" at bounding box center [391, 144] width 38 height 14
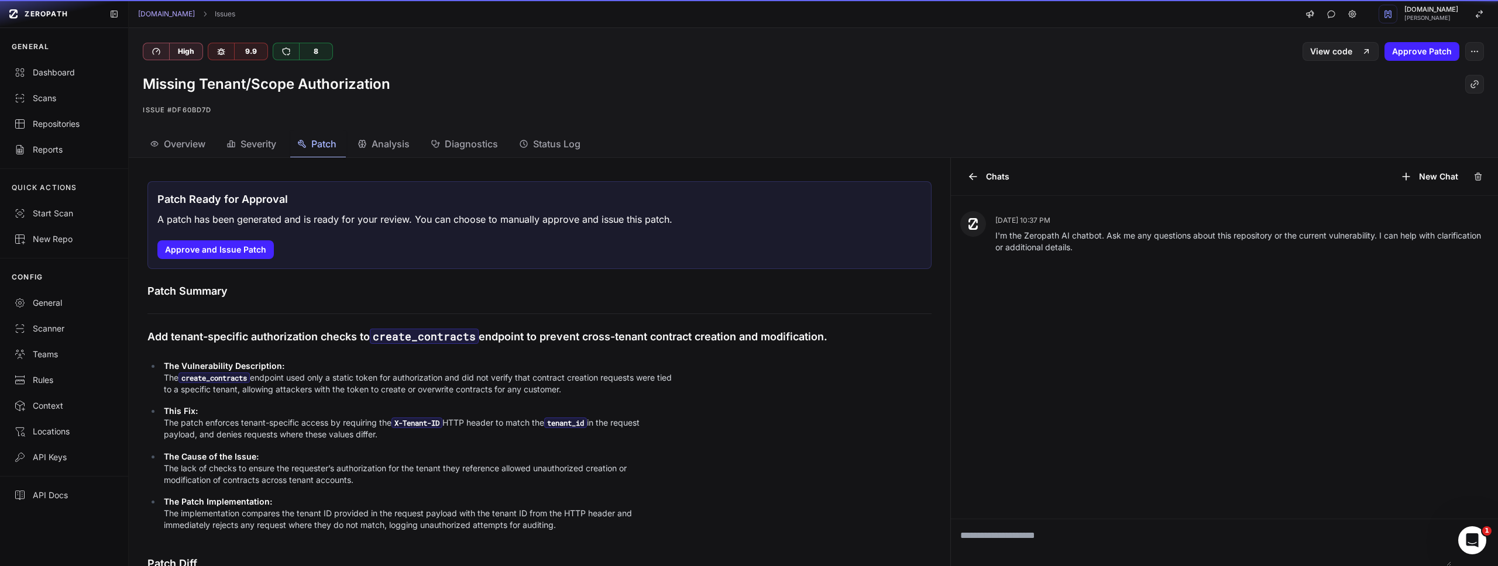
click at [326, 142] on span "Patch" at bounding box center [323, 144] width 25 height 14
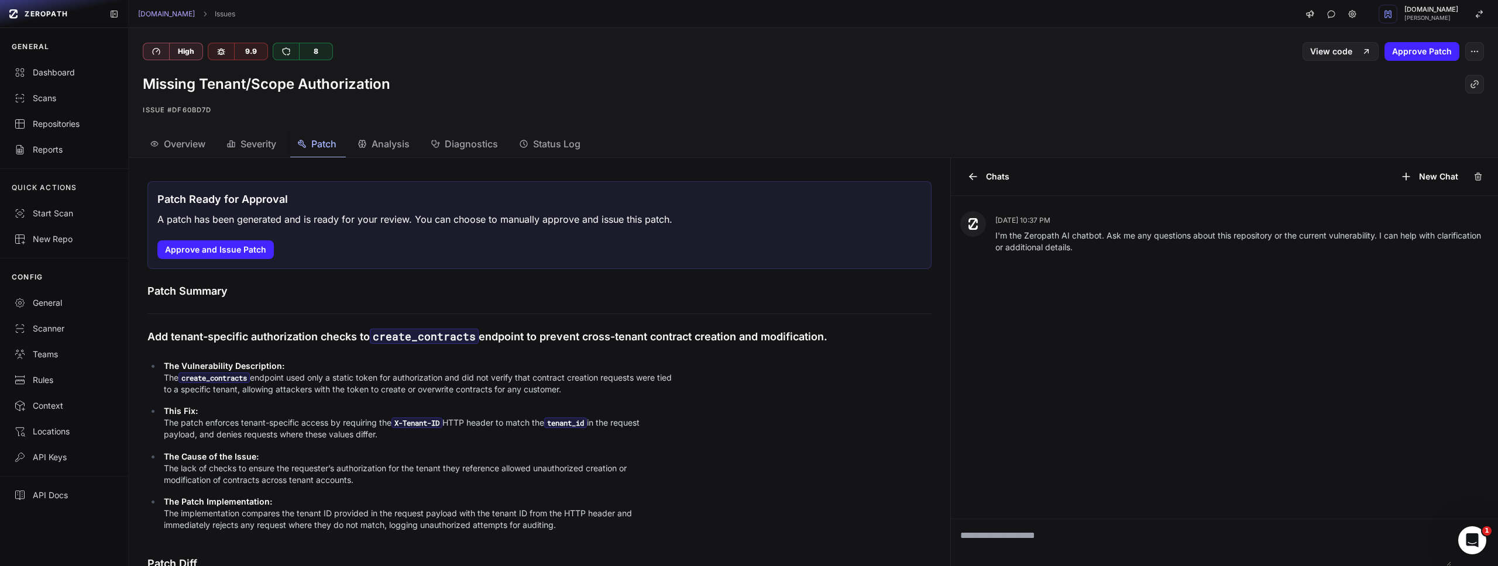
click at [274, 141] on span "Severity" at bounding box center [258, 144] width 36 height 14
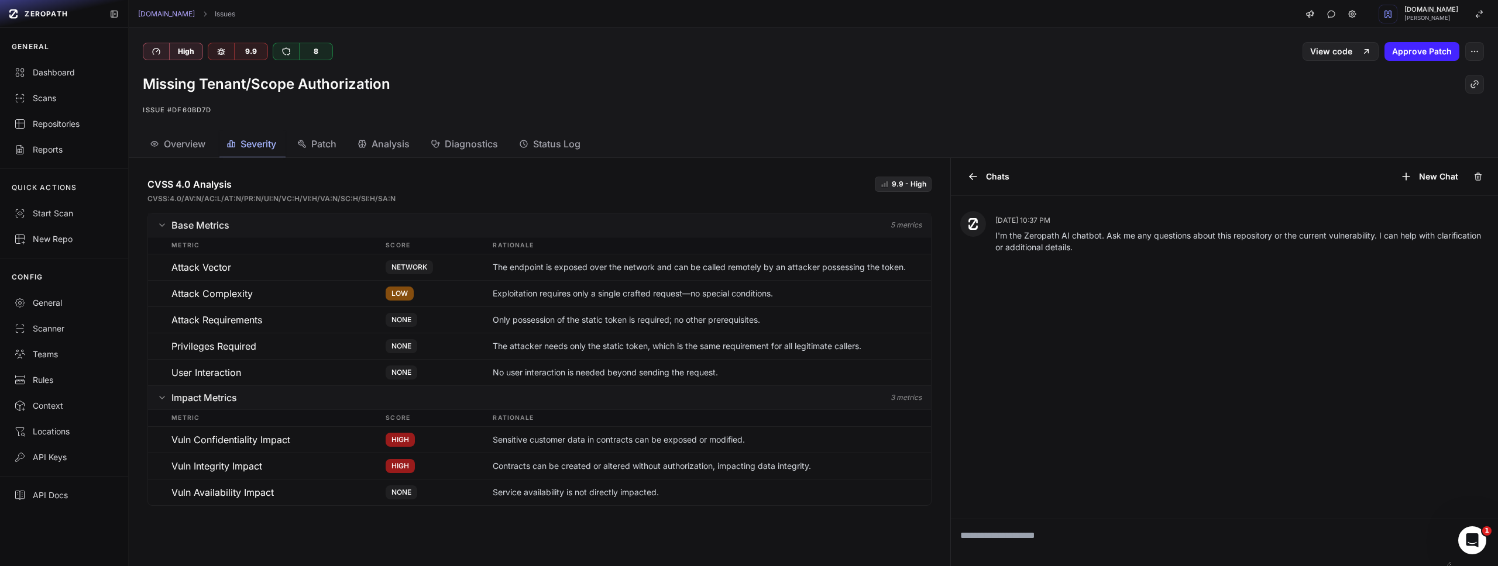
click at [209, 139] on button "Overview" at bounding box center [179, 144] width 72 height 26
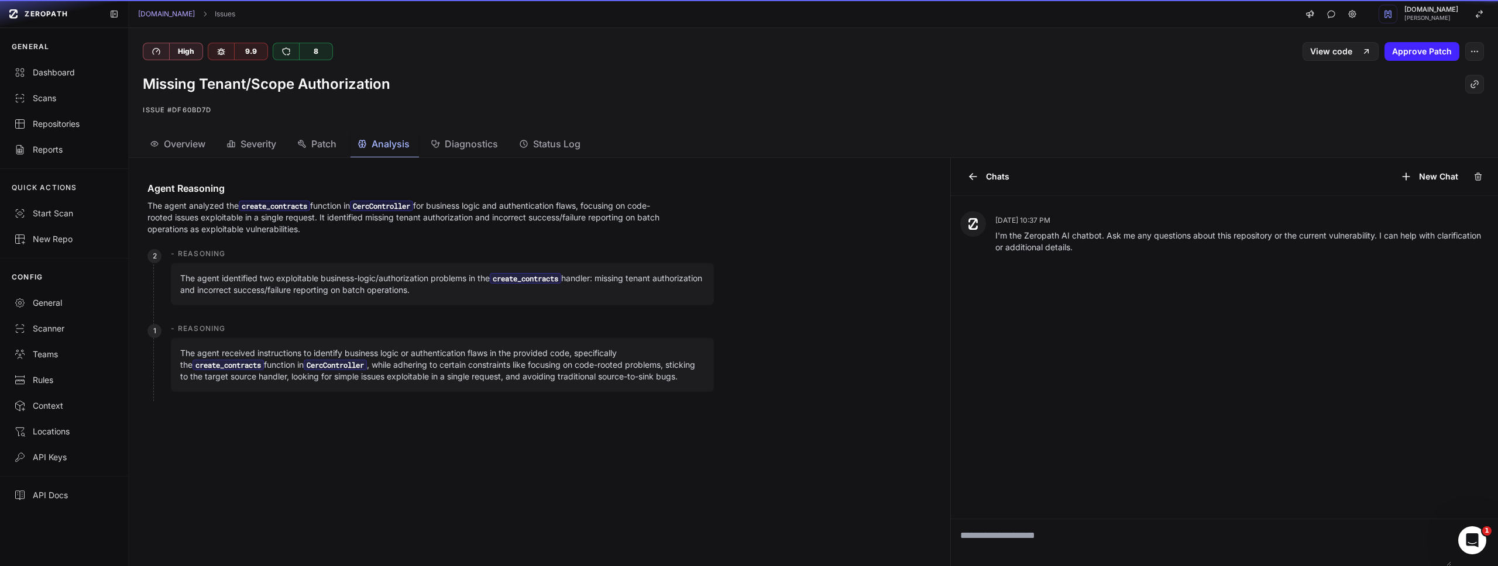
click at [382, 143] on span "Analysis" at bounding box center [391, 144] width 38 height 14
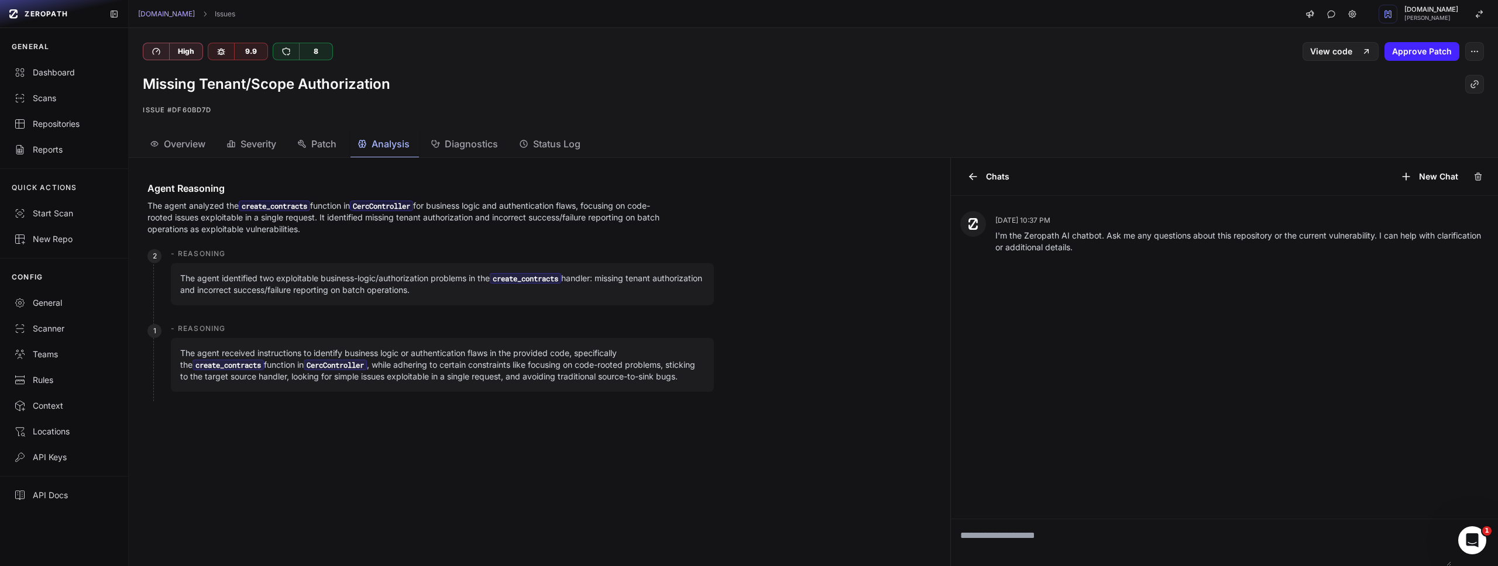
click at [336, 142] on span "Patch" at bounding box center [323, 144] width 25 height 14
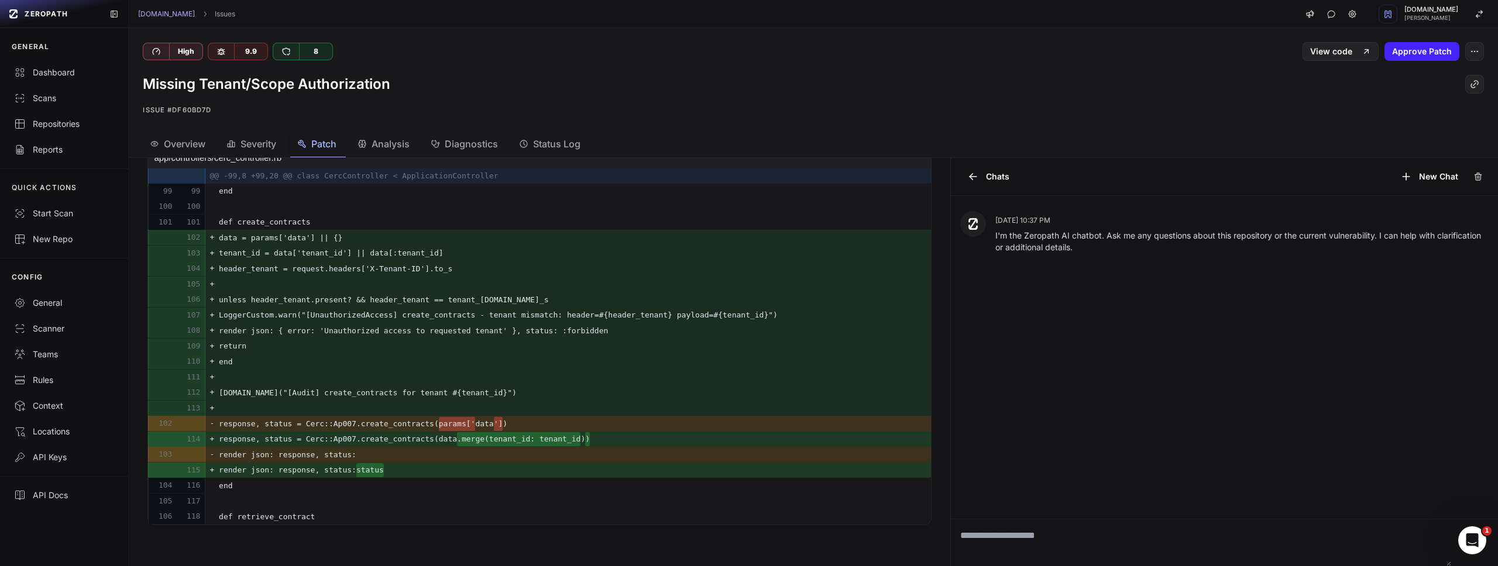
scroll to position [451, 0]
click at [178, 140] on span "Overview" at bounding box center [185, 144] width 42 height 14
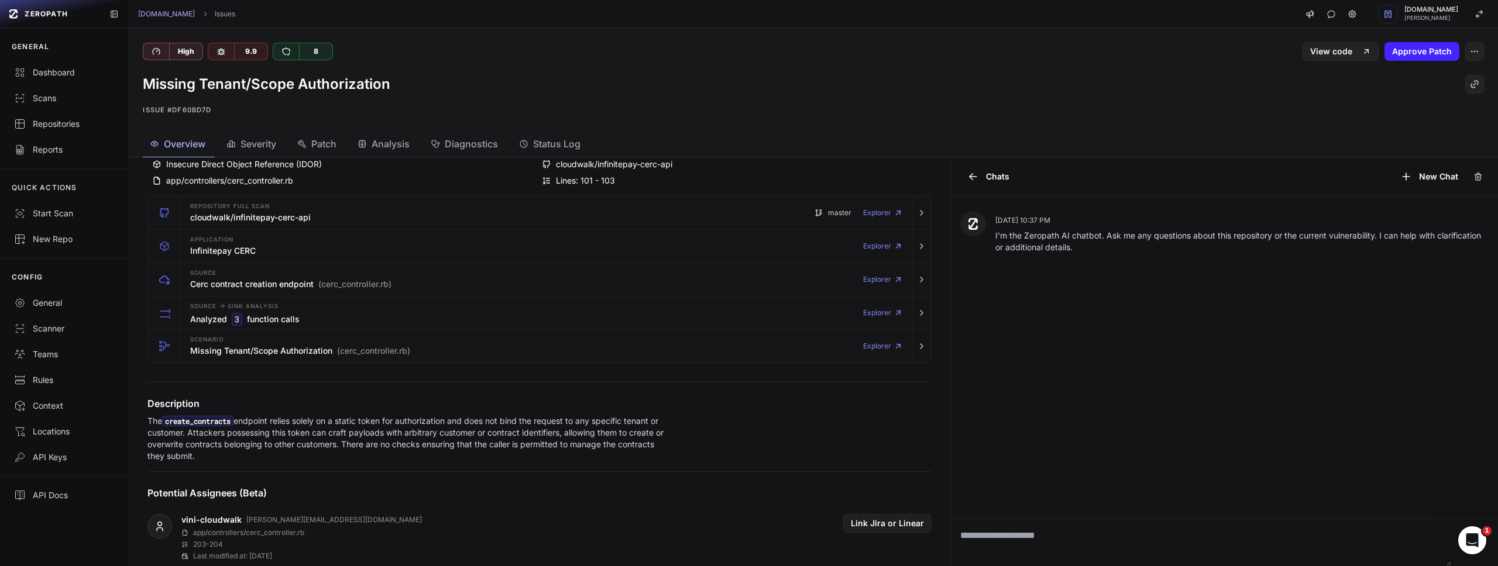
scroll to position [211, 0]
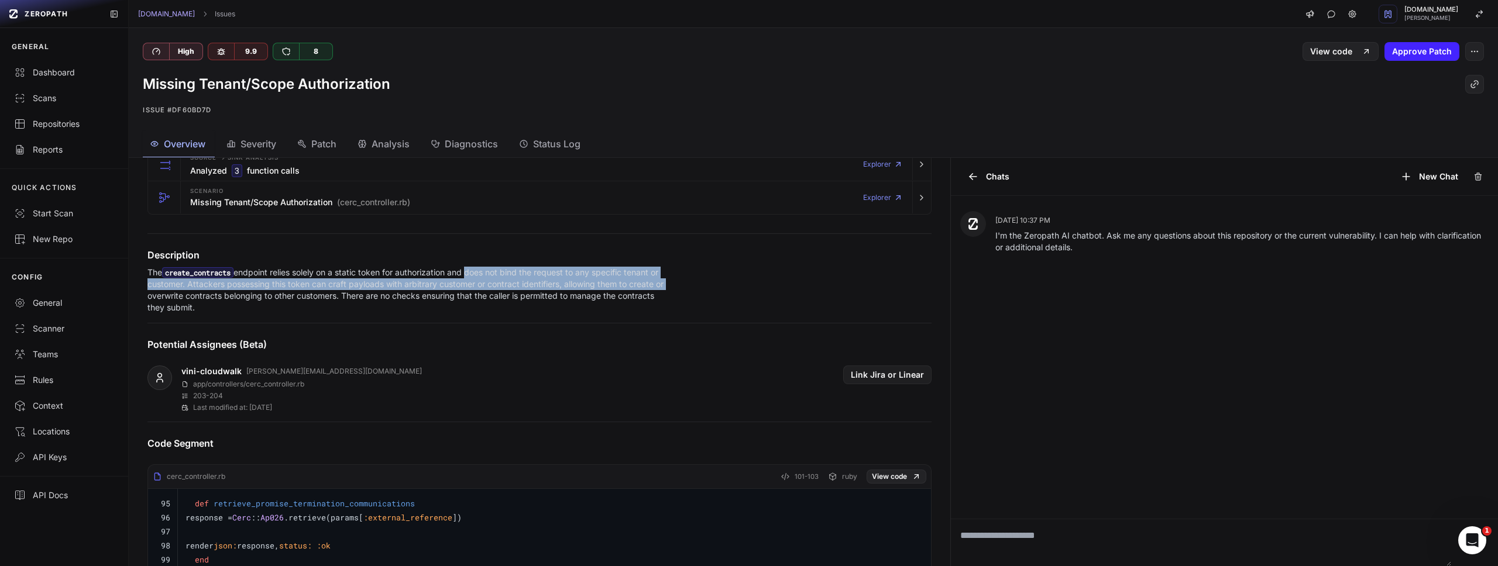
drag, startPoint x: 473, startPoint y: 271, endPoint x: 717, endPoint y: 283, distance: 243.7
click at [717, 283] on div "The create_contracts endpoint relies solely on a static token for authorization…" at bounding box center [538, 290] width 783 height 47
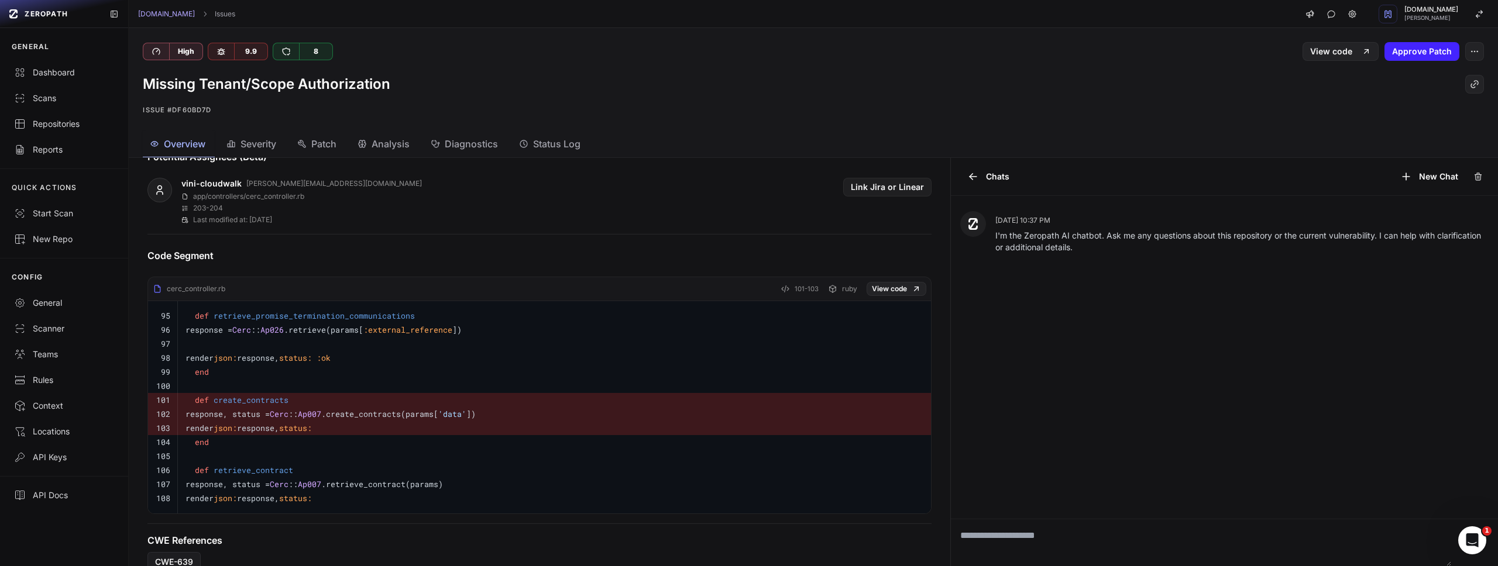
scroll to position [428, 0]
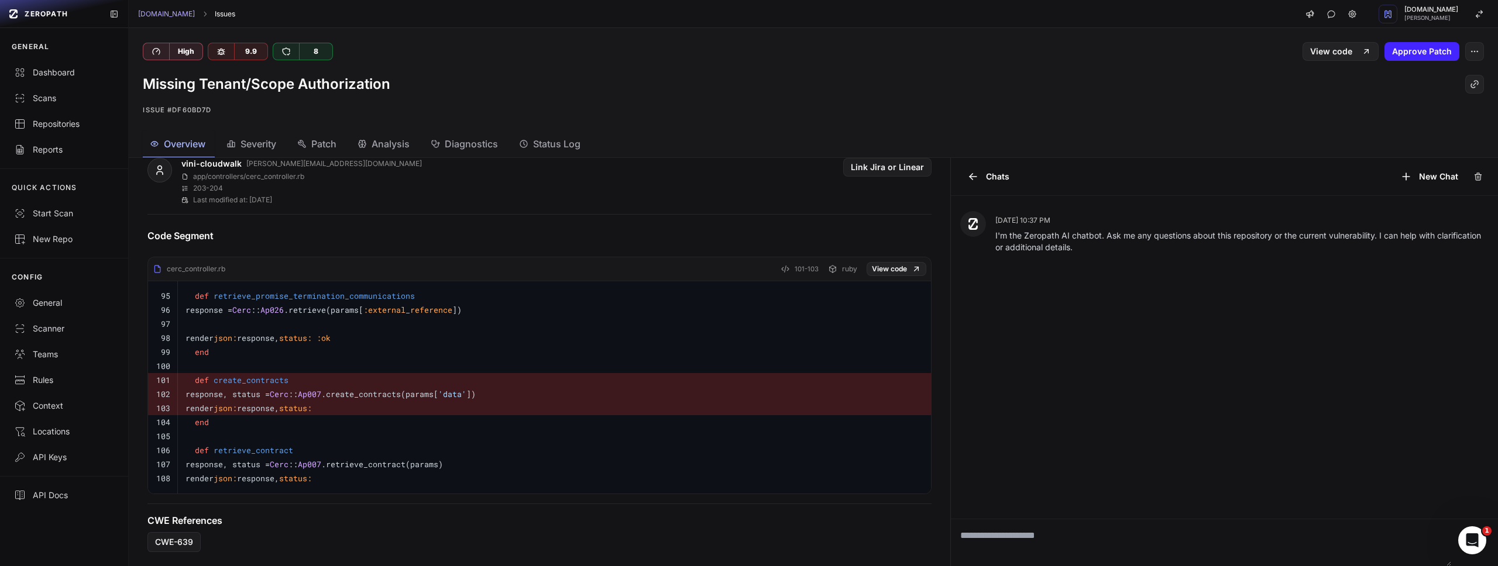
click at [215, 13] on link "Issues" at bounding box center [225, 13] width 20 height 9
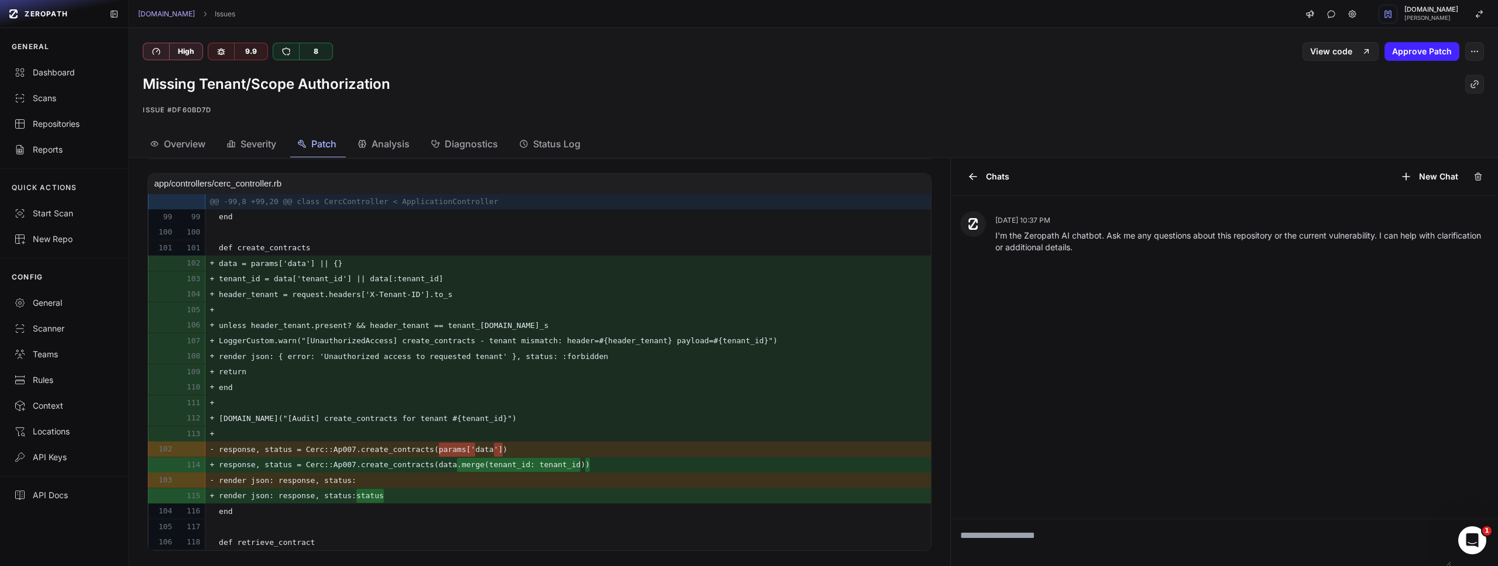
click at [187, 146] on span "Overview" at bounding box center [185, 144] width 42 height 14
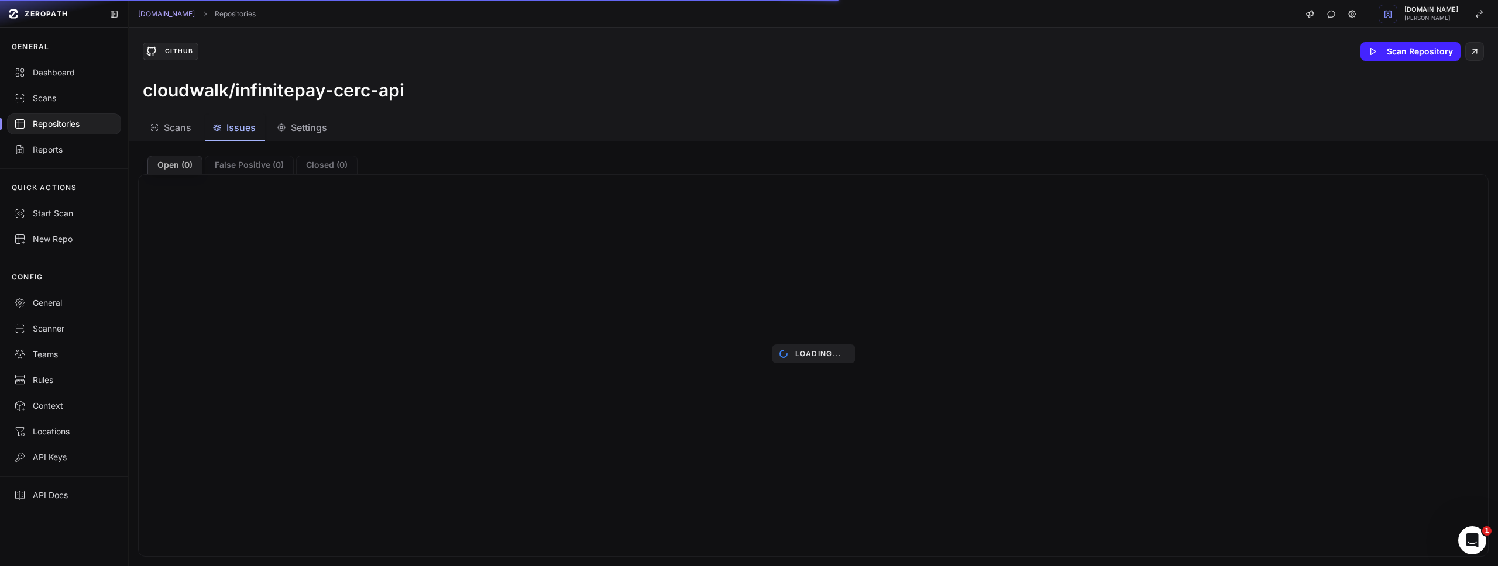
click at [235, 126] on span "Issues" at bounding box center [240, 128] width 29 height 14
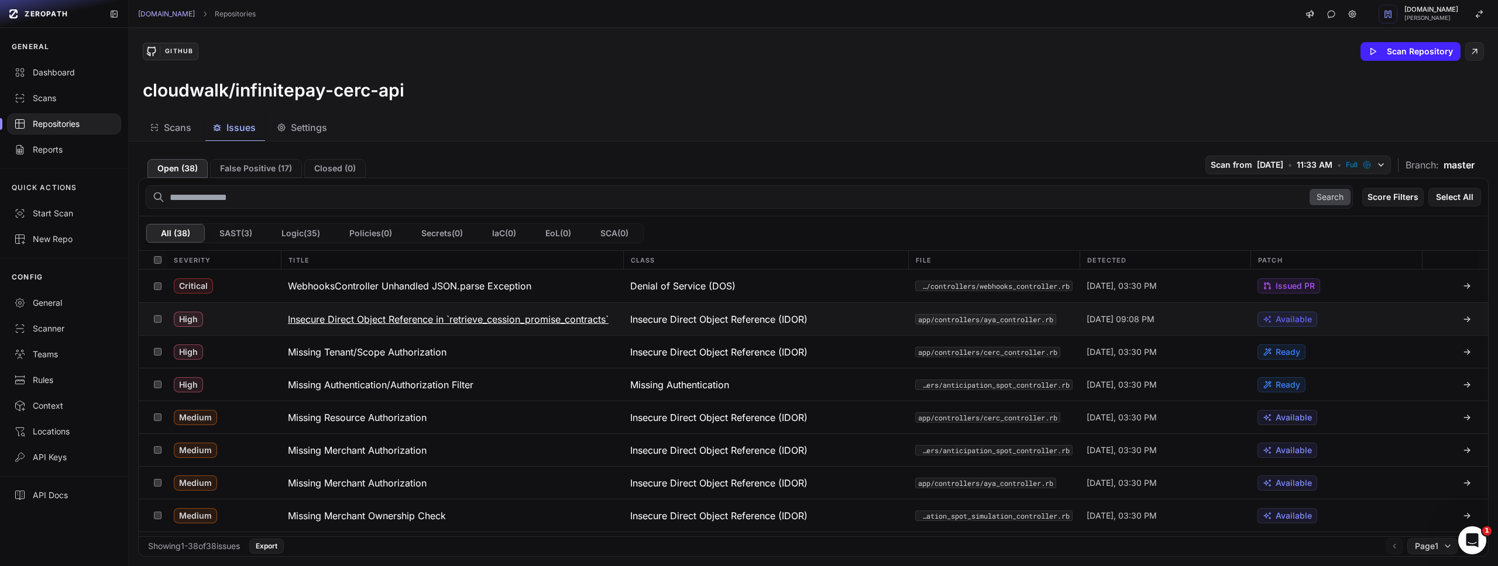
click at [548, 316] on h3 "Insecure Direct Object Reference in `retrieve_cession_promise_contracts`" at bounding box center [448, 319] width 321 height 14
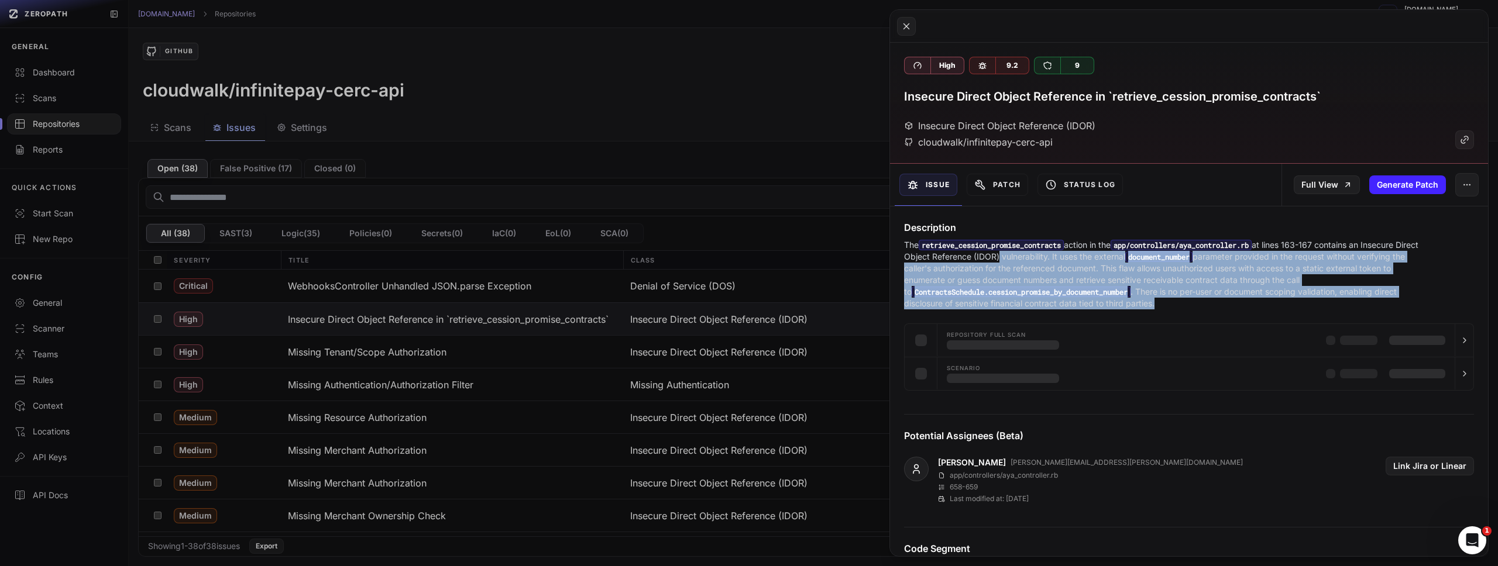
drag, startPoint x: 1020, startPoint y: 257, endPoint x: 1294, endPoint y: 298, distance: 277.4
click at [1295, 298] on p "The retrieve_cession_promise_contracts action in the app/controllers/aya_contro…" at bounding box center [1166, 274] width 524 height 70
click at [1252, 299] on p "The retrieve_cession_promise_contracts action in the app/controllers/aya_contro…" at bounding box center [1166, 274] width 524 height 70
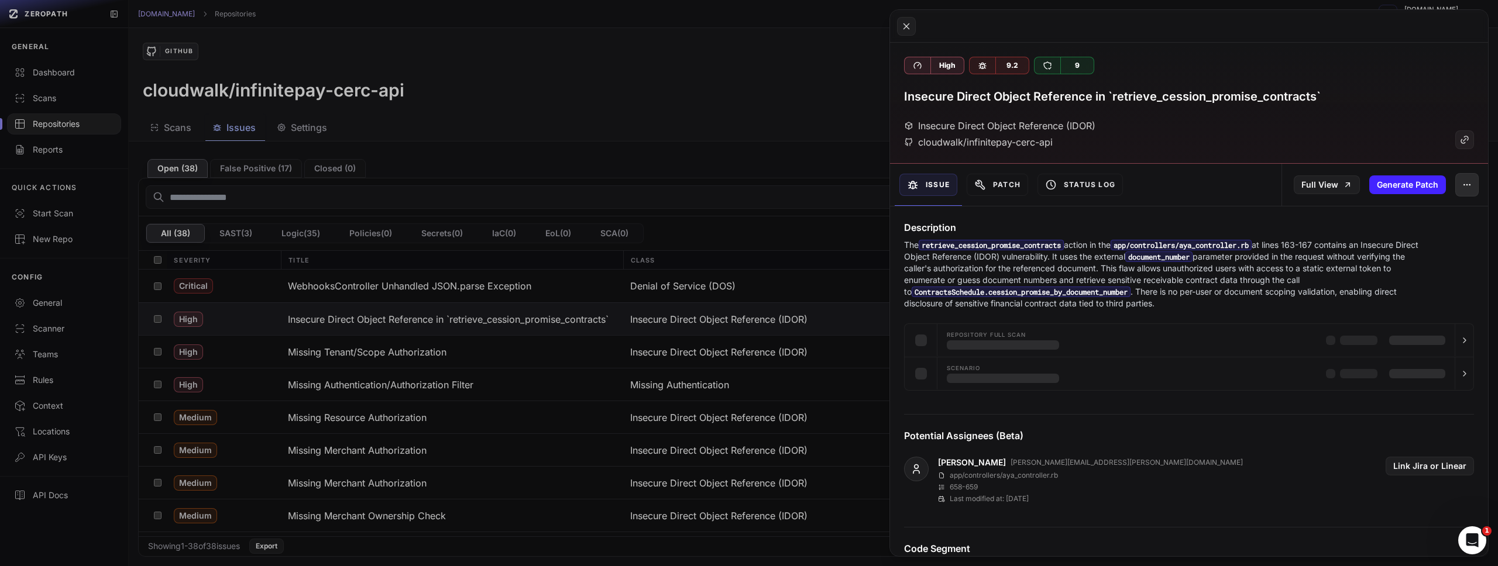
click at [1463, 174] on button "button" at bounding box center [1466, 184] width 23 height 23
